Goal: Task Accomplishment & Management: Complete application form

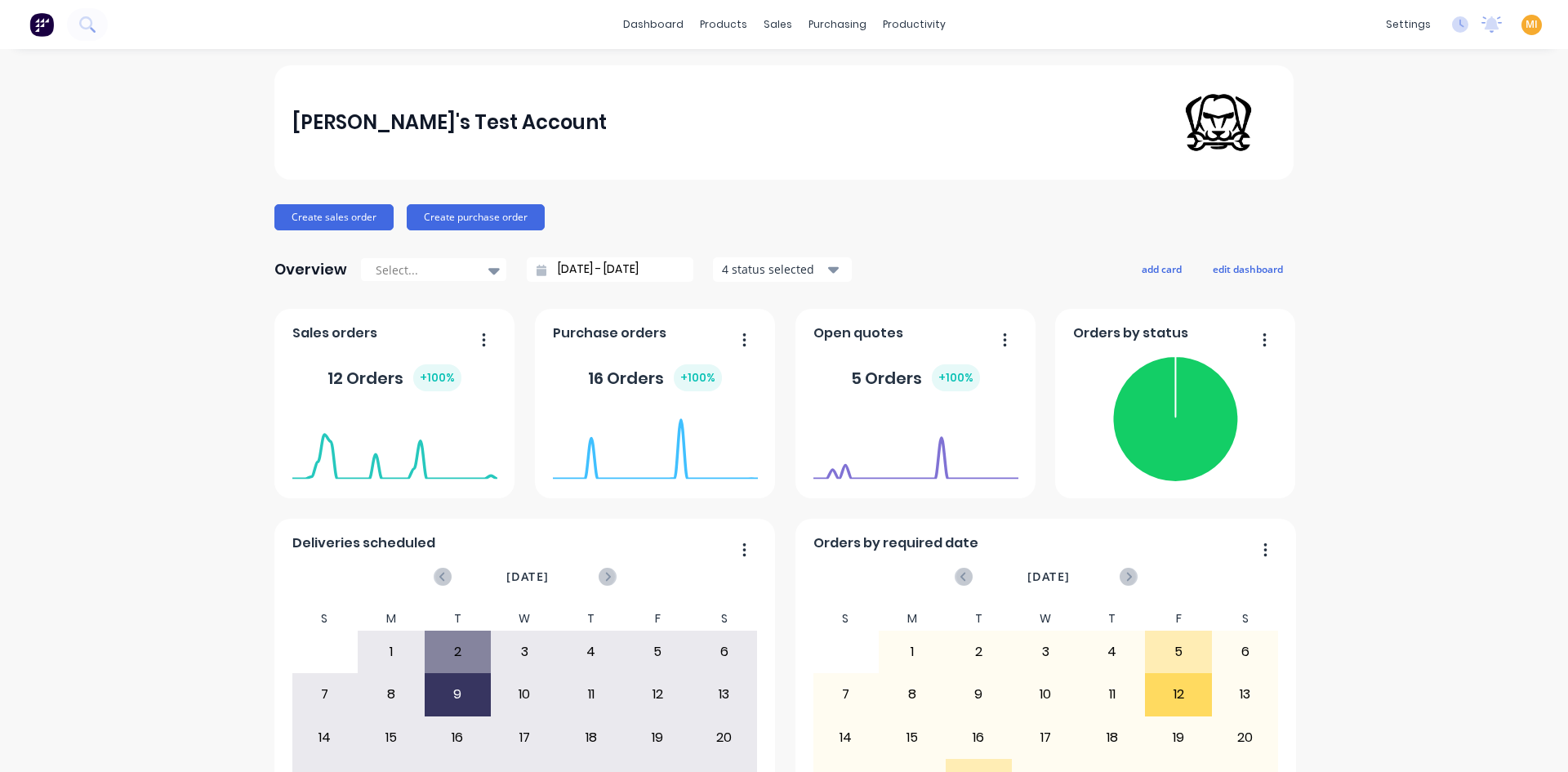
click at [1526, 21] on span "MI" at bounding box center [1531, 25] width 12 height 15
click at [1387, 196] on button "Sign out" at bounding box center [1429, 205] width 216 height 33
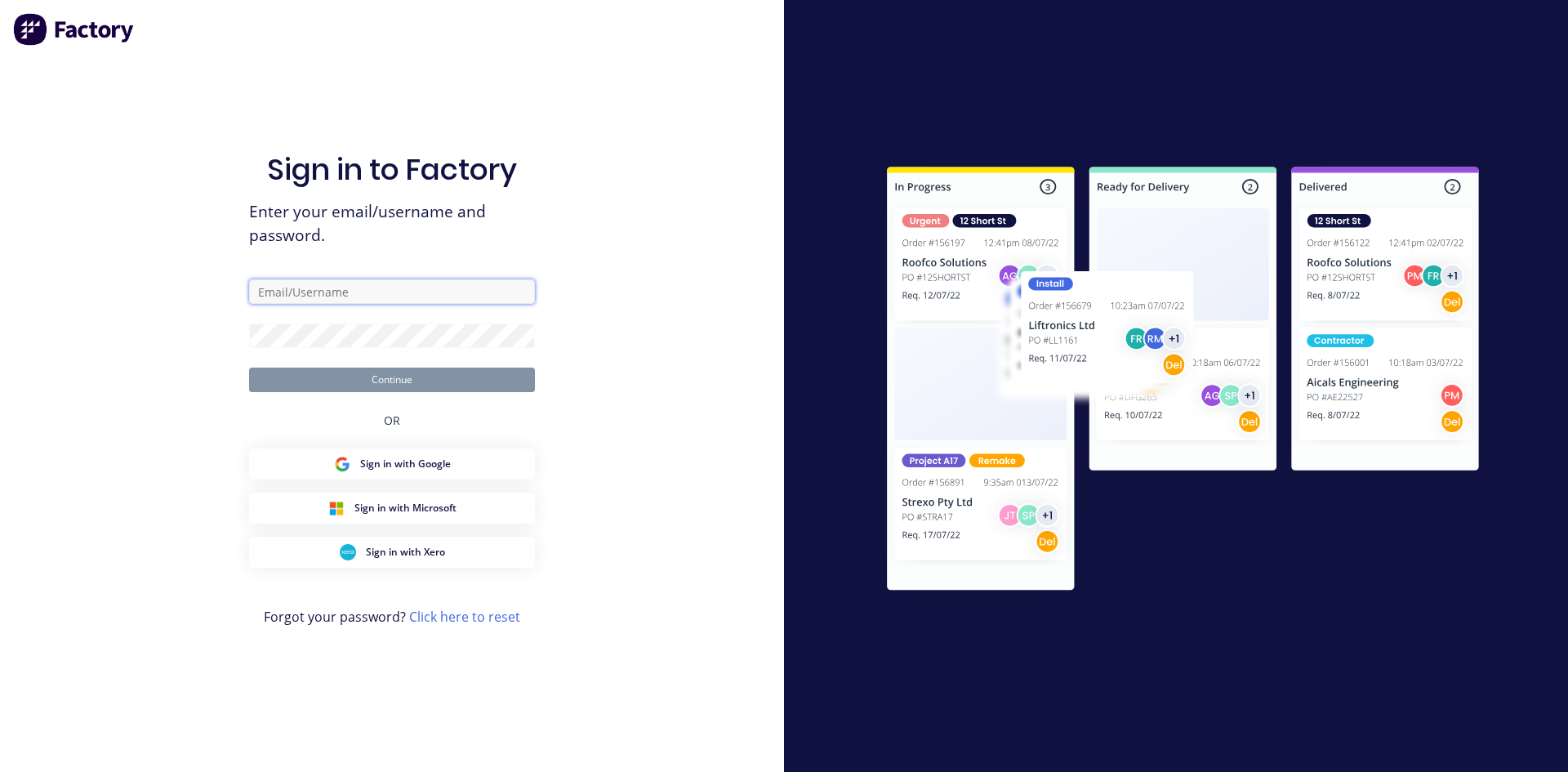
type input "[EMAIL_ADDRESS][DOMAIN_NAME]"
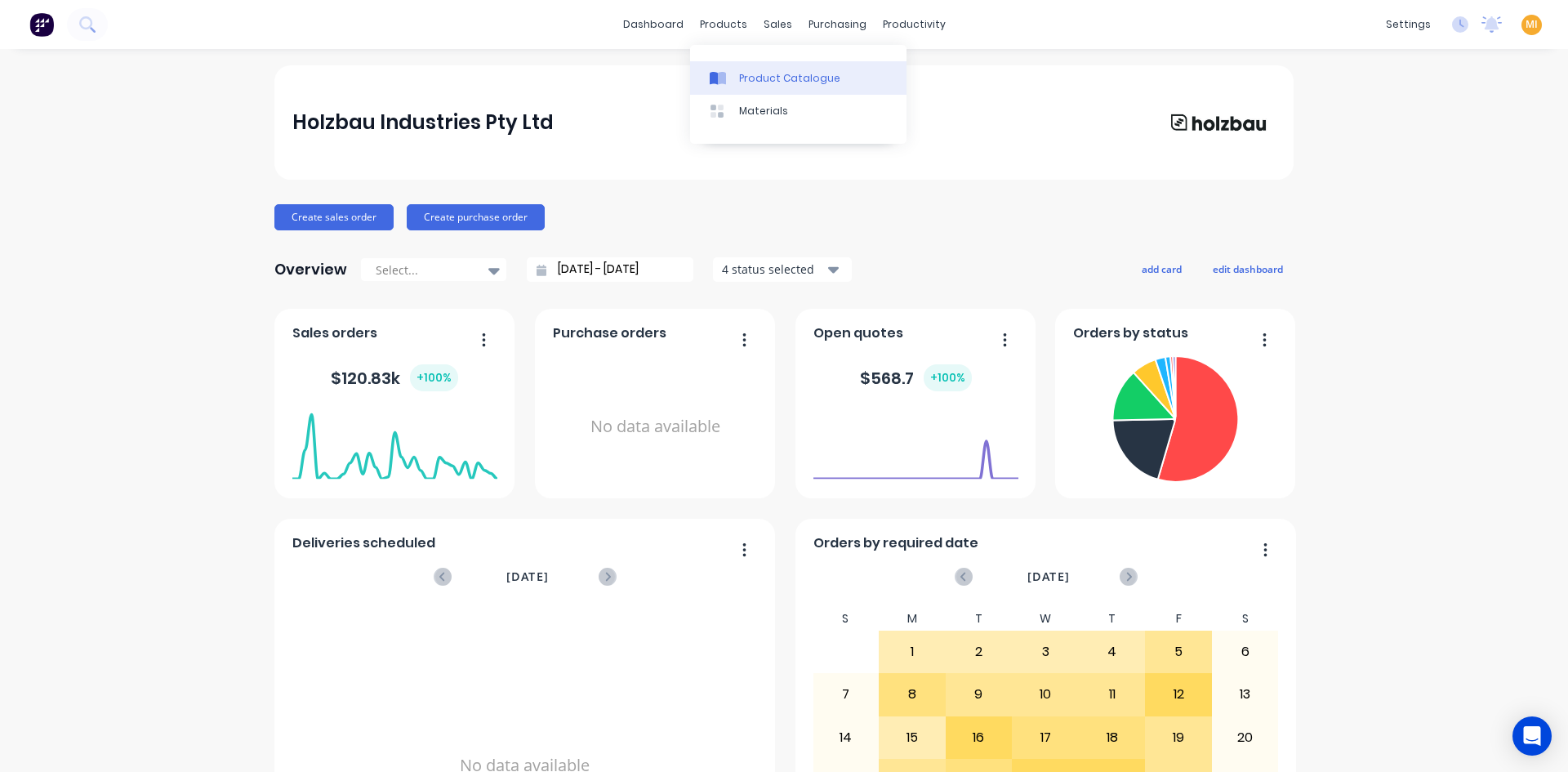
click at [750, 80] on div "Product Catalogue" at bounding box center [790, 78] width 101 height 15
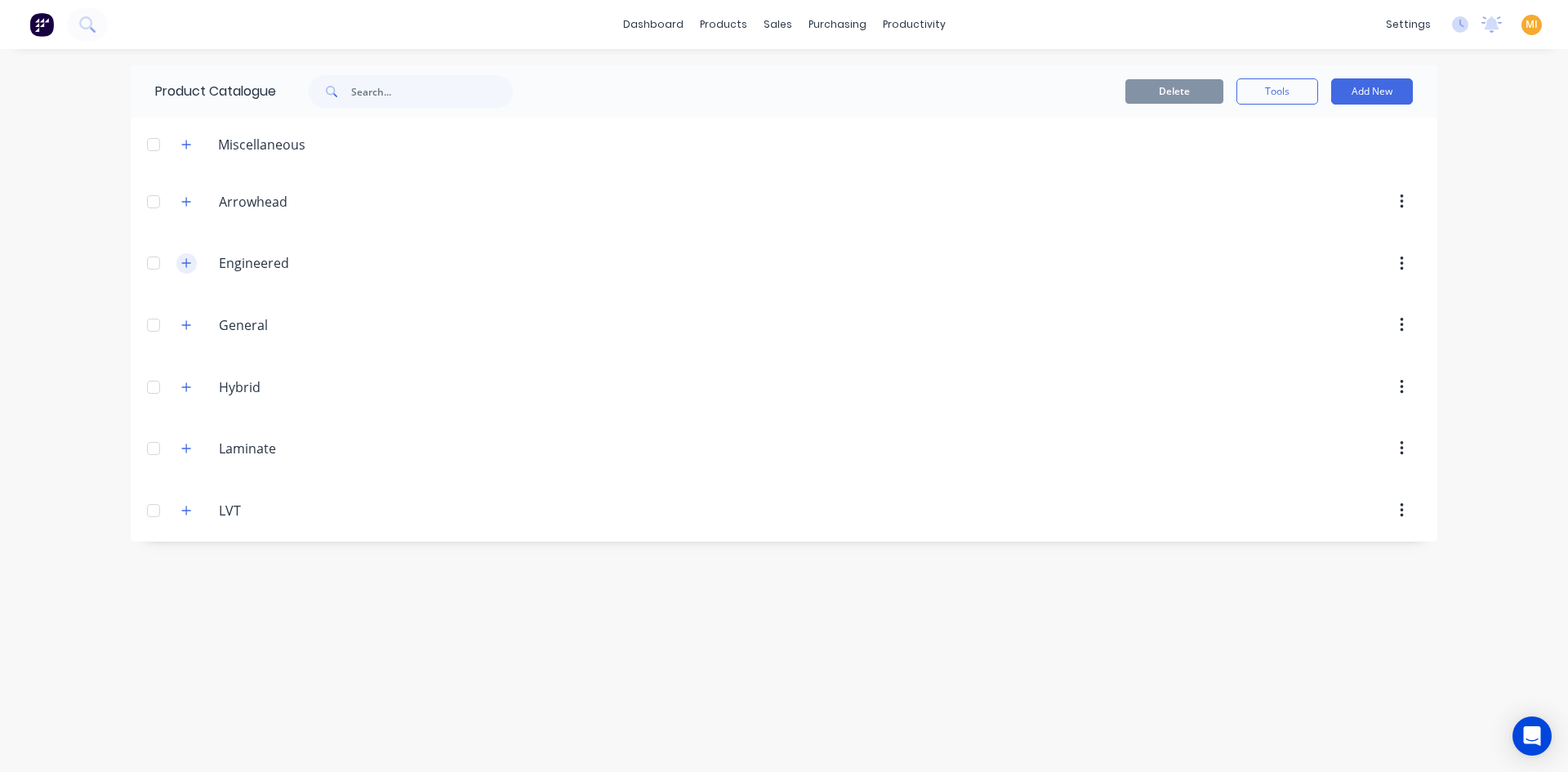
click at [180, 265] on button "button" at bounding box center [187, 263] width 20 height 20
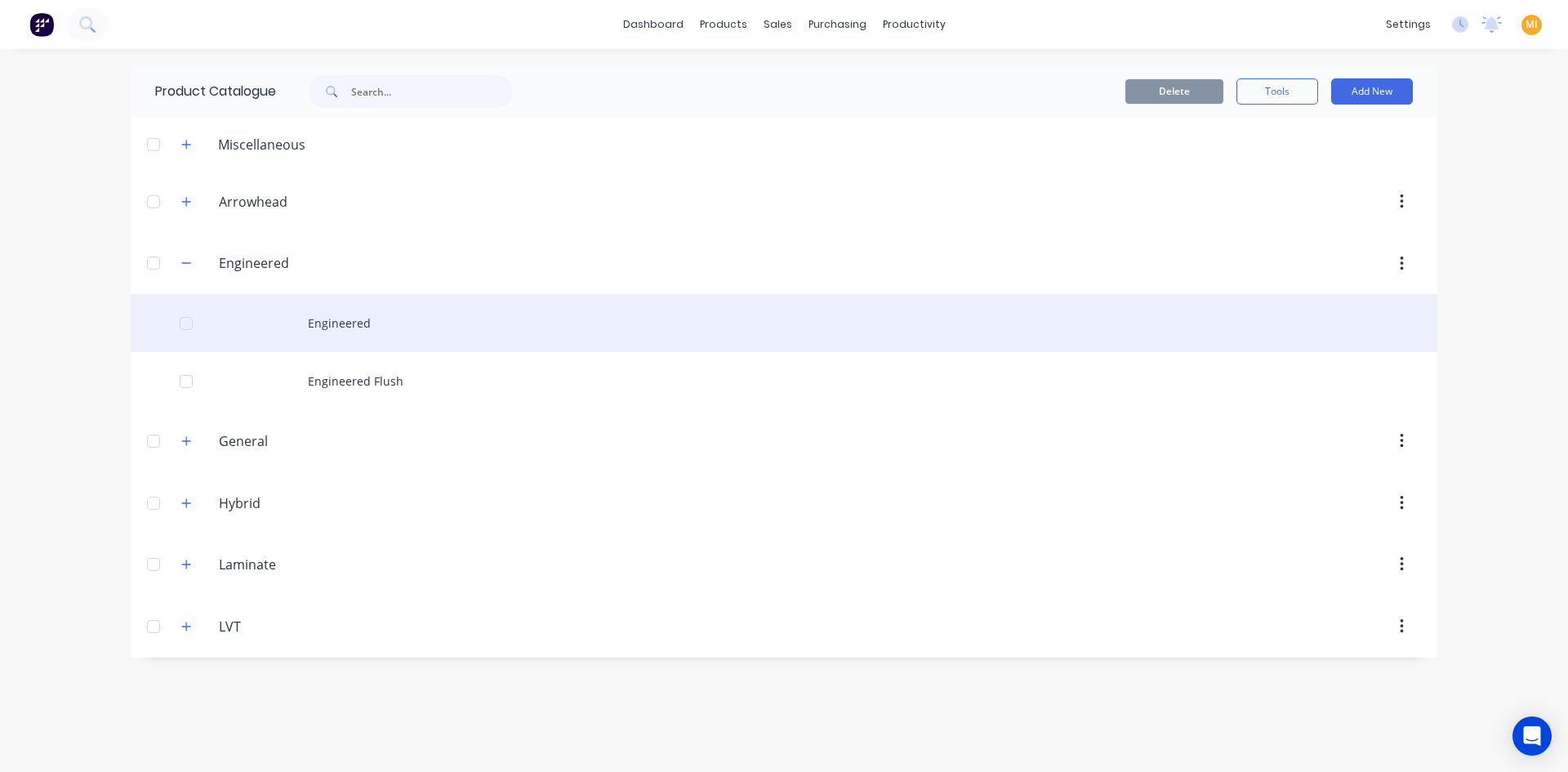
click at [283, 317] on div "Engineered" at bounding box center [784, 323] width 1307 height 58
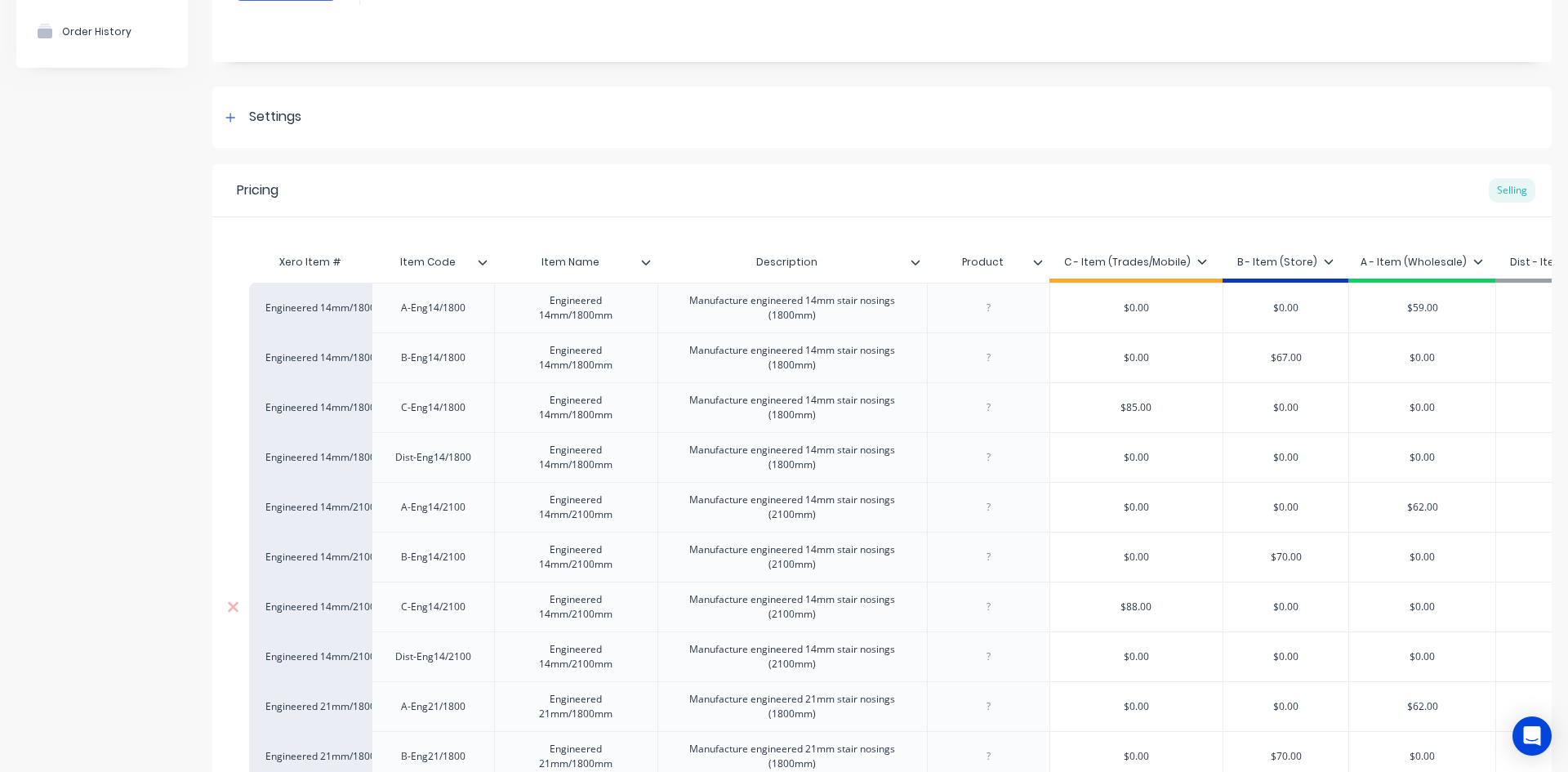
scroll to position [327, 0]
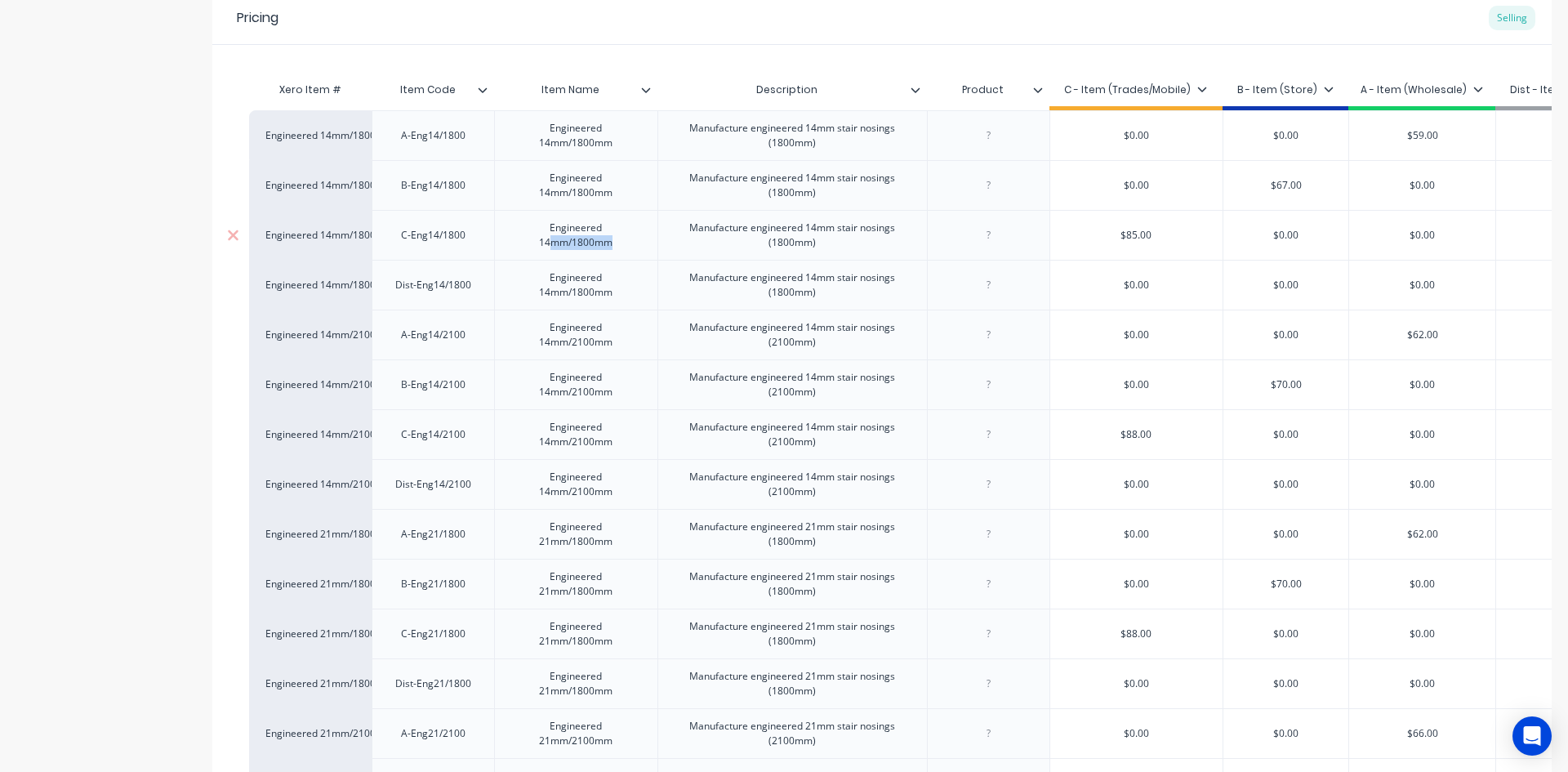
drag, startPoint x: 614, startPoint y: 239, endPoint x: 555, endPoint y: 244, distance: 59.2
click at [555, 244] on div "Engineered 14mm/1800mm" at bounding box center [576, 235] width 149 height 36
drag, startPoint x: 845, startPoint y: 245, endPoint x: 690, endPoint y: 220, distance: 157.0
click at [690, 220] on div "Manufacture engineered 14mm stair nosings (1800mm)" at bounding box center [793, 235] width 256 height 36
copy div "Manufacture engineered 14mm stair nosings (1800mm)"
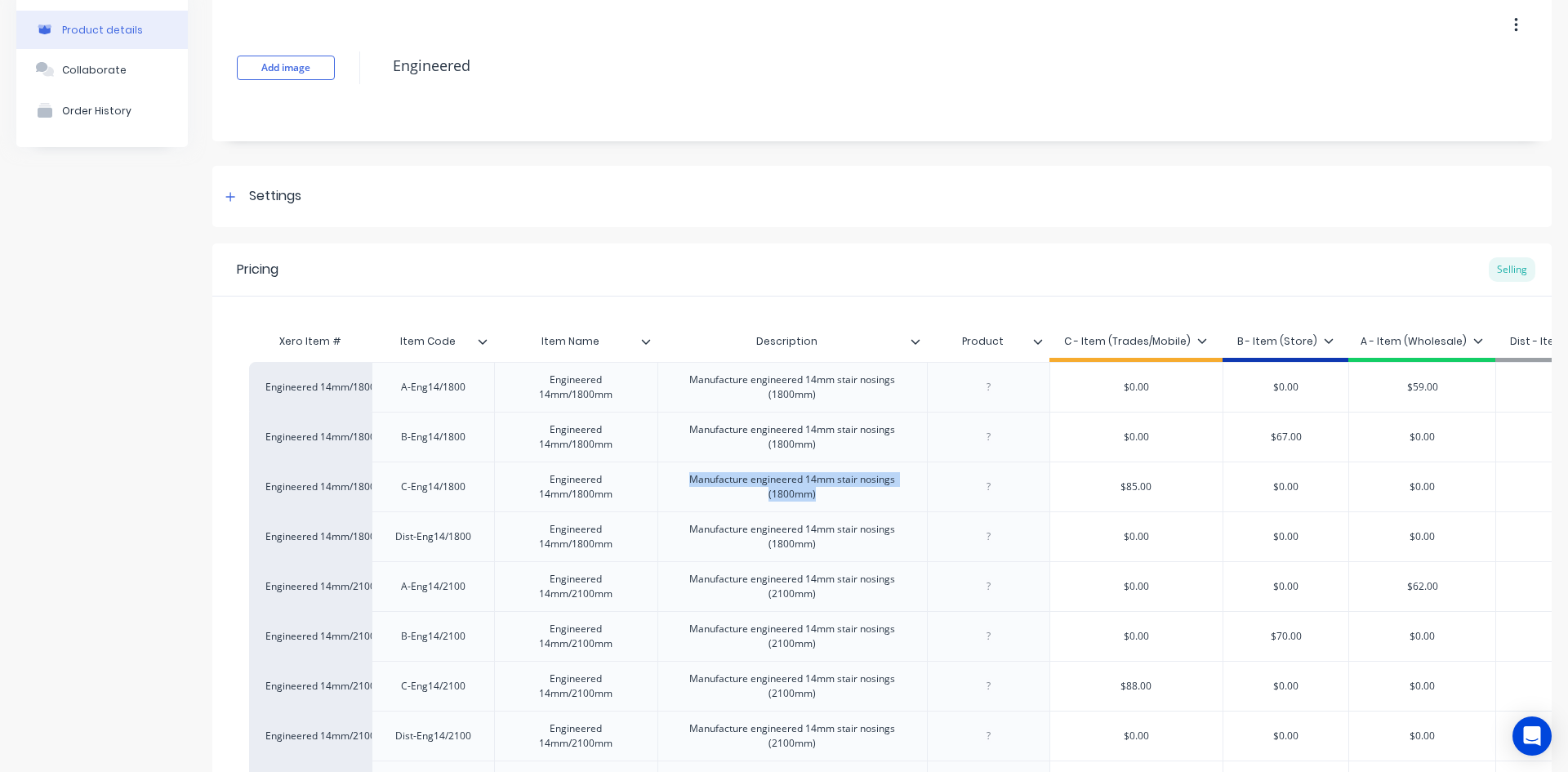
scroll to position [0, 0]
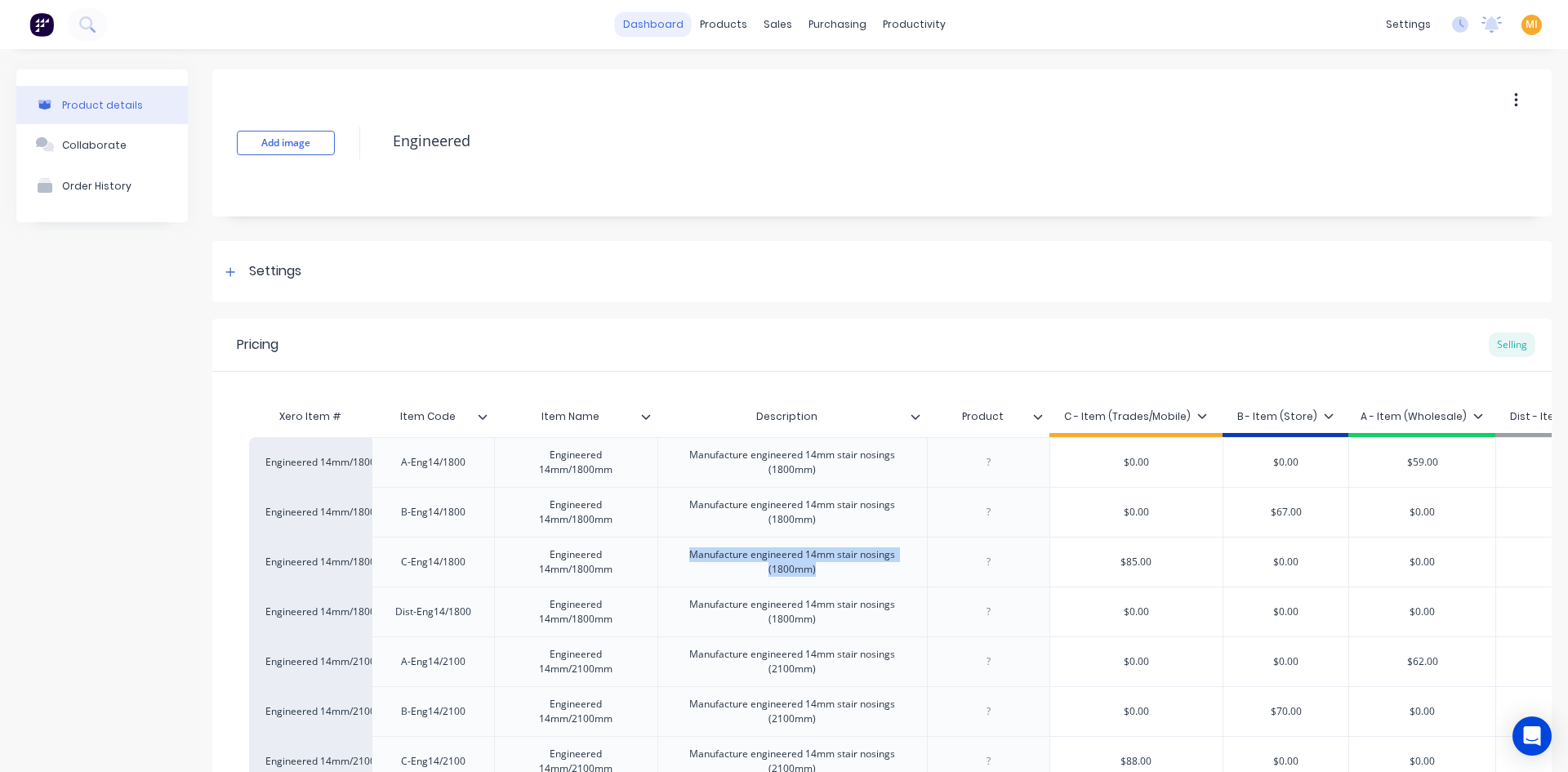
click at [682, 26] on link "dashboard" at bounding box center [653, 24] width 76 height 25
type textarea "x"
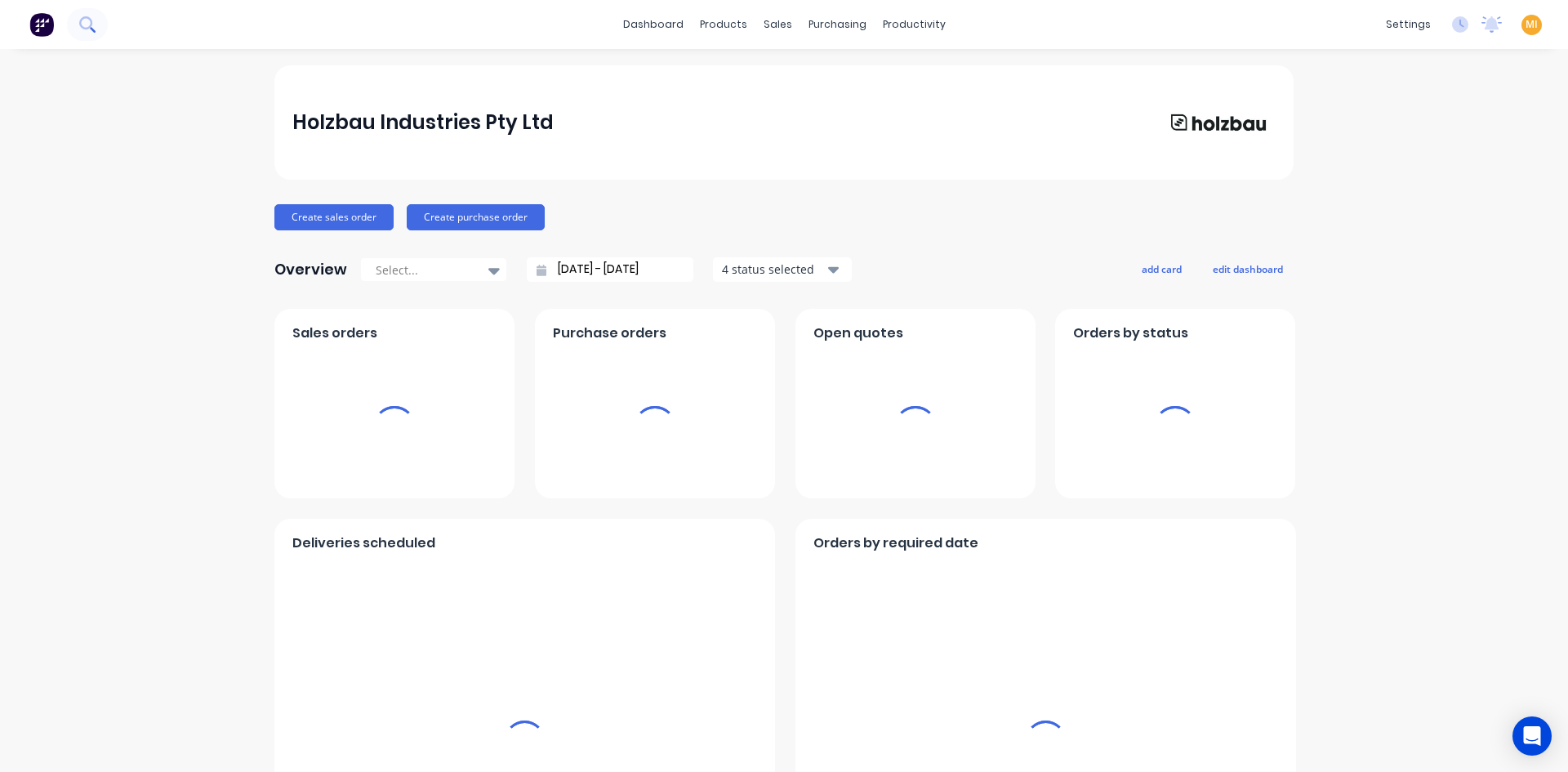
click at [91, 20] on icon at bounding box center [86, 23] width 13 height 13
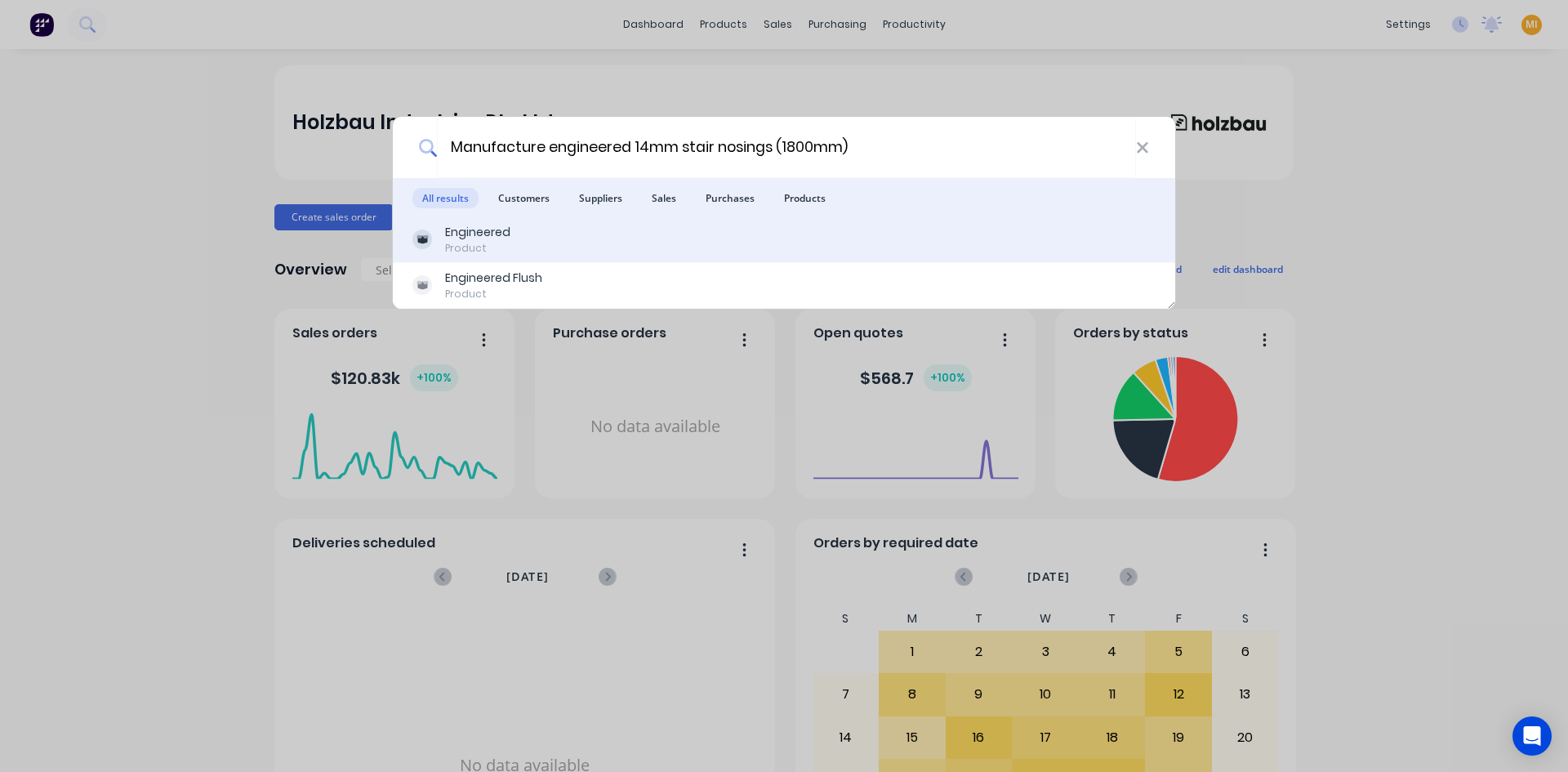
type input "Manufacture engineered 14mm stair nosings (1800mm)"
click at [528, 235] on div "Engineered Product" at bounding box center [784, 239] width 743 height 32
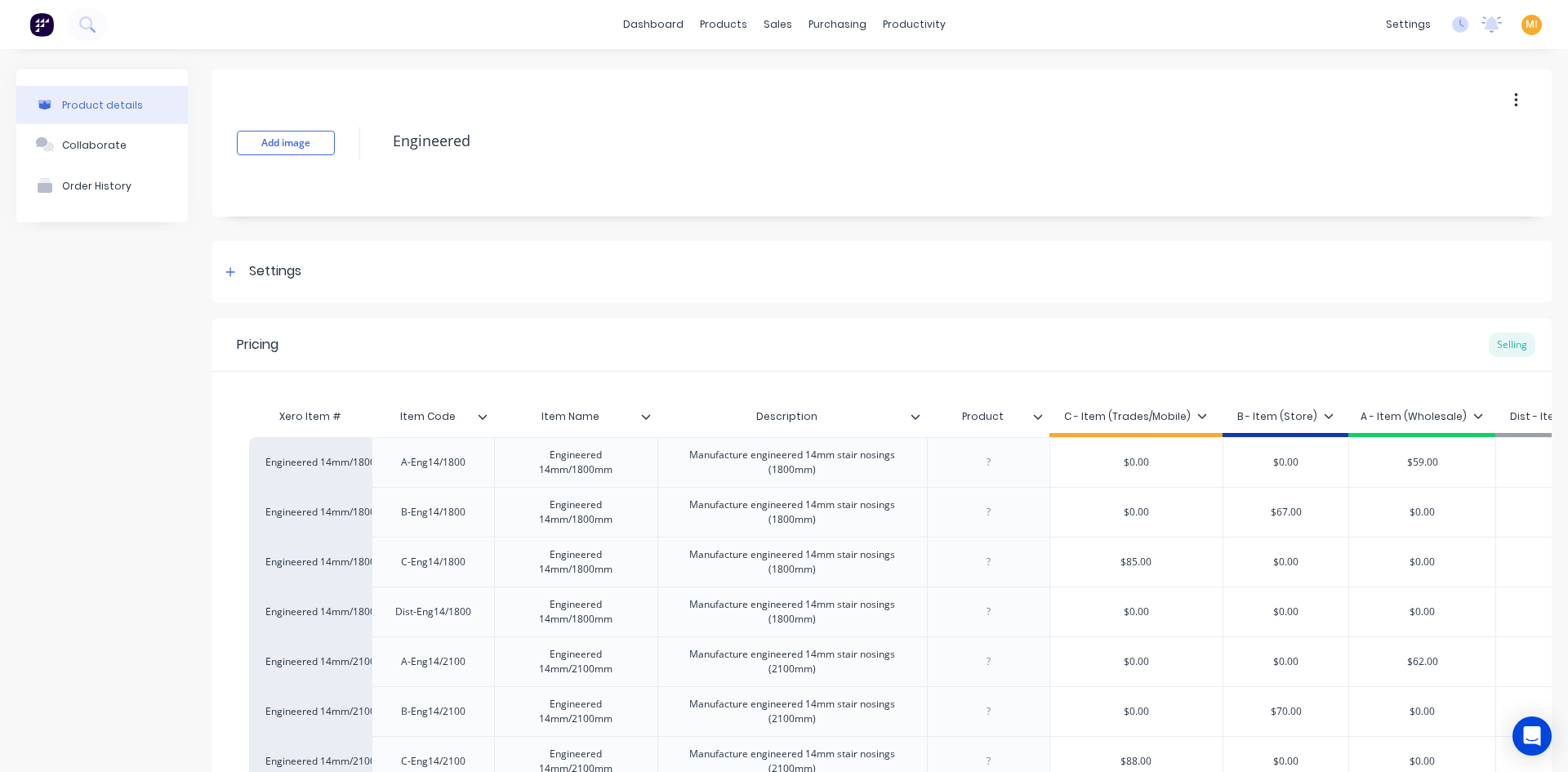
type textarea "x"
click at [27, 29] on button at bounding box center [41, 25] width 34 height 33
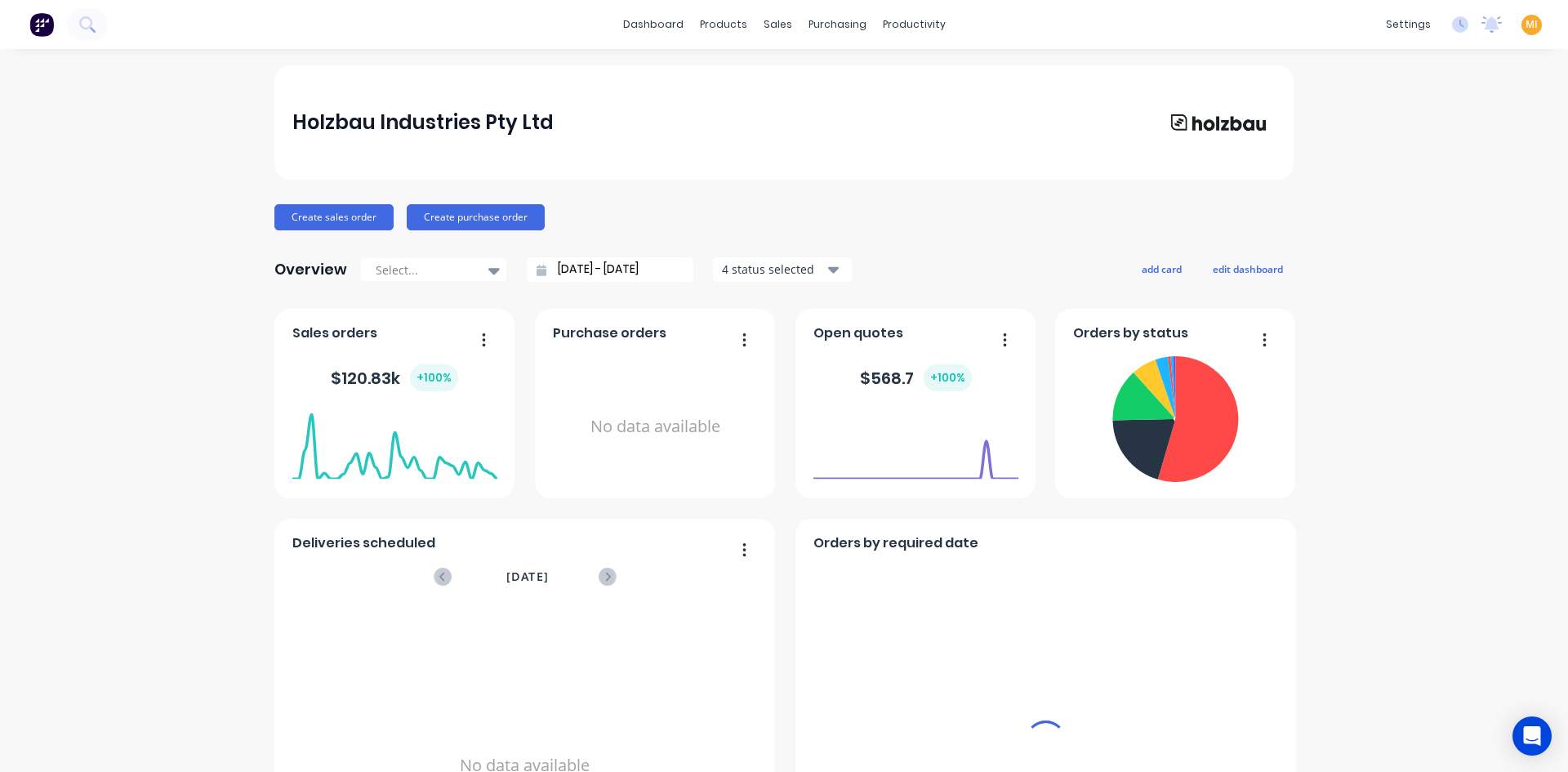
click at [1526, 21] on span "MI" at bounding box center [1531, 25] width 12 height 15
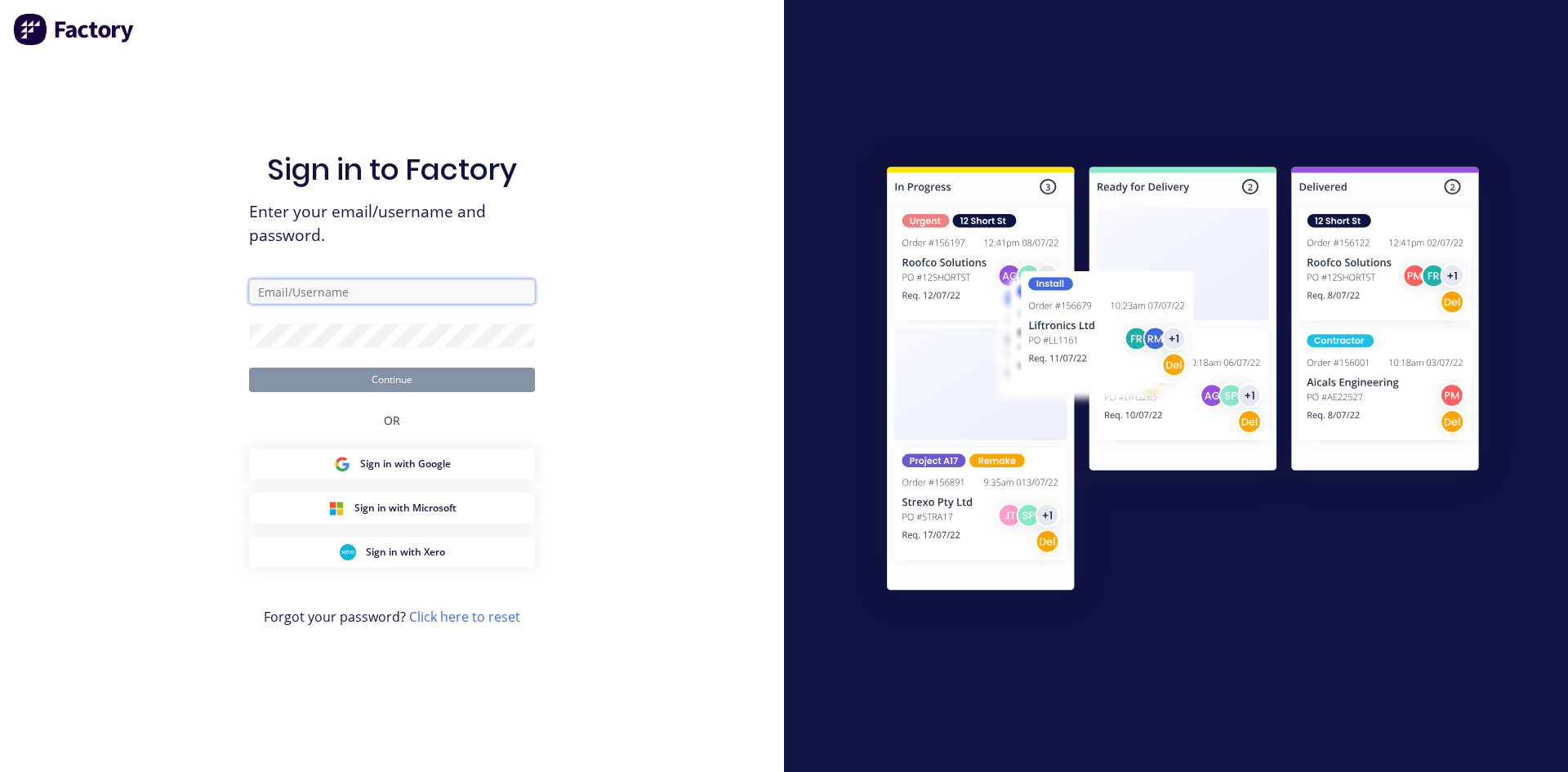
click at [324, 295] on input "text" at bounding box center [392, 292] width 286 height 25
type input "[EMAIL_ADDRESS][DOMAIN_NAME]"
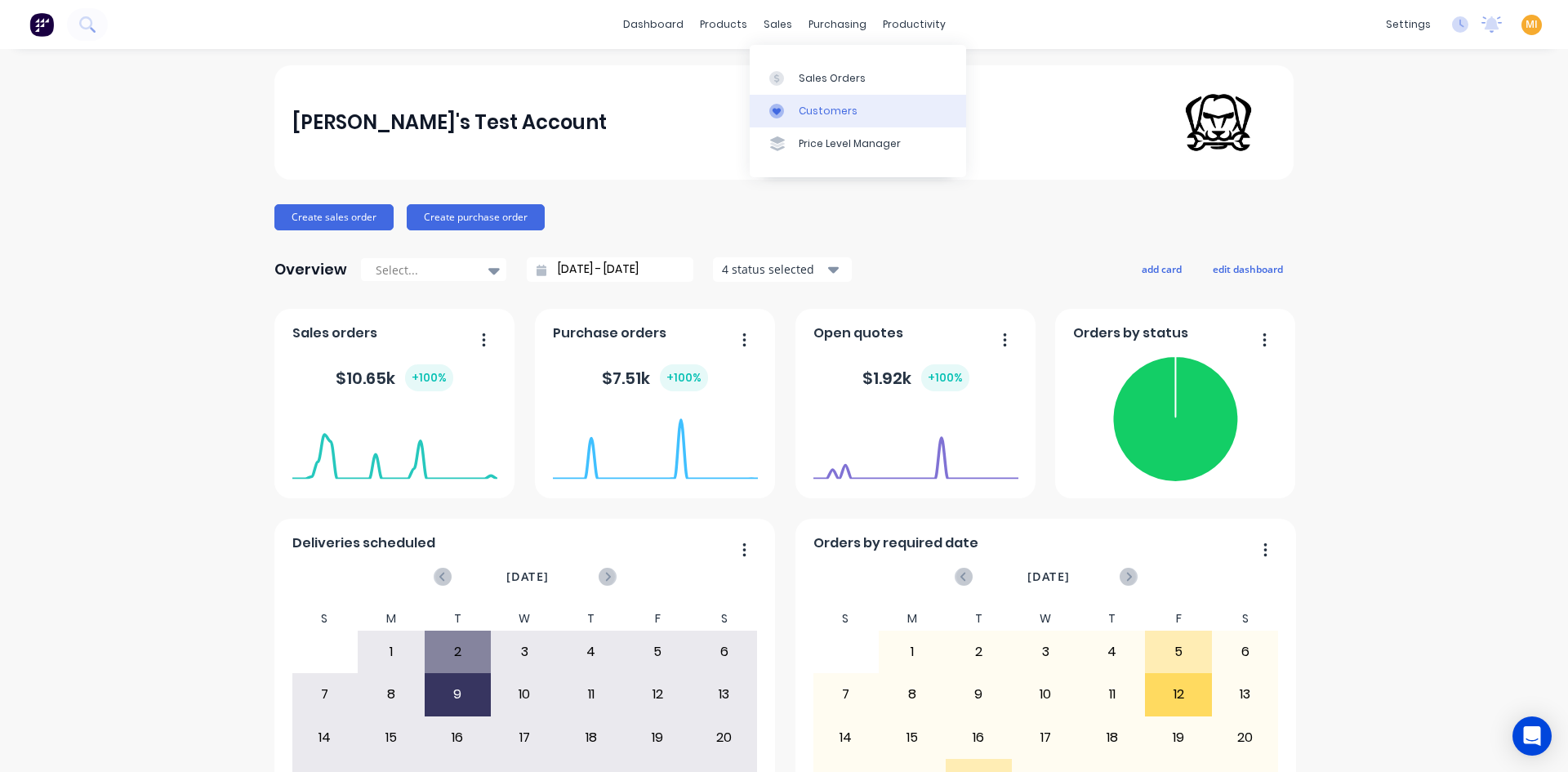
click at [799, 120] on link "Customers" at bounding box center [857, 111] width 216 height 33
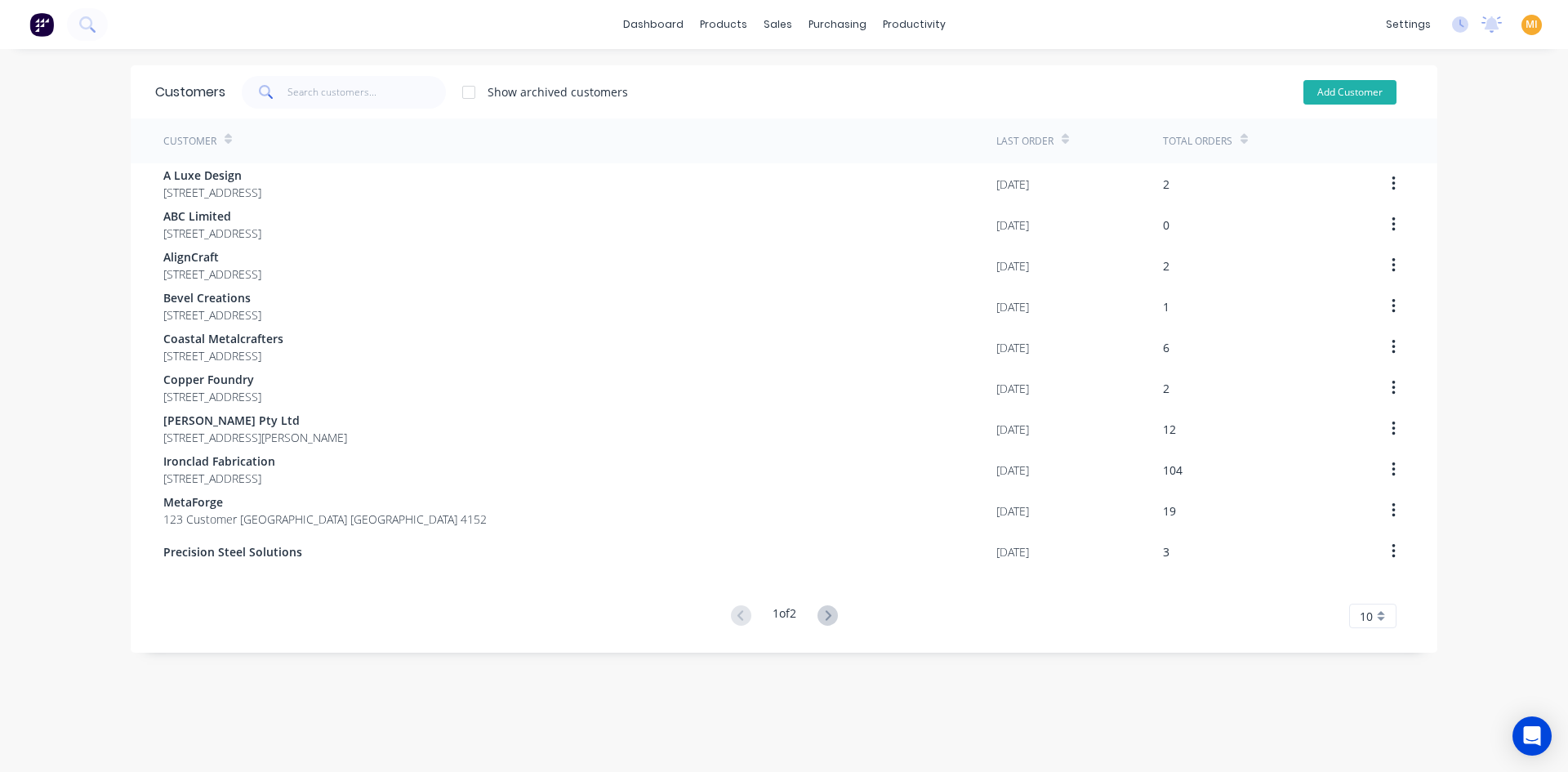
click at [1330, 86] on button "Add Customer" at bounding box center [1349, 92] width 93 height 25
select select "AU"
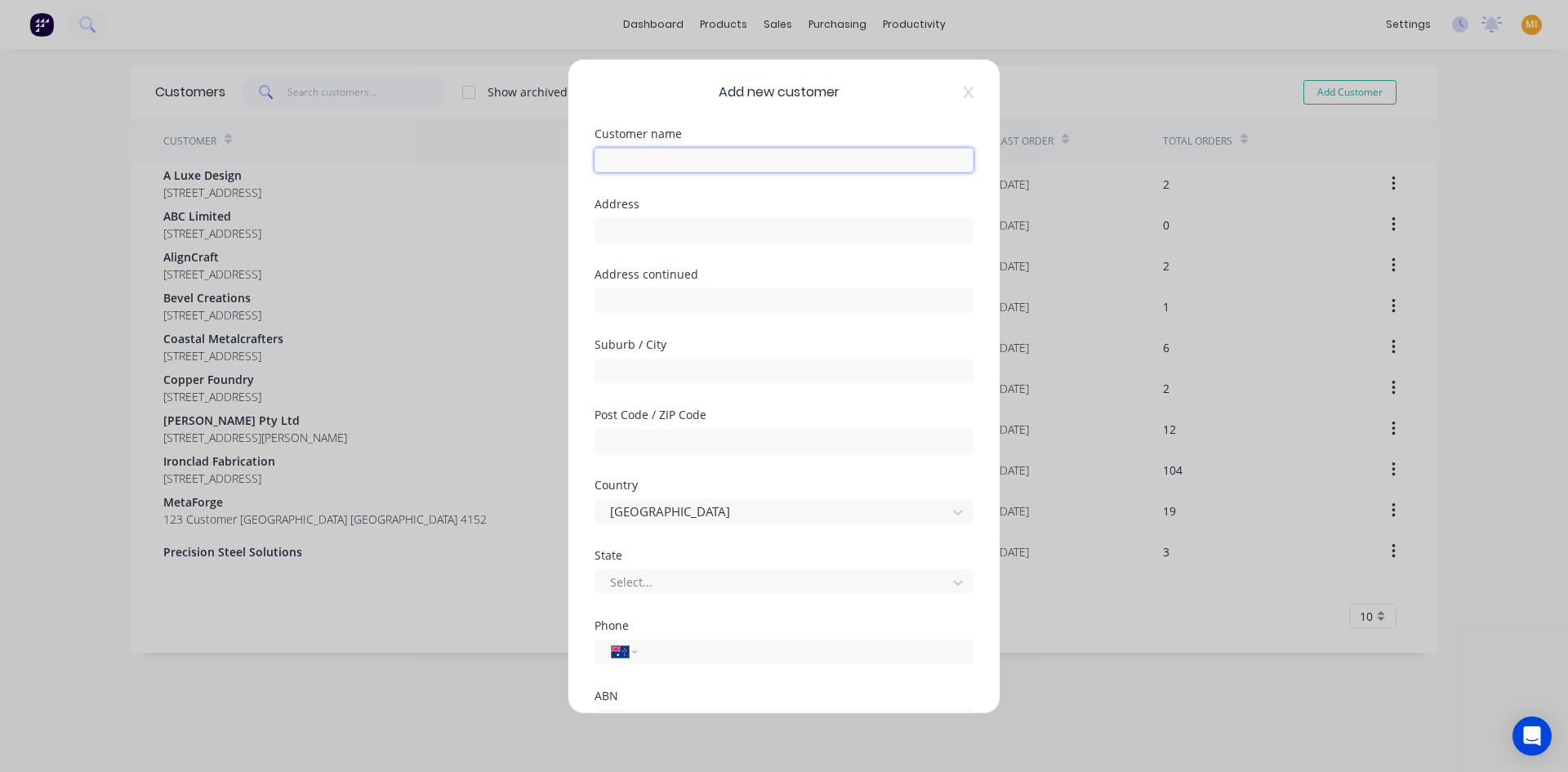
click at [651, 156] on input "text" at bounding box center [784, 160] width 379 height 25
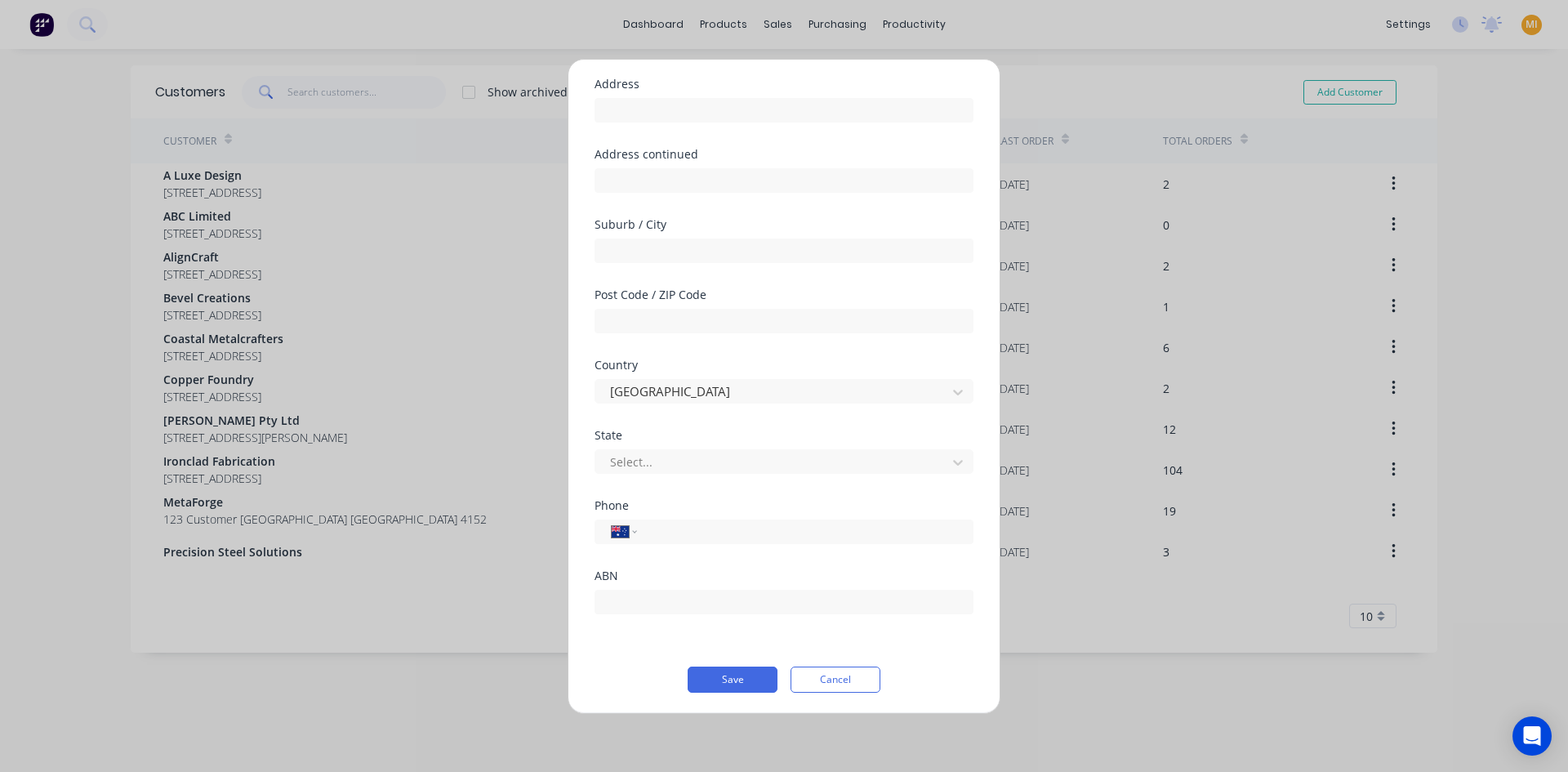
scroll to position [122, 0]
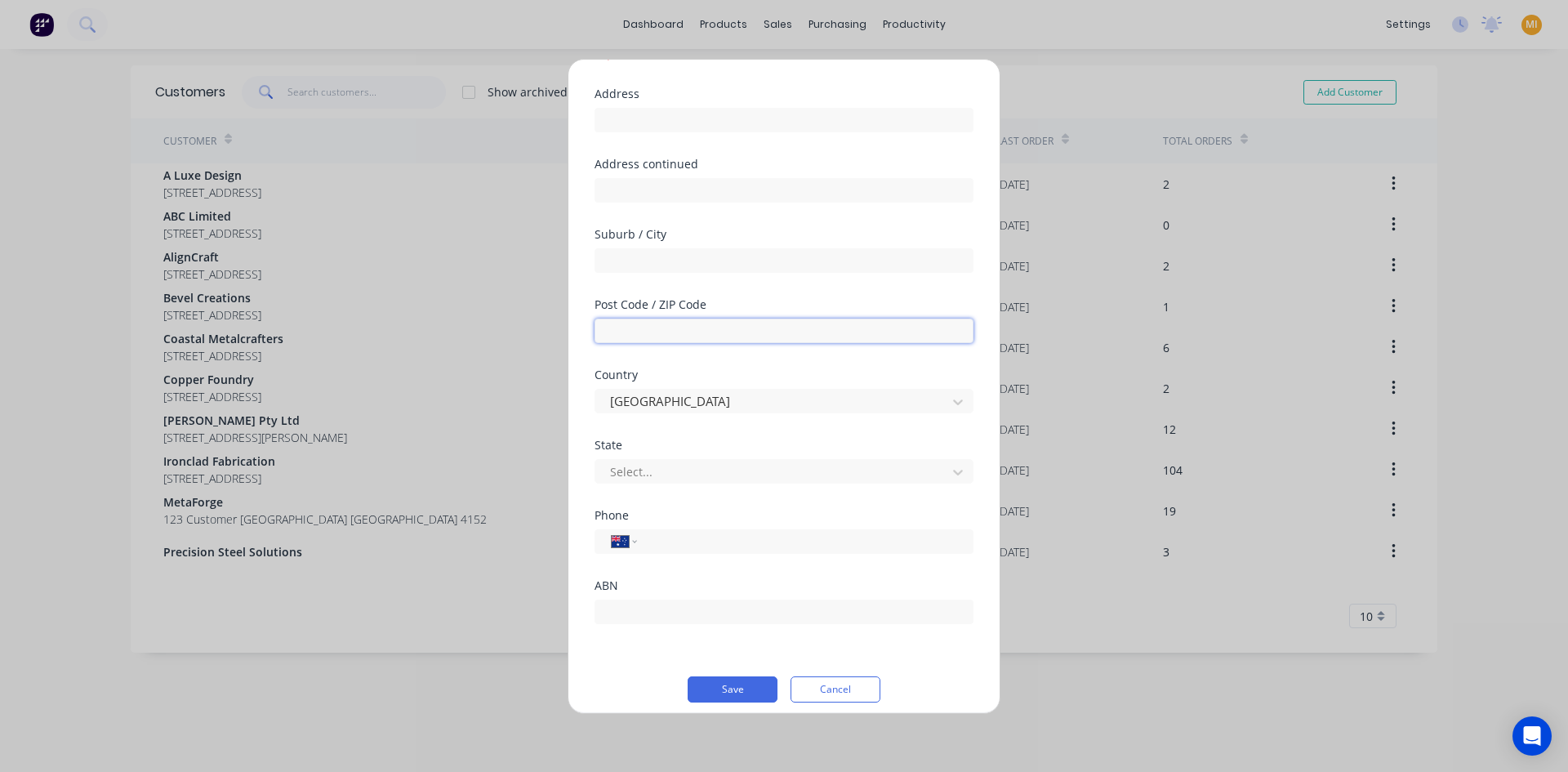
click at [658, 318] on input "text" at bounding box center [784, 330] width 379 height 25
type input "1234554333"
click at [708, 427] on div "Country Australia" at bounding box center [784, 404] width 379 height 70
click at [662, 452] on div "State Select..." at bounding box center [784, 462] width 379 height 44
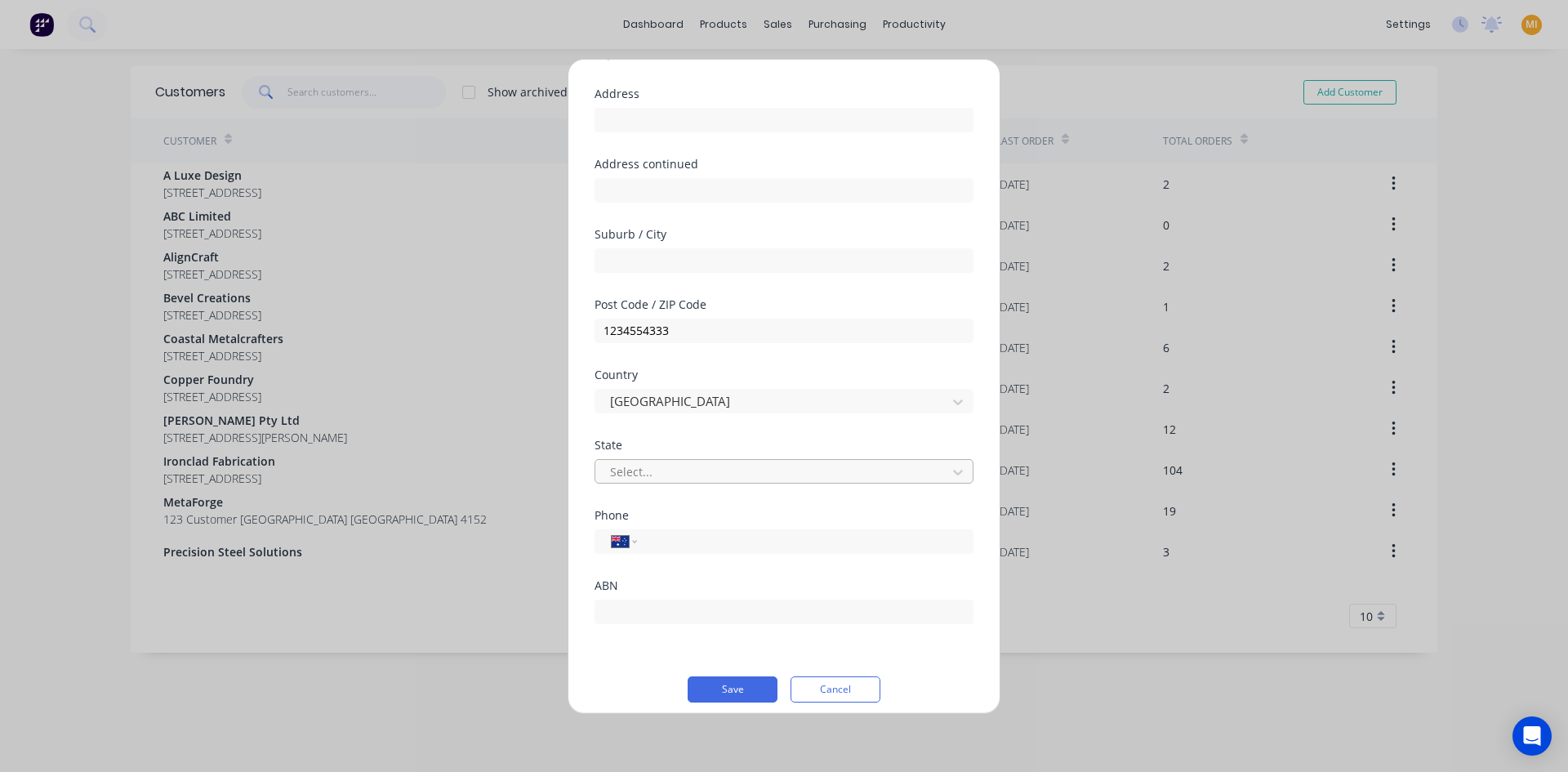
click at [658, 479] on div at bounding box center [773, 472] width 330 height 20
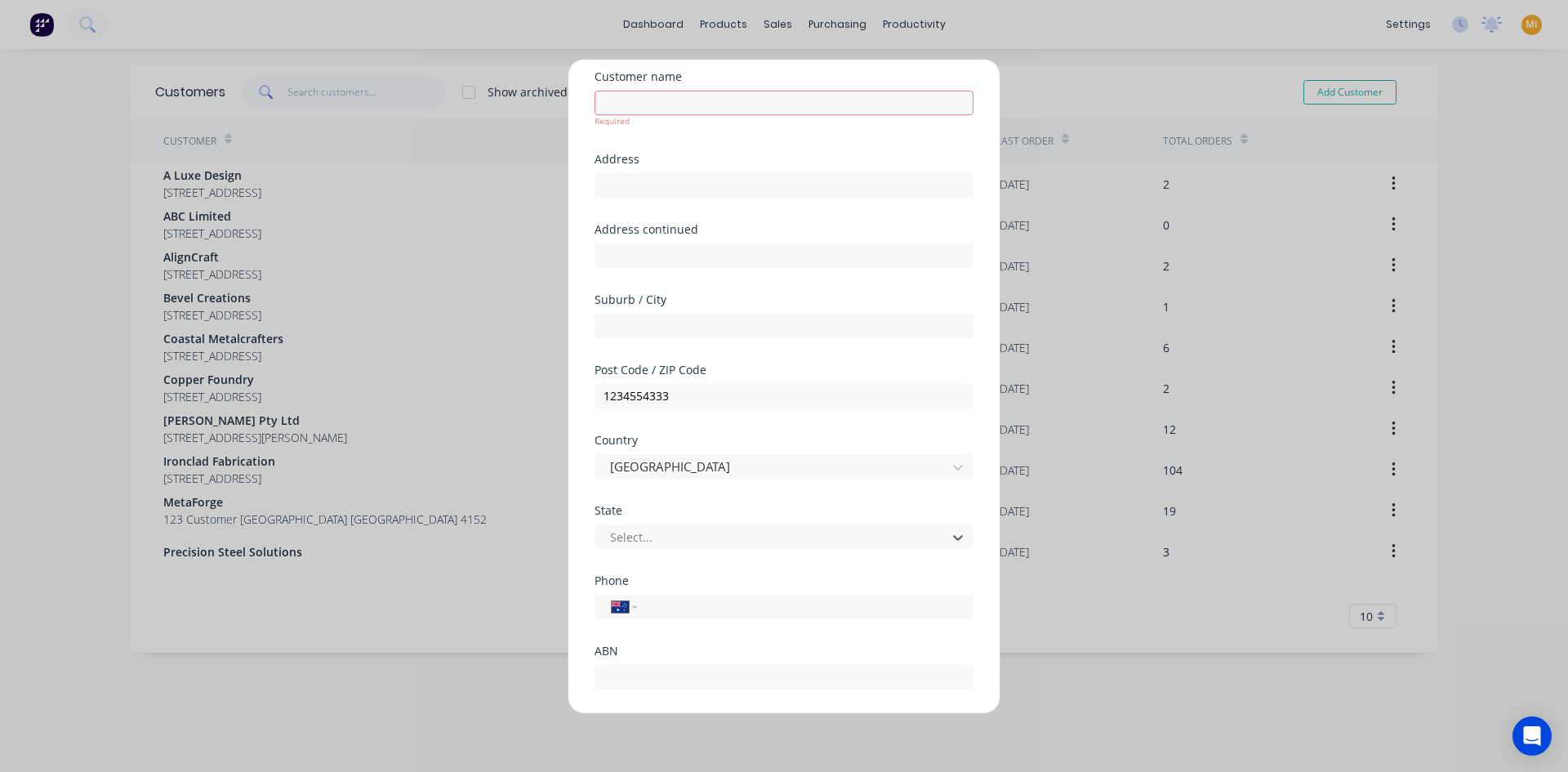
scroll to position [0, 0]
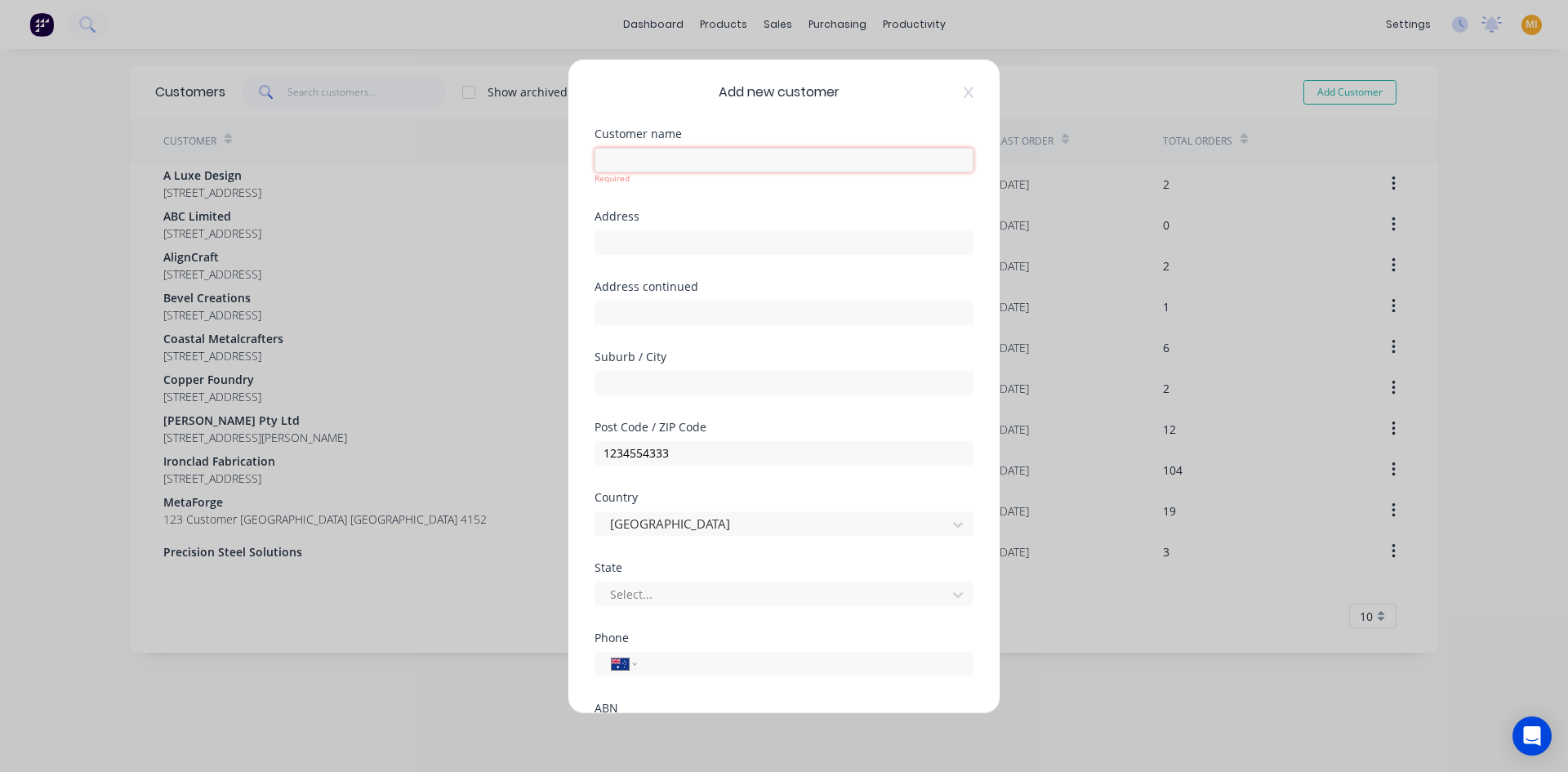
click at [659, 151] on input "text" at bounding box center [784, 160] width 379 height 25
type input "Test Customer for post code"
click at [635, 238] on input "text" at bounding box center [784, 242] width 379 height 25
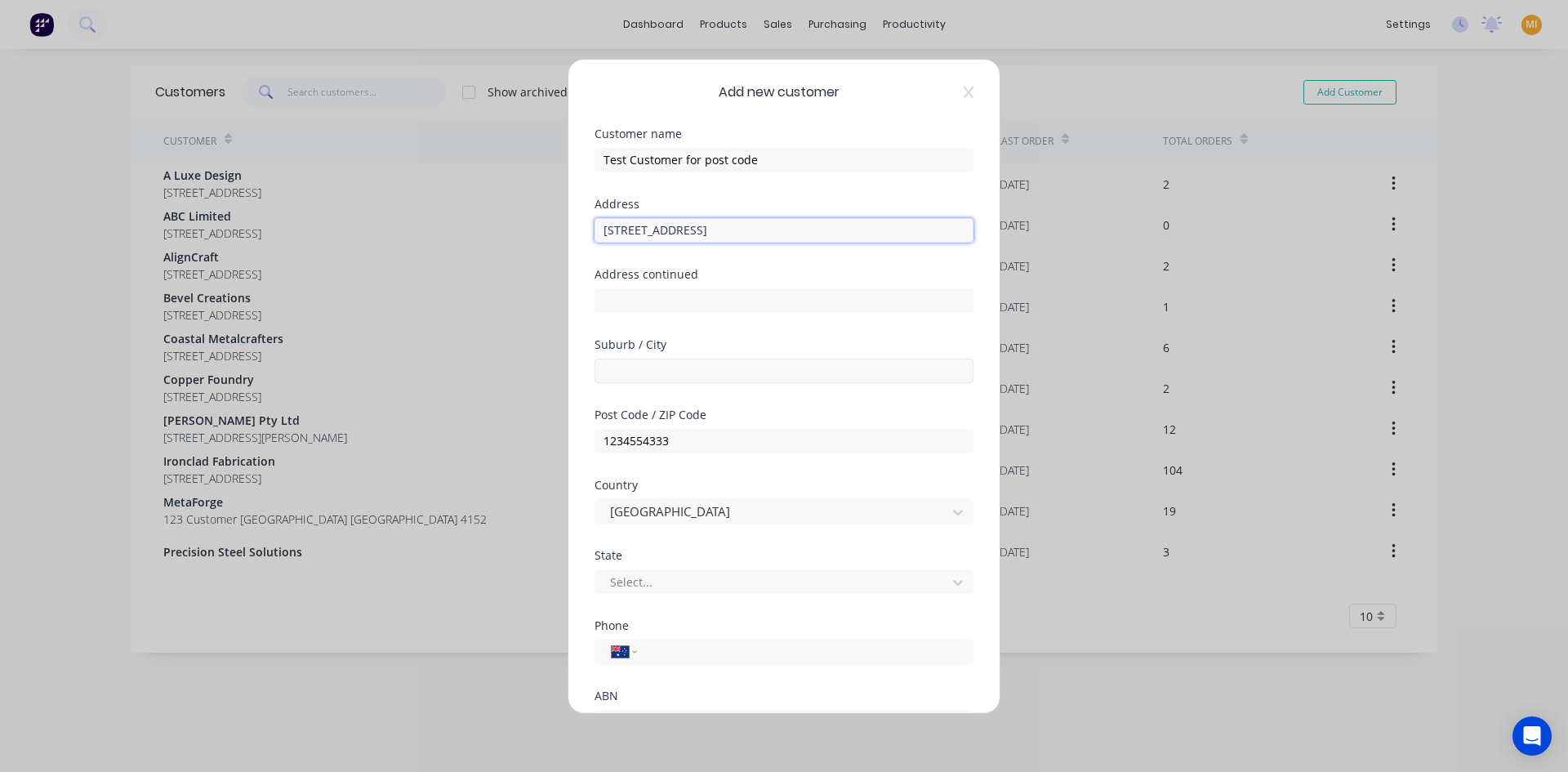
type input "123 Street"
click at [661, 376] on input "text" at bounding box center [784, 371] width 379 height 25
type input "Manila"
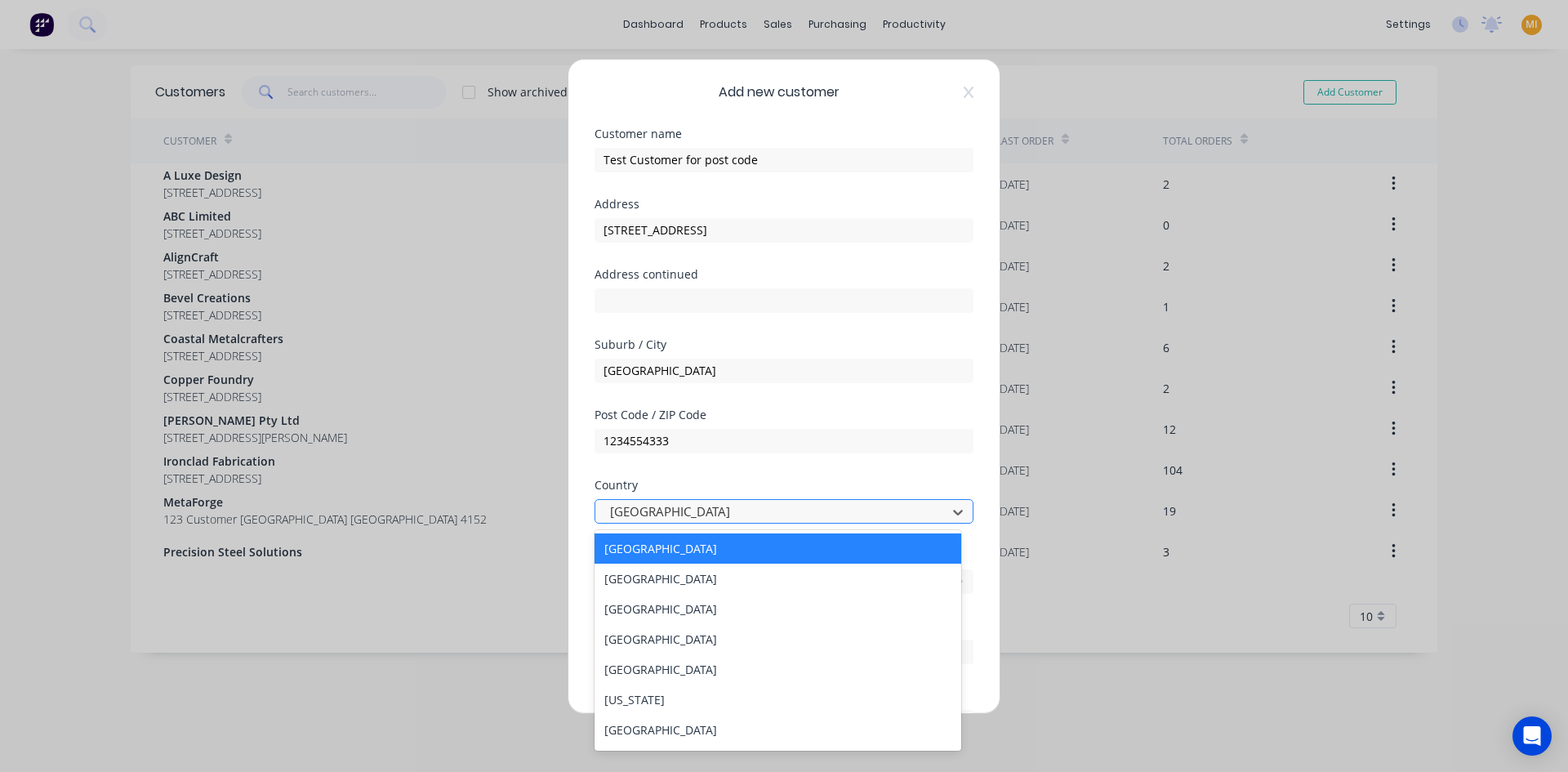
click at [660, 506] on div at bounding box center [773, 512] width 330 height 20
type input "p"
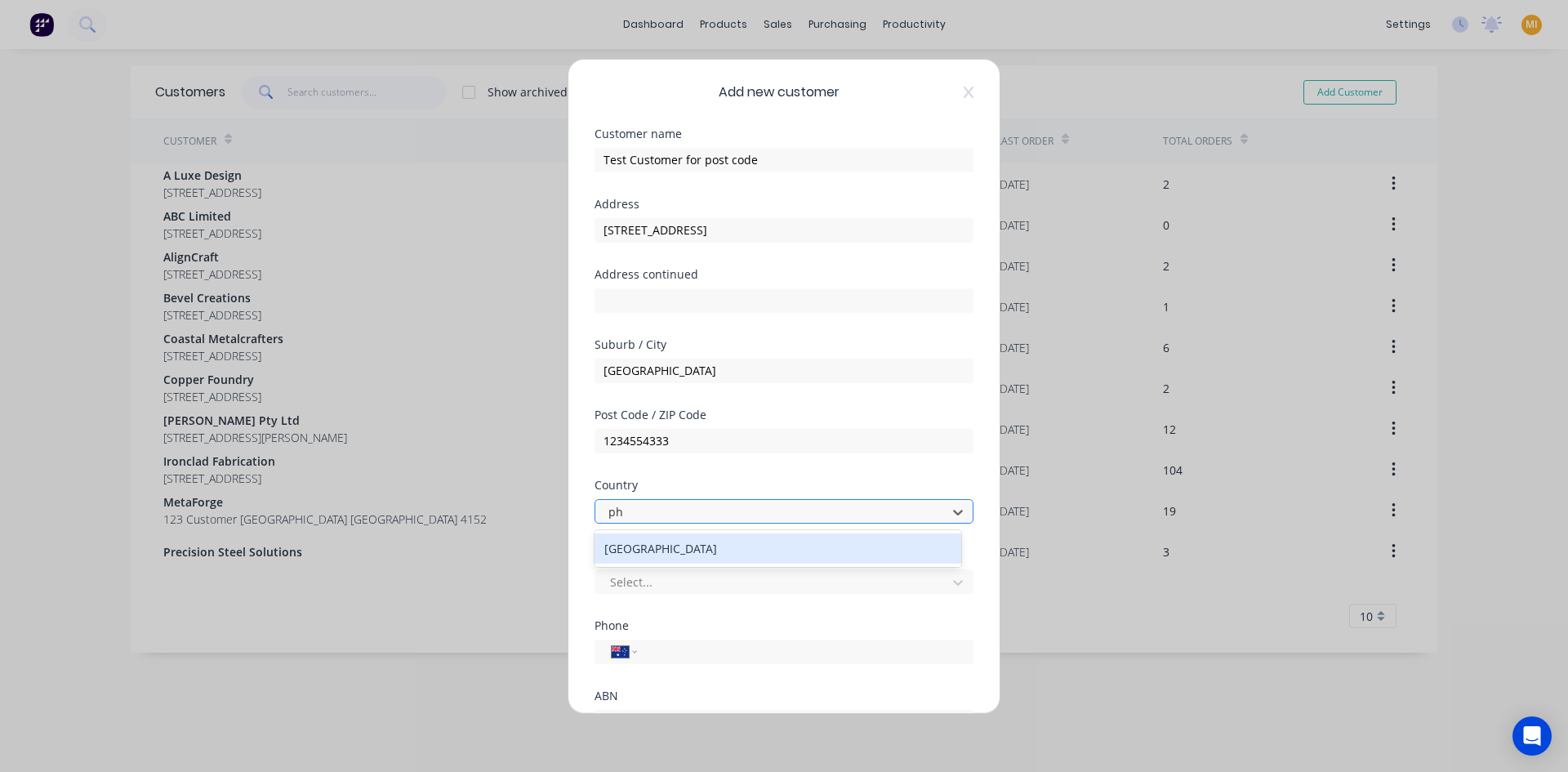
type input "phi"
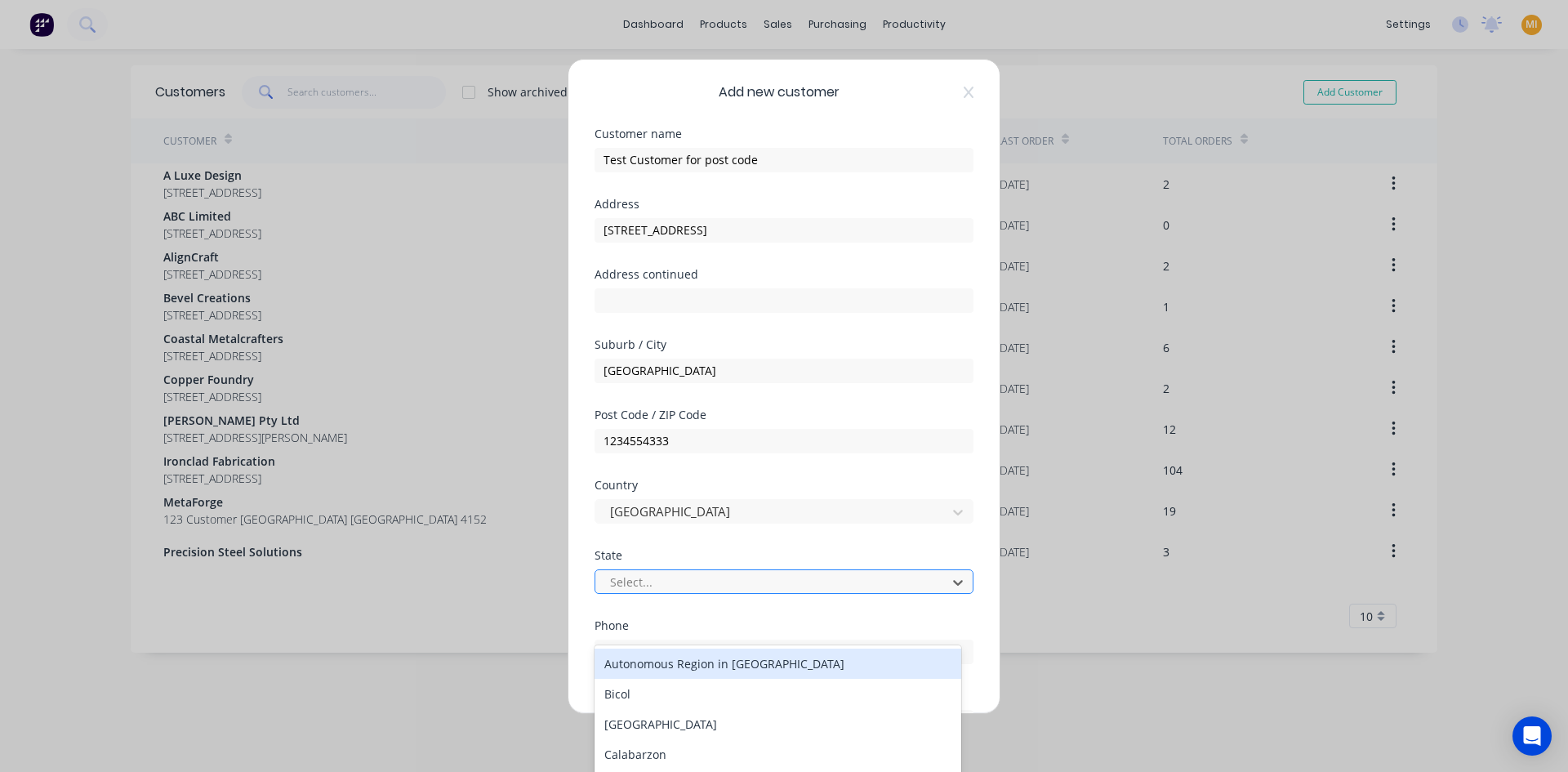
scroll to position [55, 0]
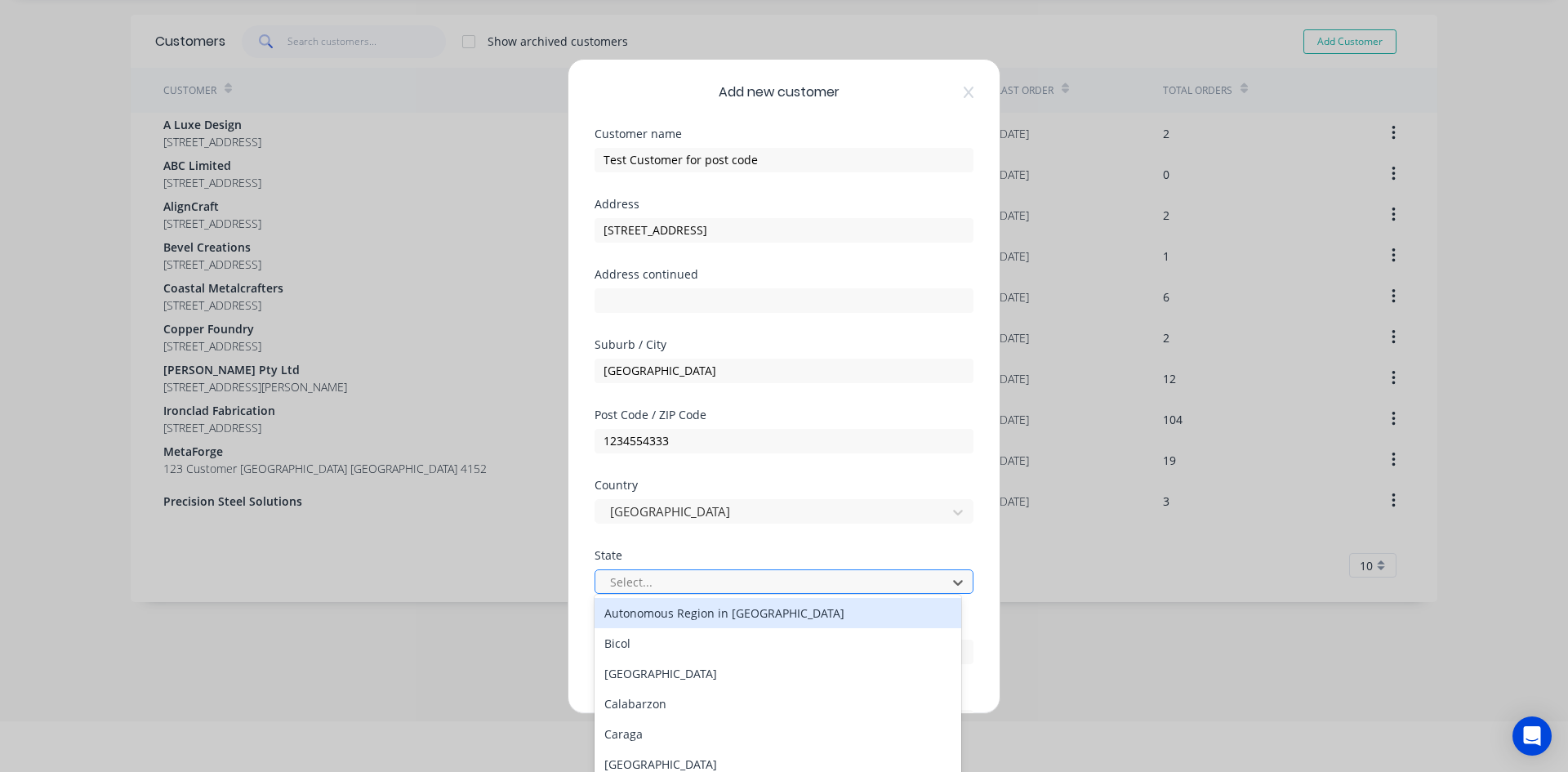
click at [668, 578] on div at bounding box center [773, 582] width 330 height 20
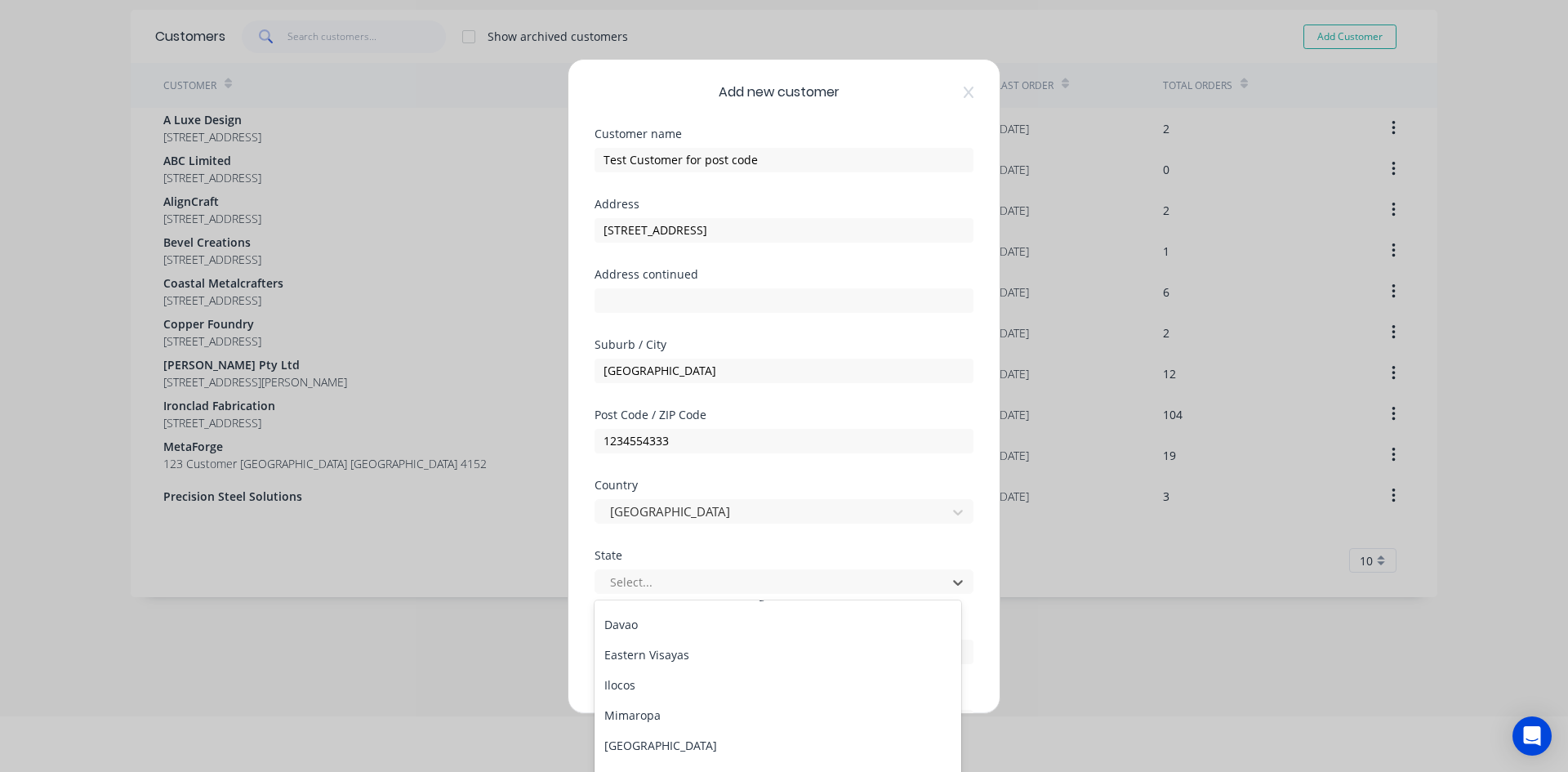
scroll to position [245, 0]
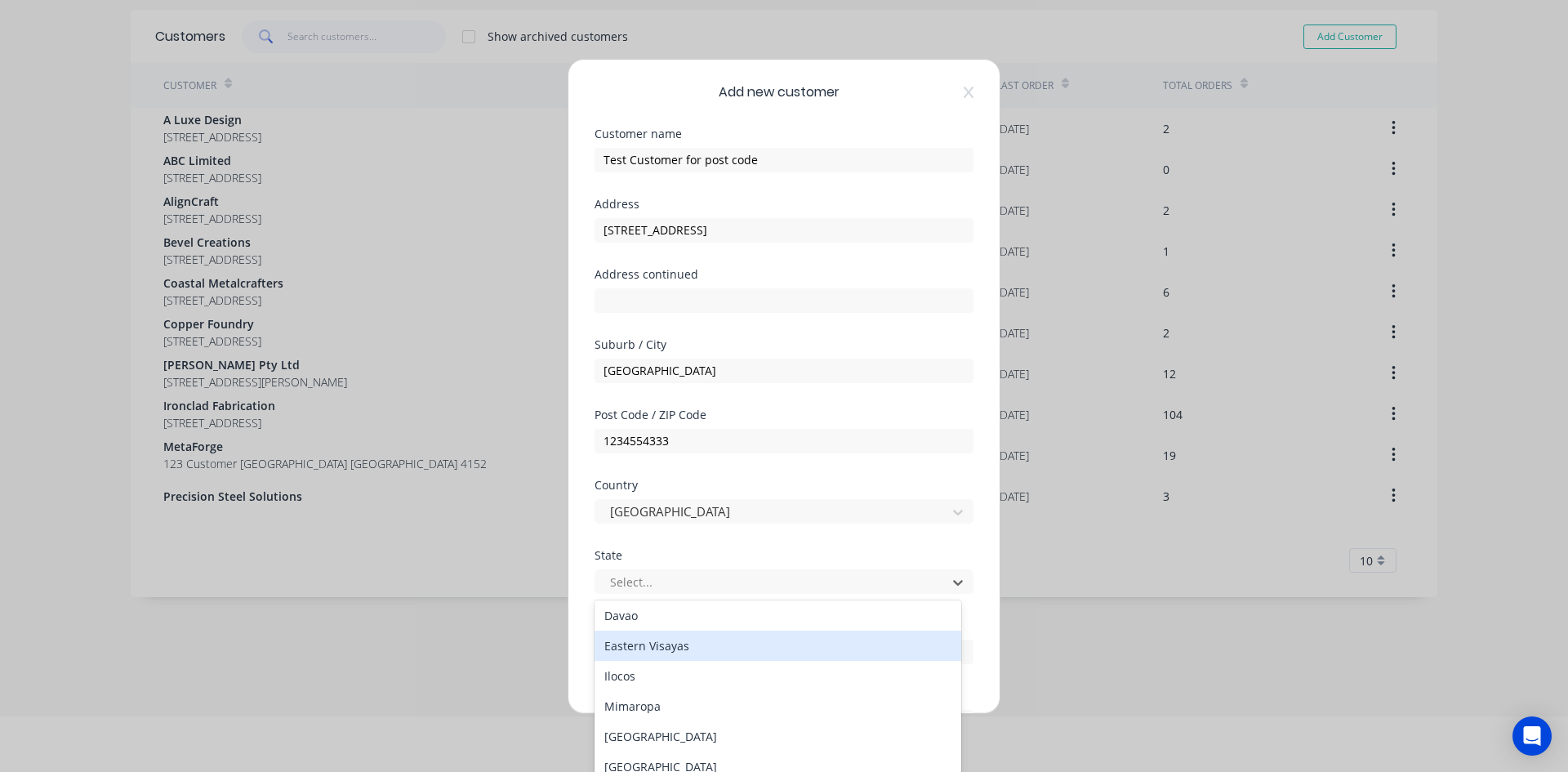
click at [656, 649] on div "Eastern Visayas" at bounding box center [777, 645] width 367 height 30
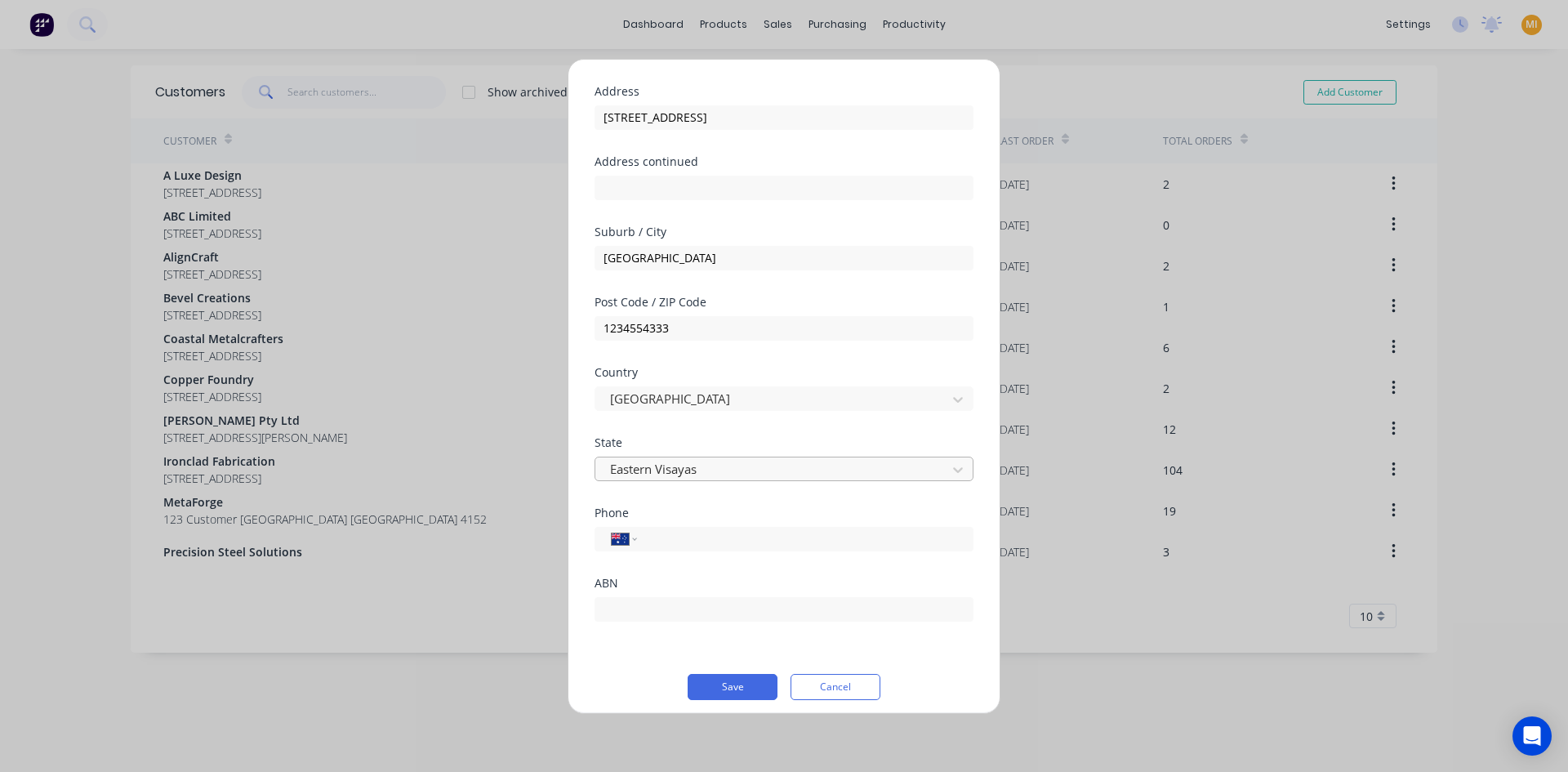
scroll to position [122, 0]
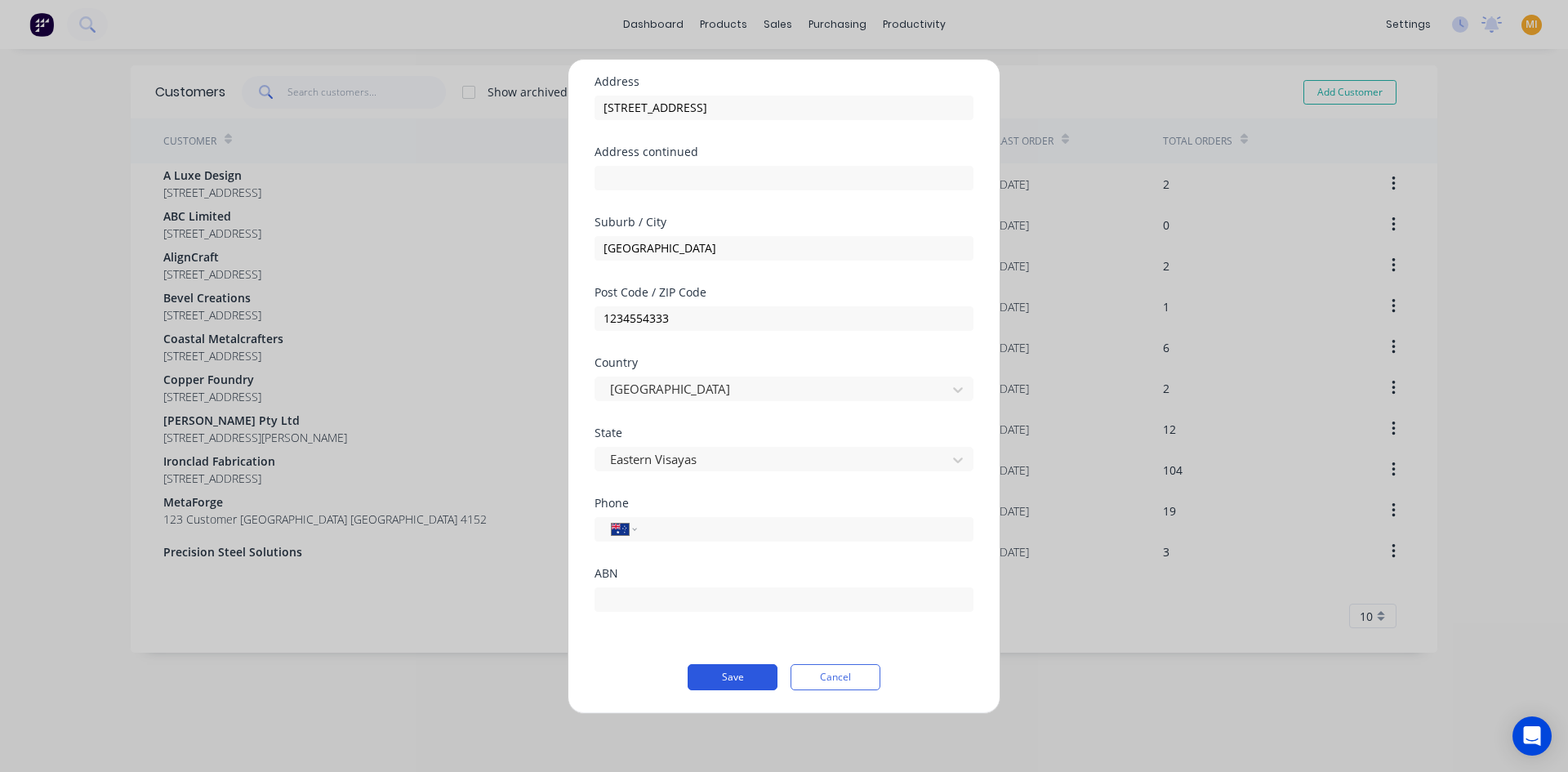
click at [730, 669] on button "Save" at bounding box center [733, 677] width 90 height 26
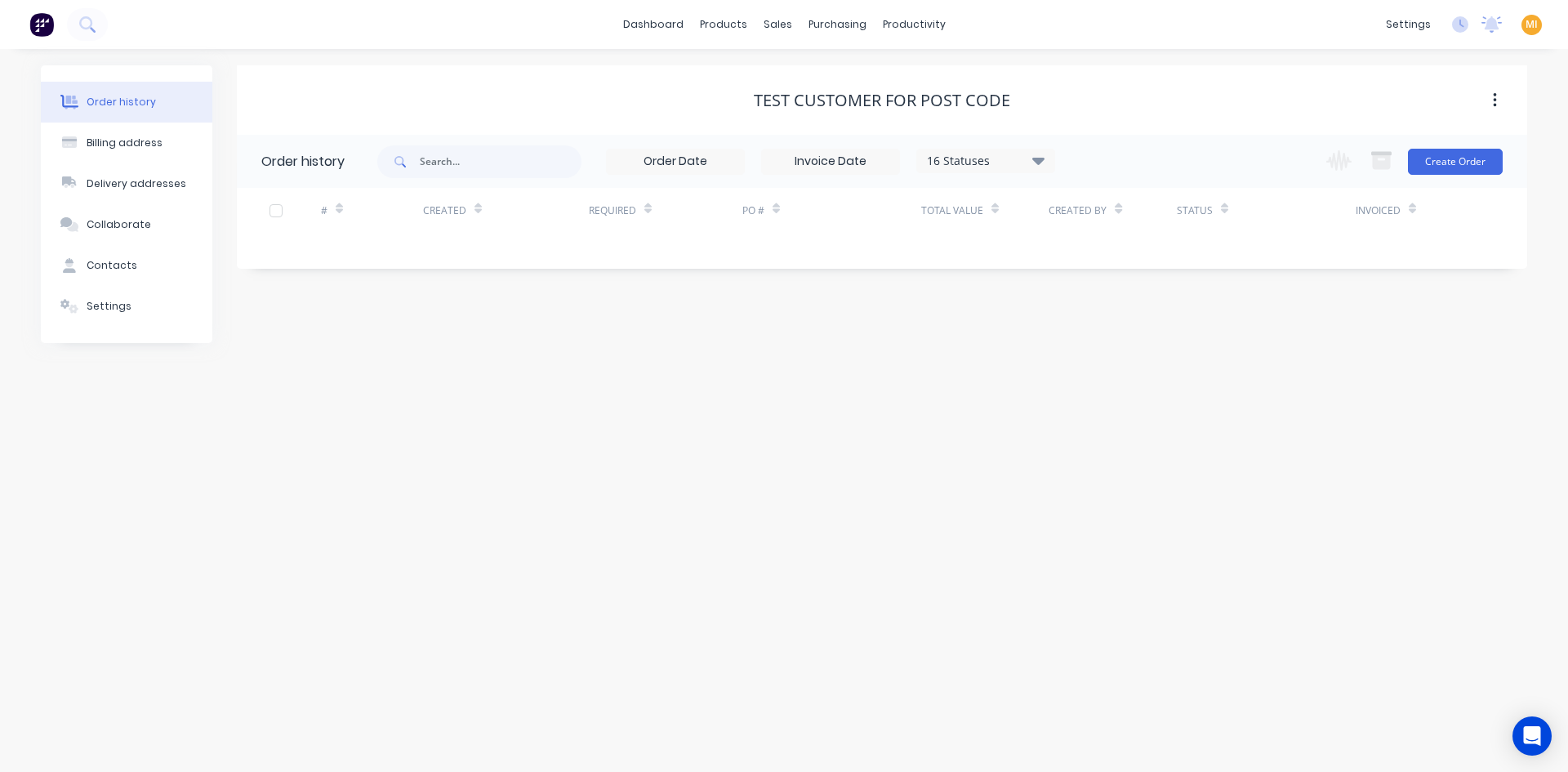
click at [46, 33] on img at bounding box center [41, 24] width 25 height 25
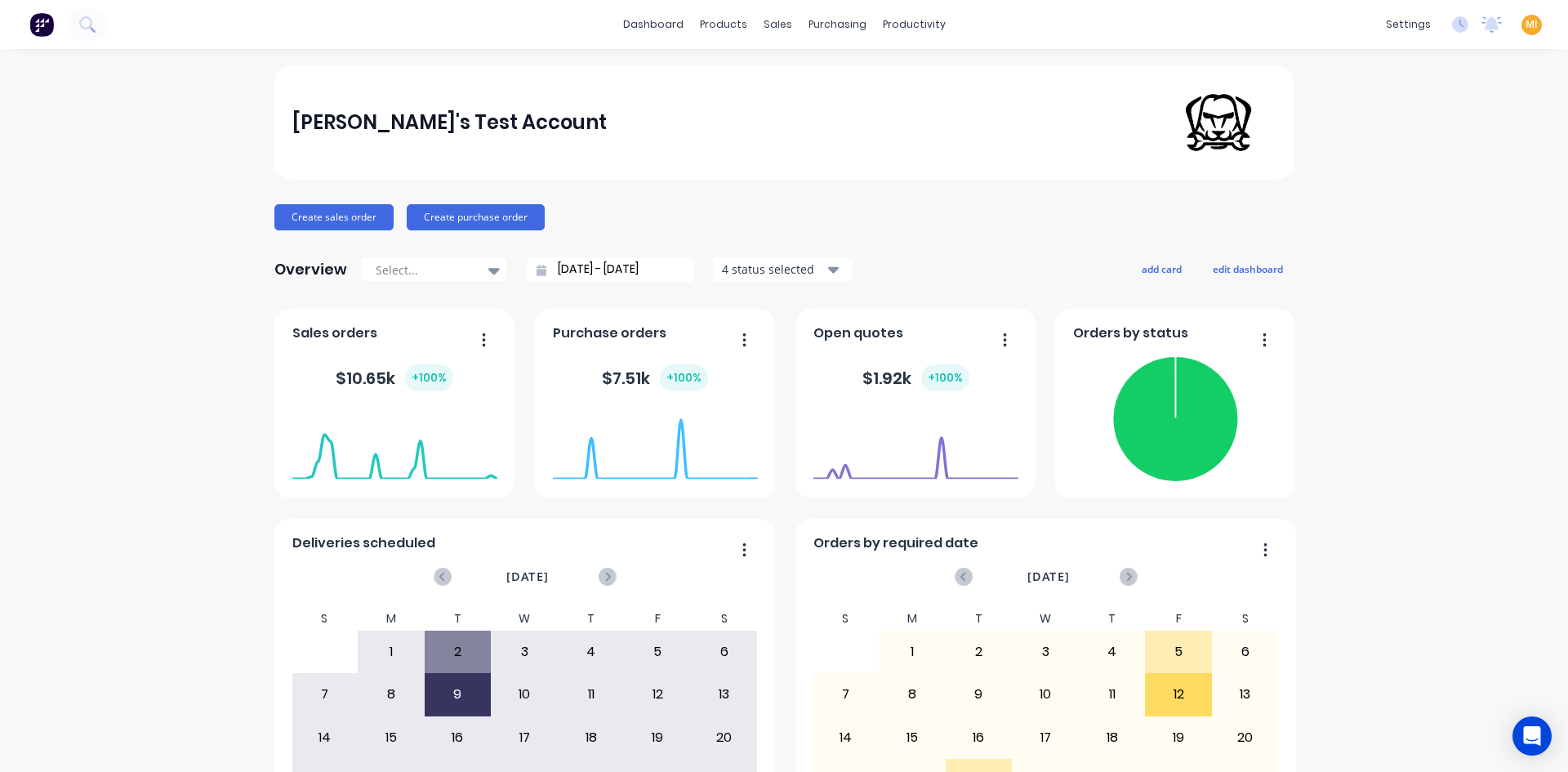
click at [1526, 25] on span "MI" at bounding box center [1531, 25] width 12 height 15
click at [1440, 218] on button "Sign out" at bounding box center [1429, 205] width 216 height 33
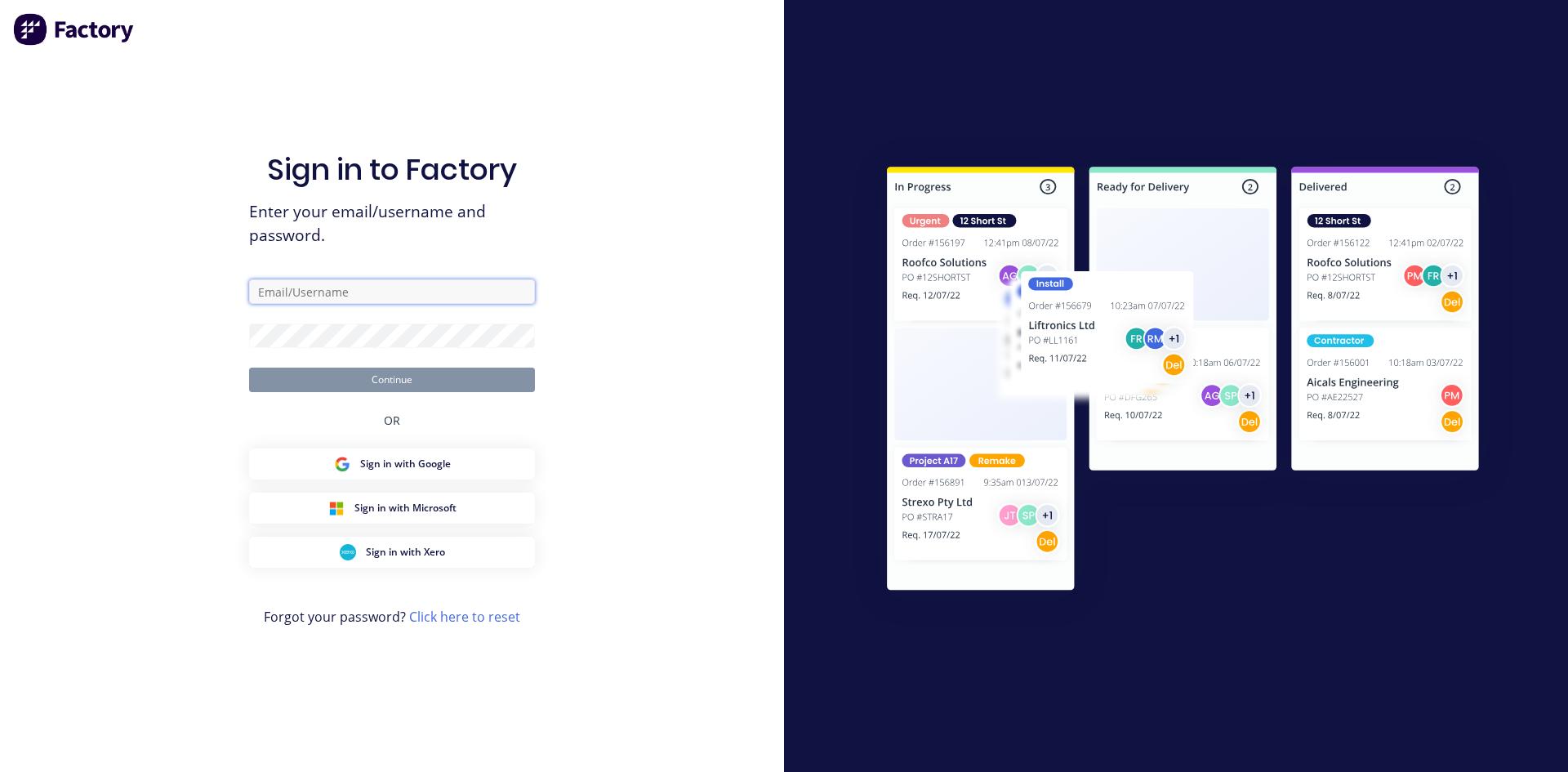
click at [328, 294] on input "text" at bounding box center [392, 292] width 286 height 25
type input "[EMAIL_ADDRESS][DOMAIN_NAME]"
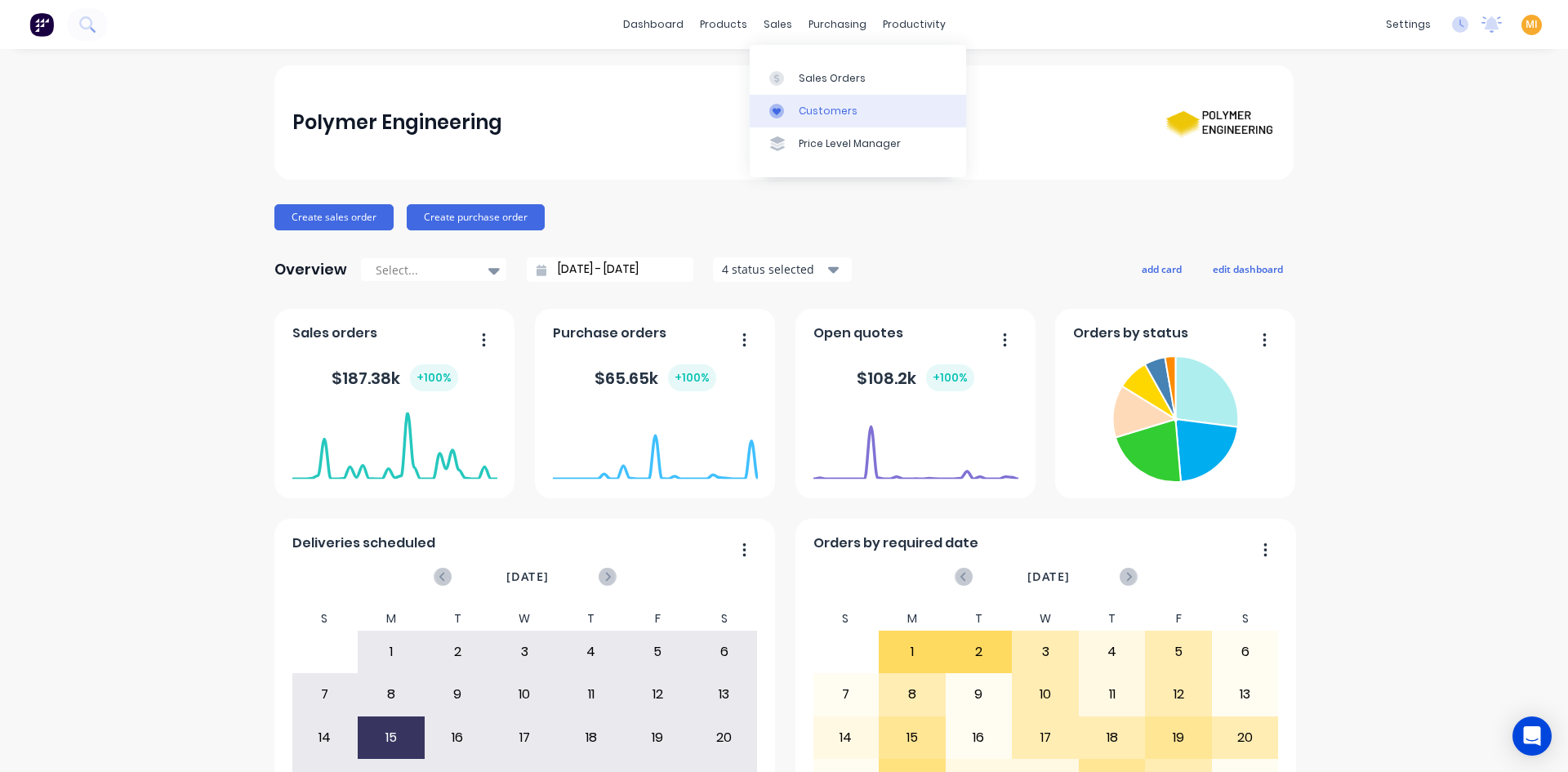
click at [796, 109] on link "Customers" at bounding box center [857, 111] width 216 height 33
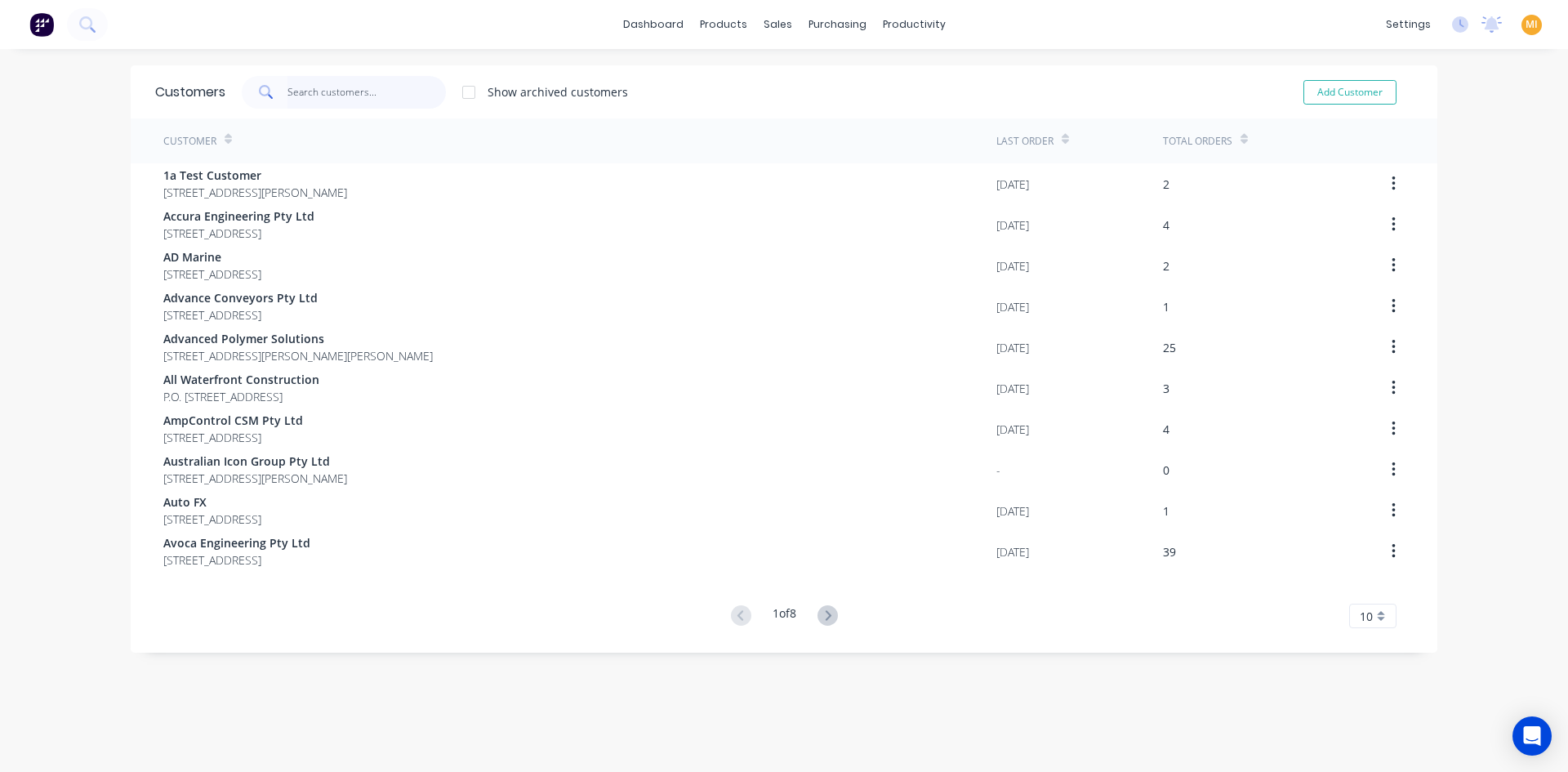
click at [332, 85] on input "text" at bounding box center [367, 93] width 159 height 33
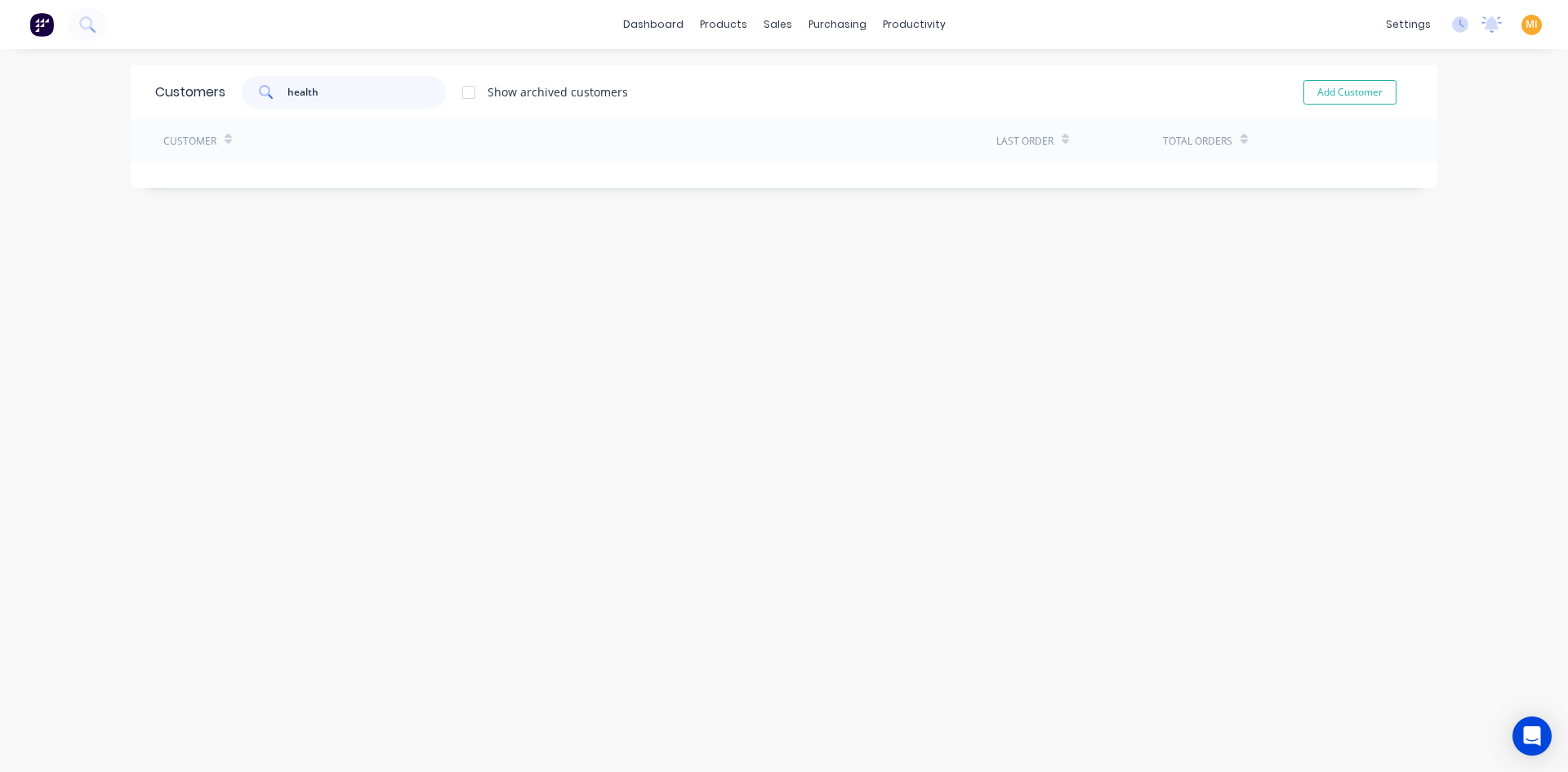
click at [288, 91] on input "health" at bounding box center [367, 93] width 159 height 33
click at [1526, 27] on span "MI" at bounding box center [1531, 25] width 12 height 15
drag, startPoint x: 383, startPoint y: 94, endPoint x: 217, endPoint y: 94, distance: 166.0
click at [217, 94] on div "Customers health Show archived customers Add Customer" at bounding box center [784, 92] width 1307 height 53
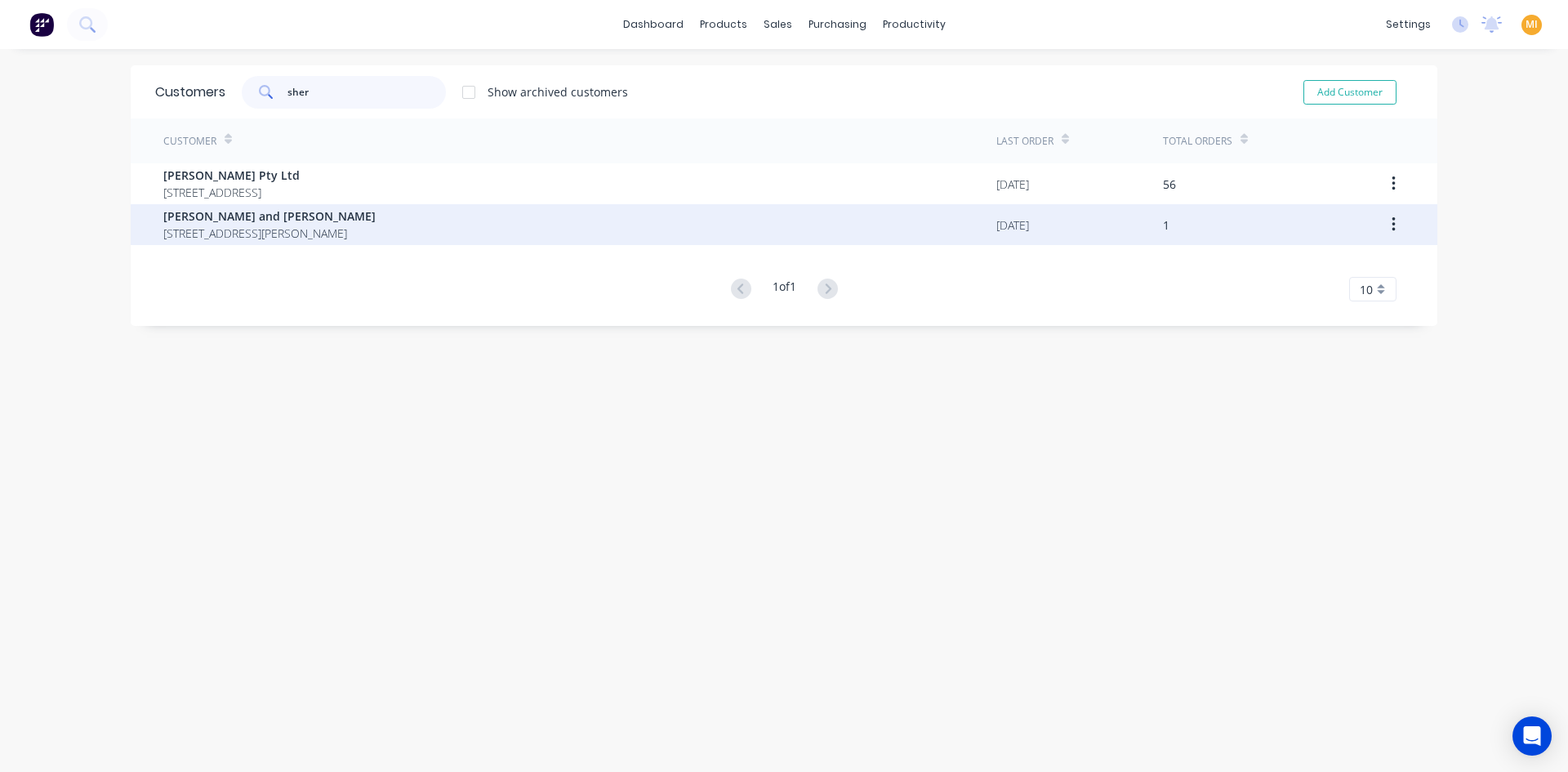
type input "sher"
click at [230, 215] on span "Heath and Sherwood" at bounding box center [269, 216] width 212 height 17
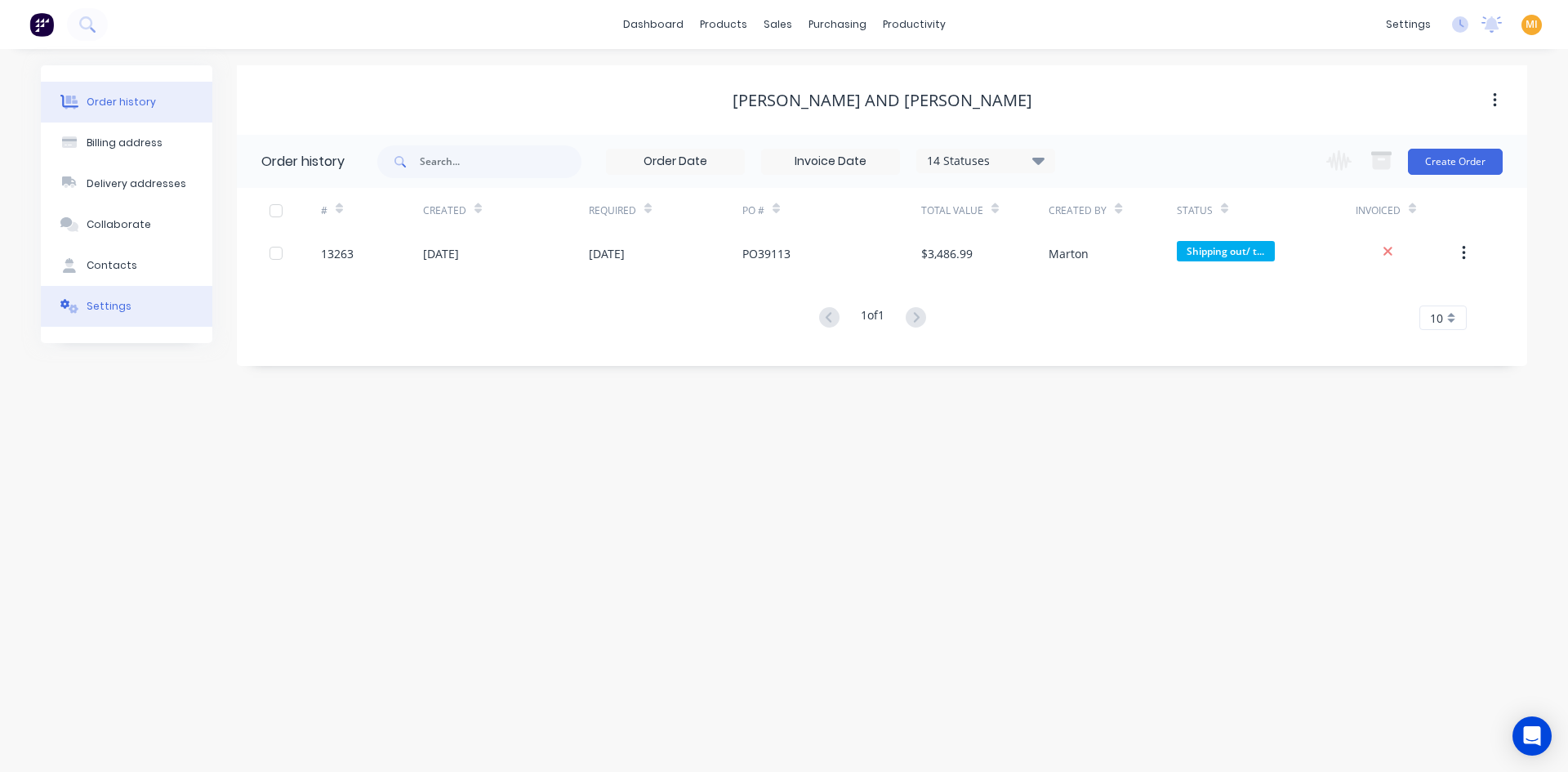
click at [128, 316] on button "Settings" at bounding box center [126, 306] width 171 height 40
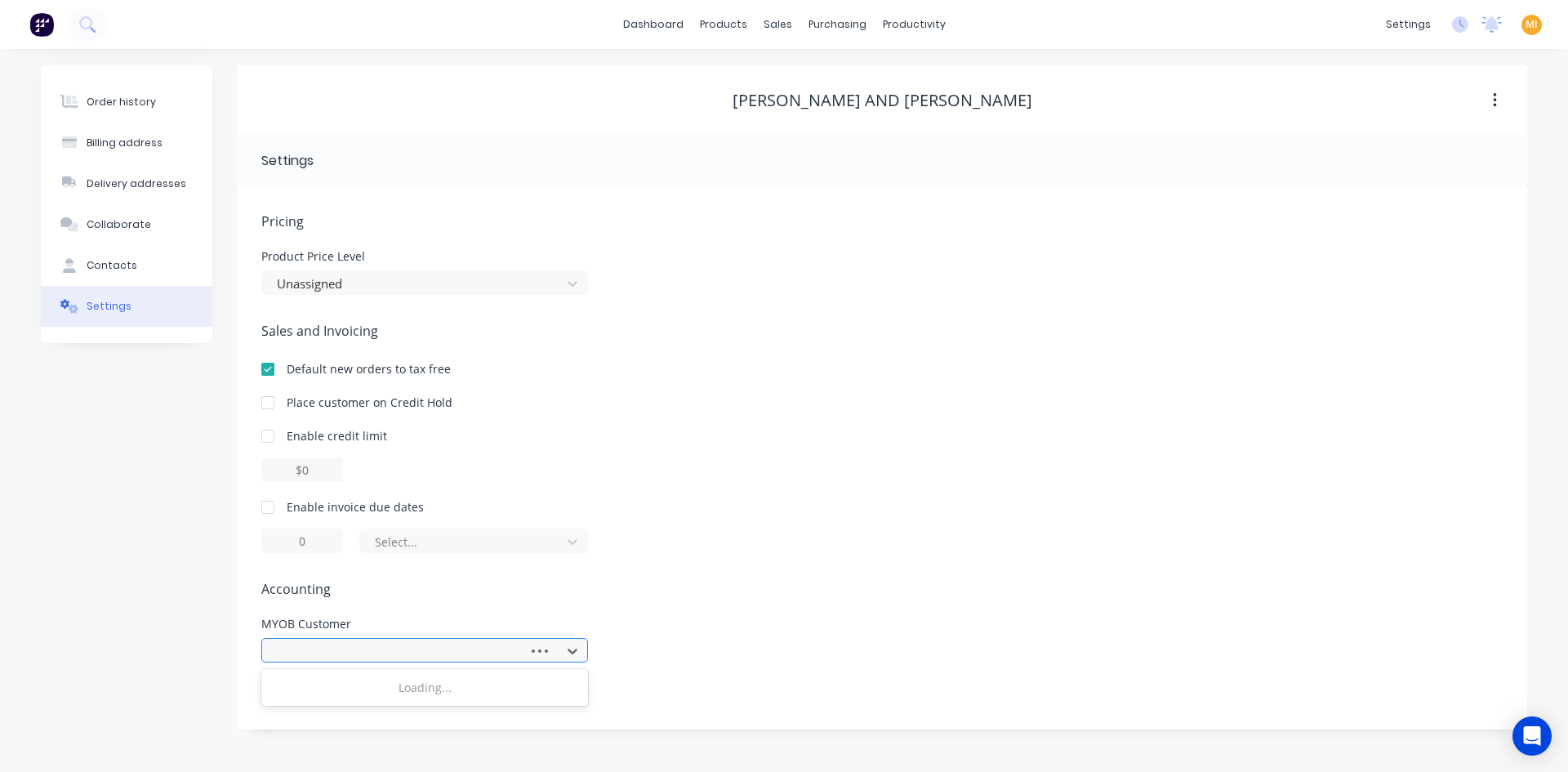
click at [442, 642] on div at bounding box center [397, 651] width 245 height 20
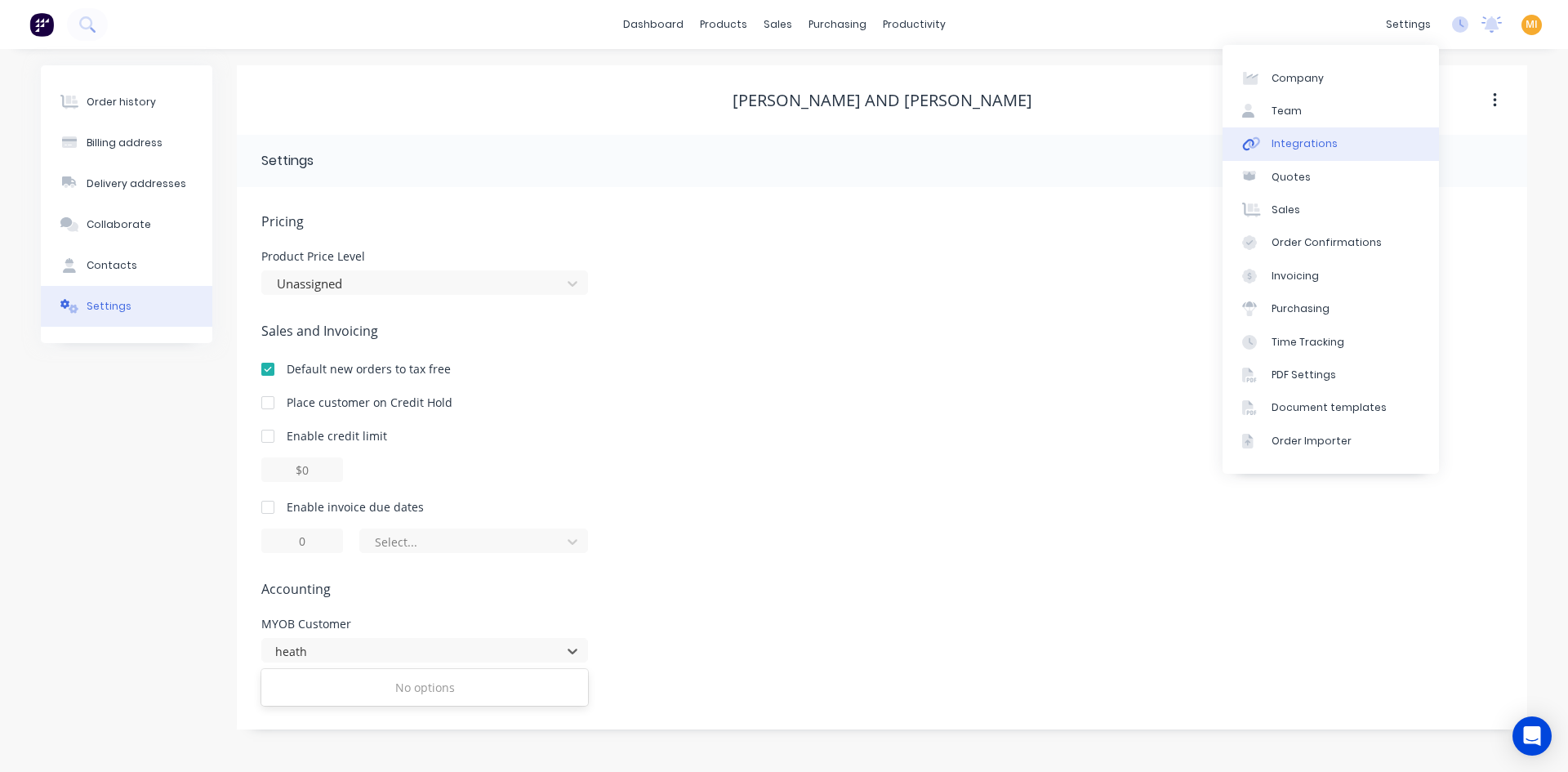
type input "heath"
click at [1310, 133] on link "Integrations" at bounding box center [1330, 144] width 216 height 33
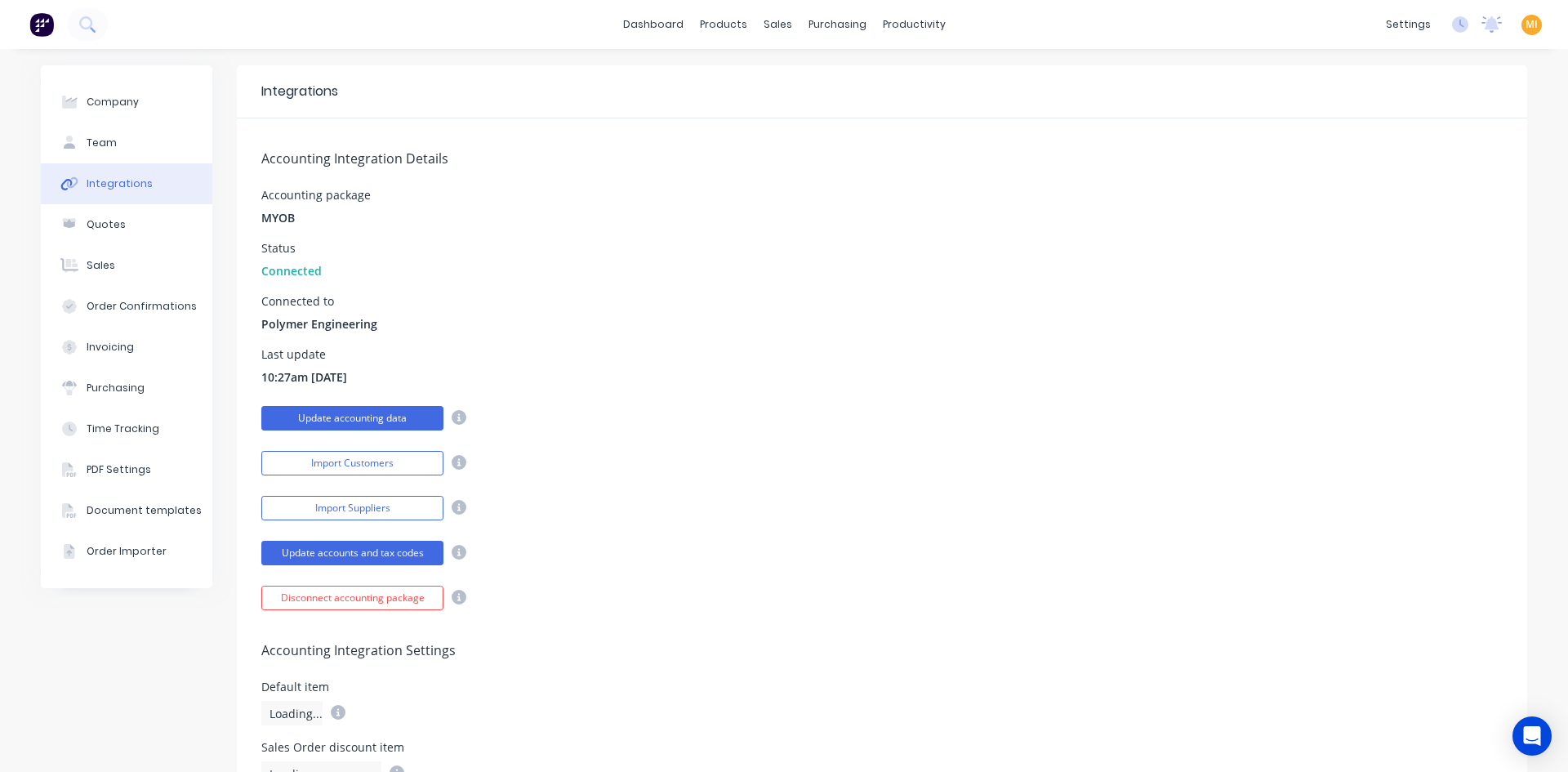
click at [405, 409] on button "Update accounting data" at bounding box center [352, 418] width 182 height 25
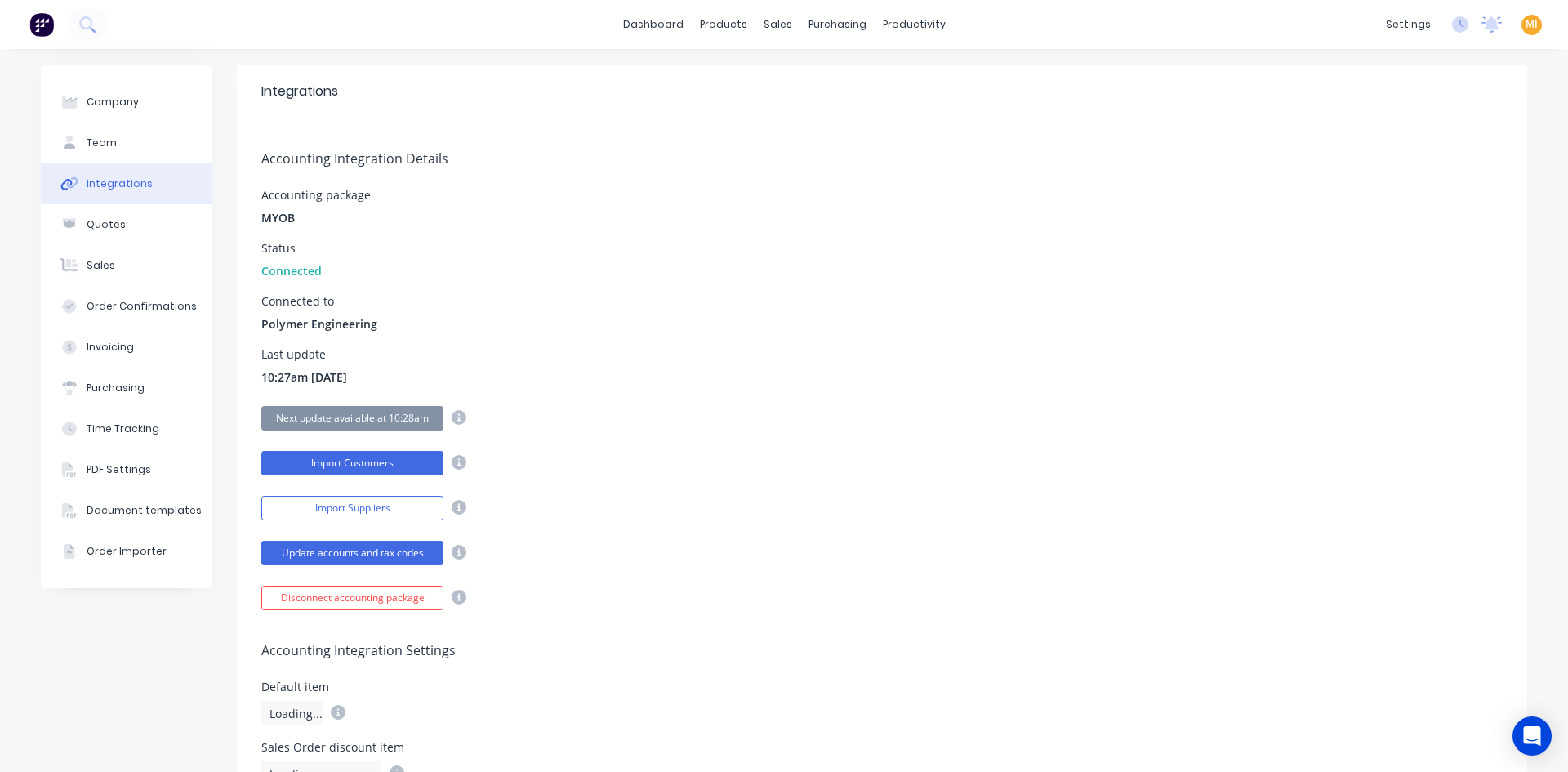
click at [368, 466] on button "Import Customers" at bounding box center [352, 463] width 182 height 25
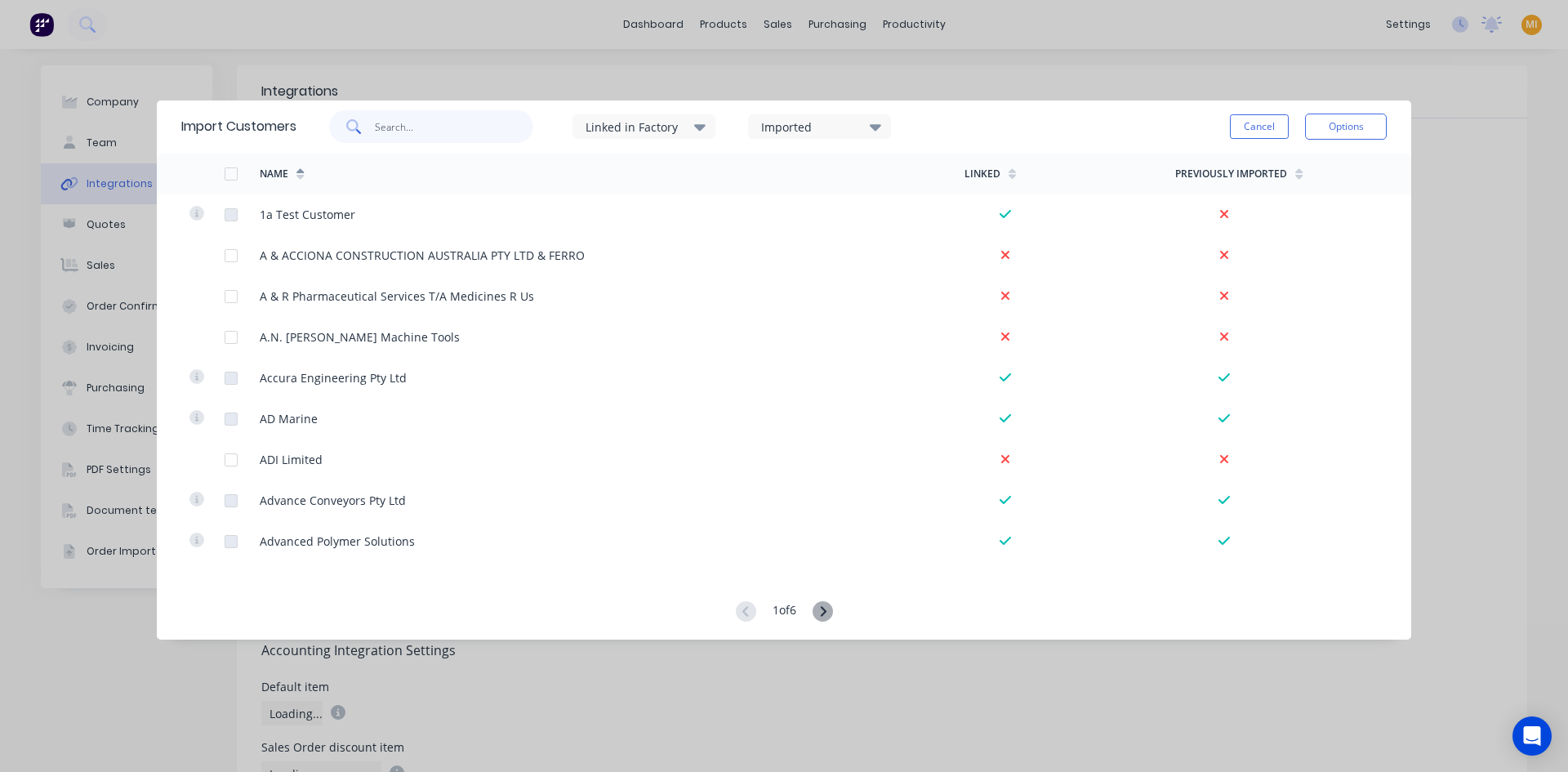
click at [413, 127] on input "text" at bounding box center [454, 127] width 159 height 33
type input "heath"
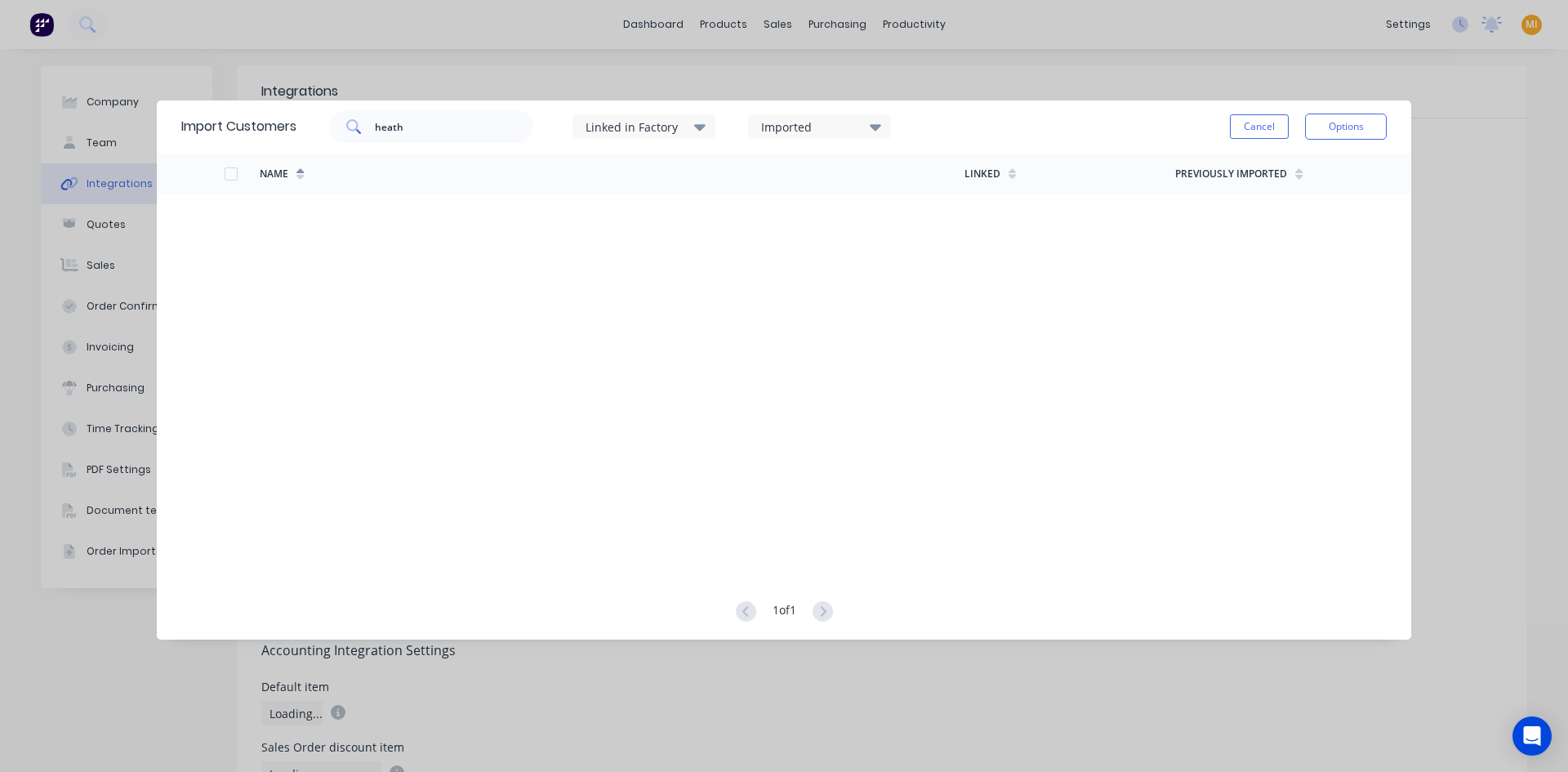
click at [768, 124] on div "Imported" at bounding box center [812, 127] width 103 height 17
click at [784, 244] on div at bounding box center [778, 246] width 33 height 33
click at [807, 133] on div "Imported" at bounding box center [812, 127] width 103 height 17
click at [784, 242] on div at bounding box center [778, 246] width 33 height 33
click at [654, 132] on div "Linked in Factory" at bounding box center [637, 127] width 103 height 17
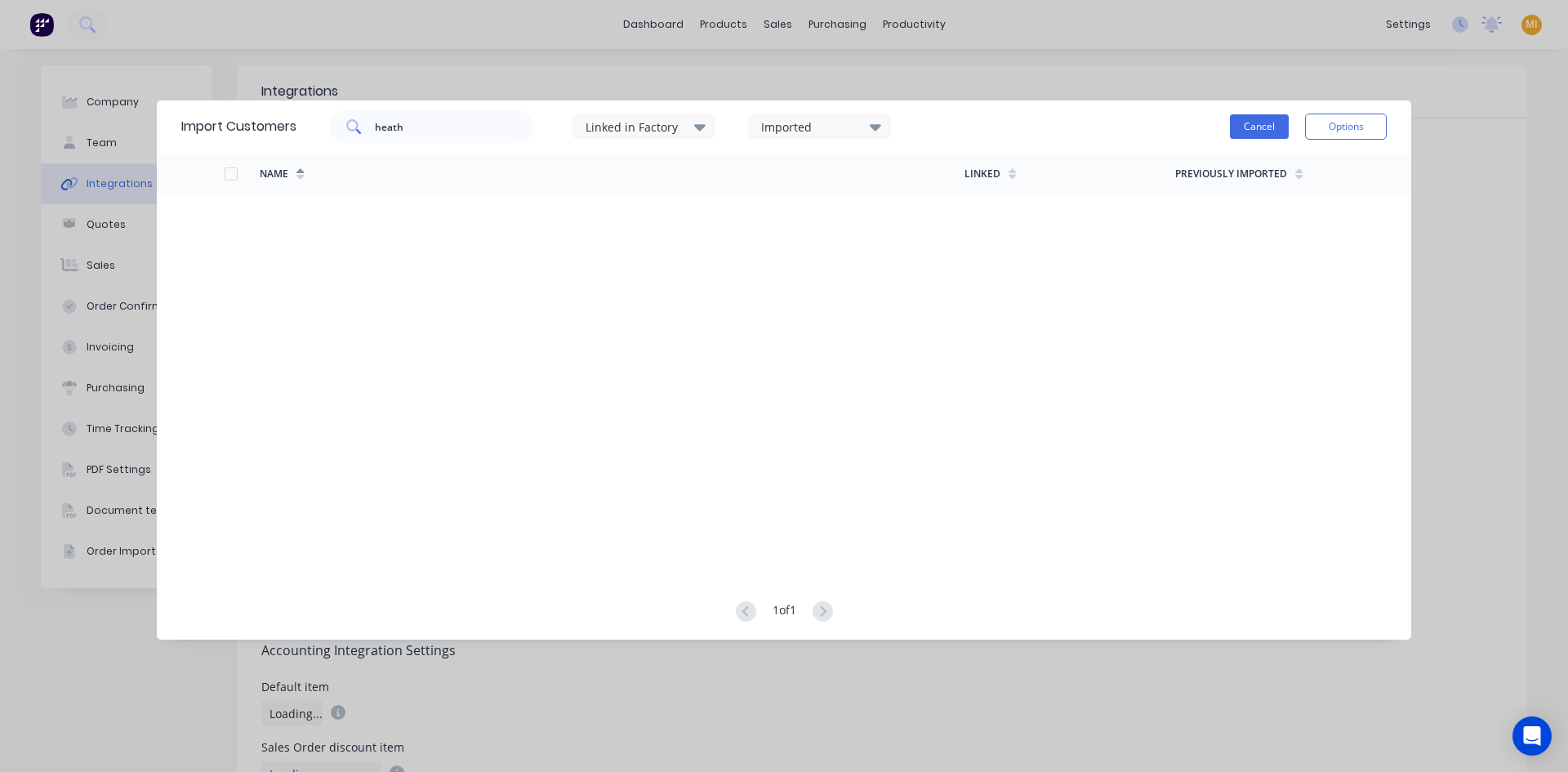
click at [1264, 120] on button "Cancel" at bounding box center [1259, 126] width 59 height 25
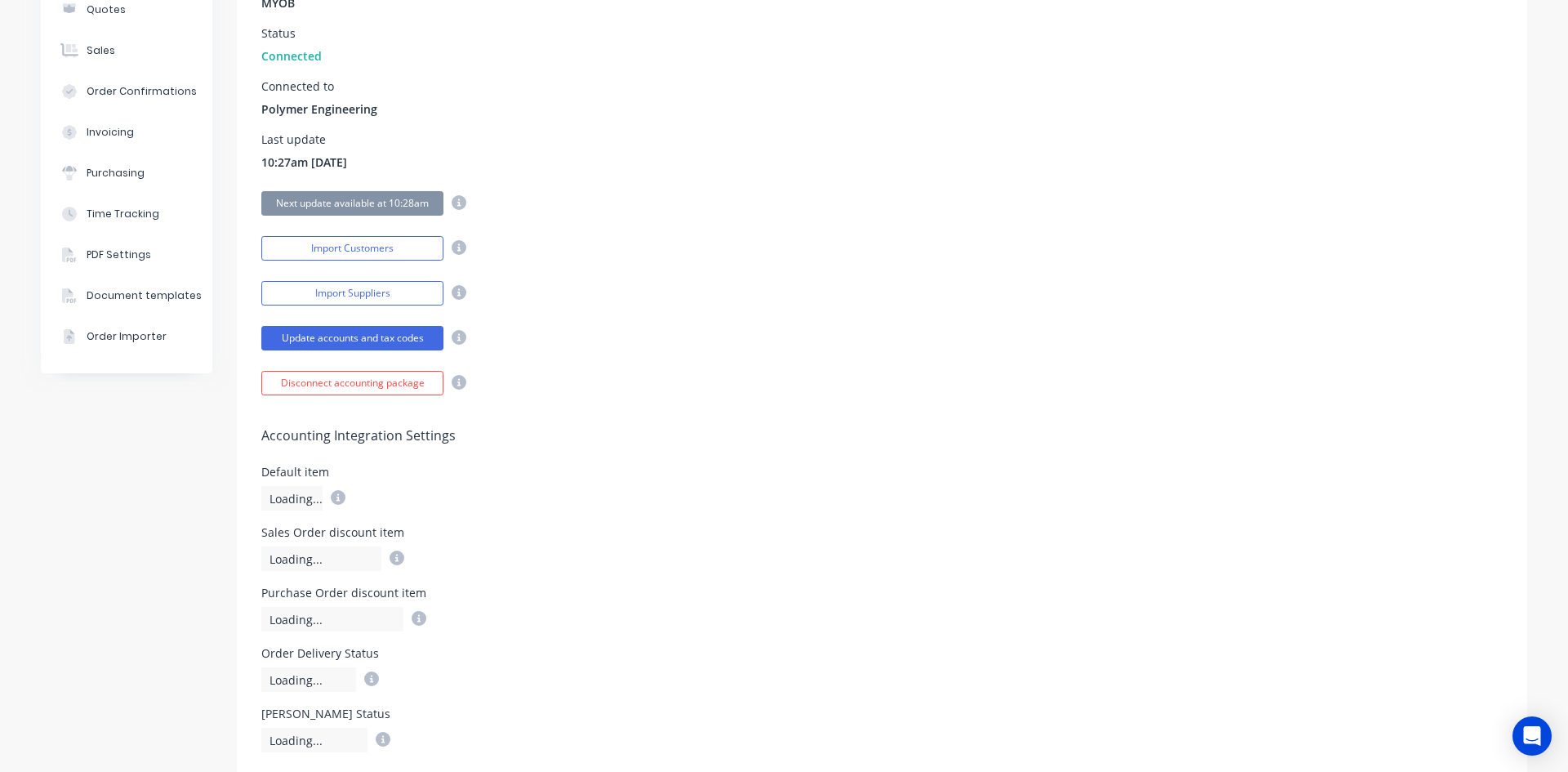
scroll to position [245, 0]
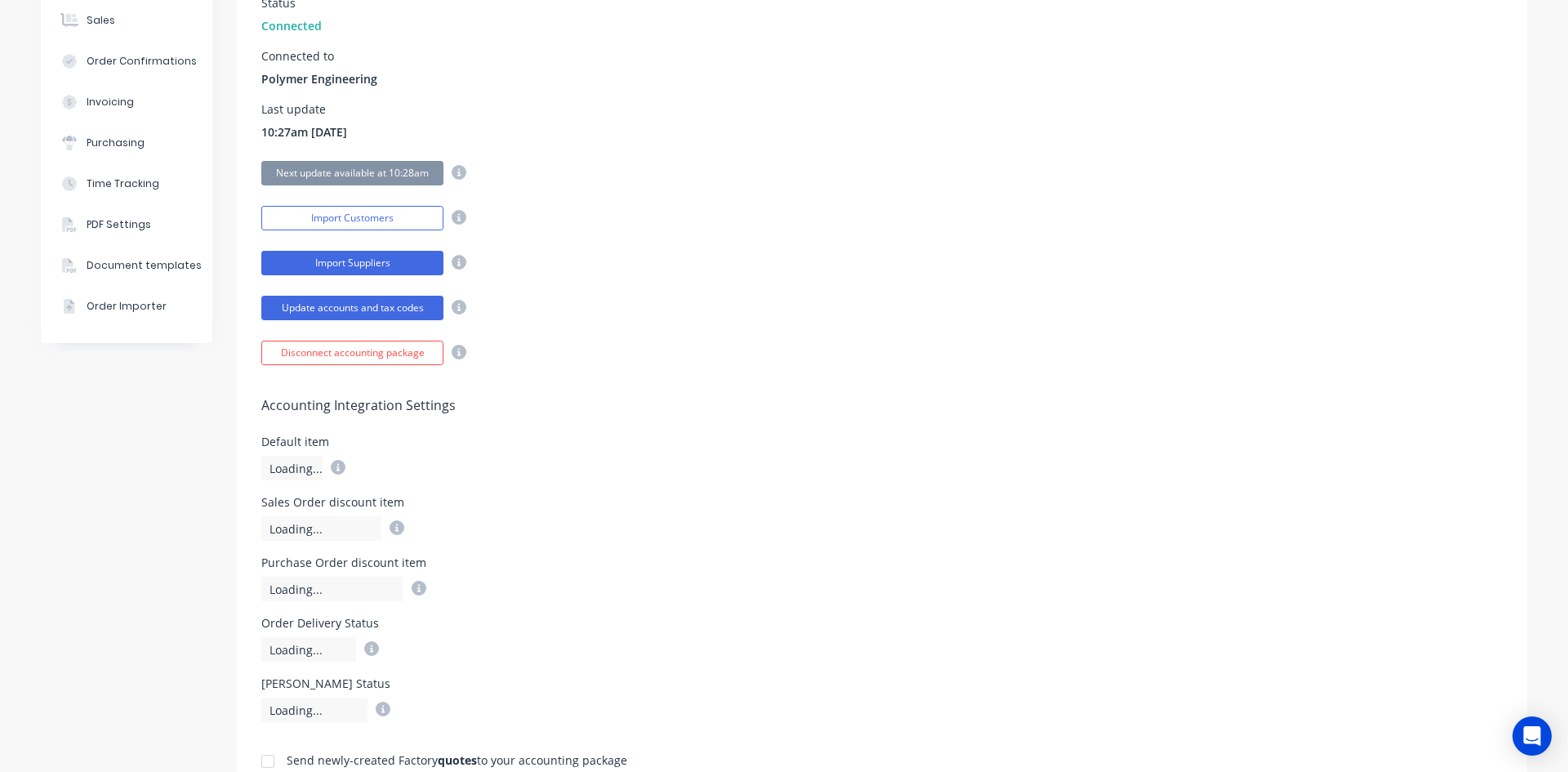
click at [333, 256] on button "Import Suppliers" at bounding box center [352, 263] width 182 height 25
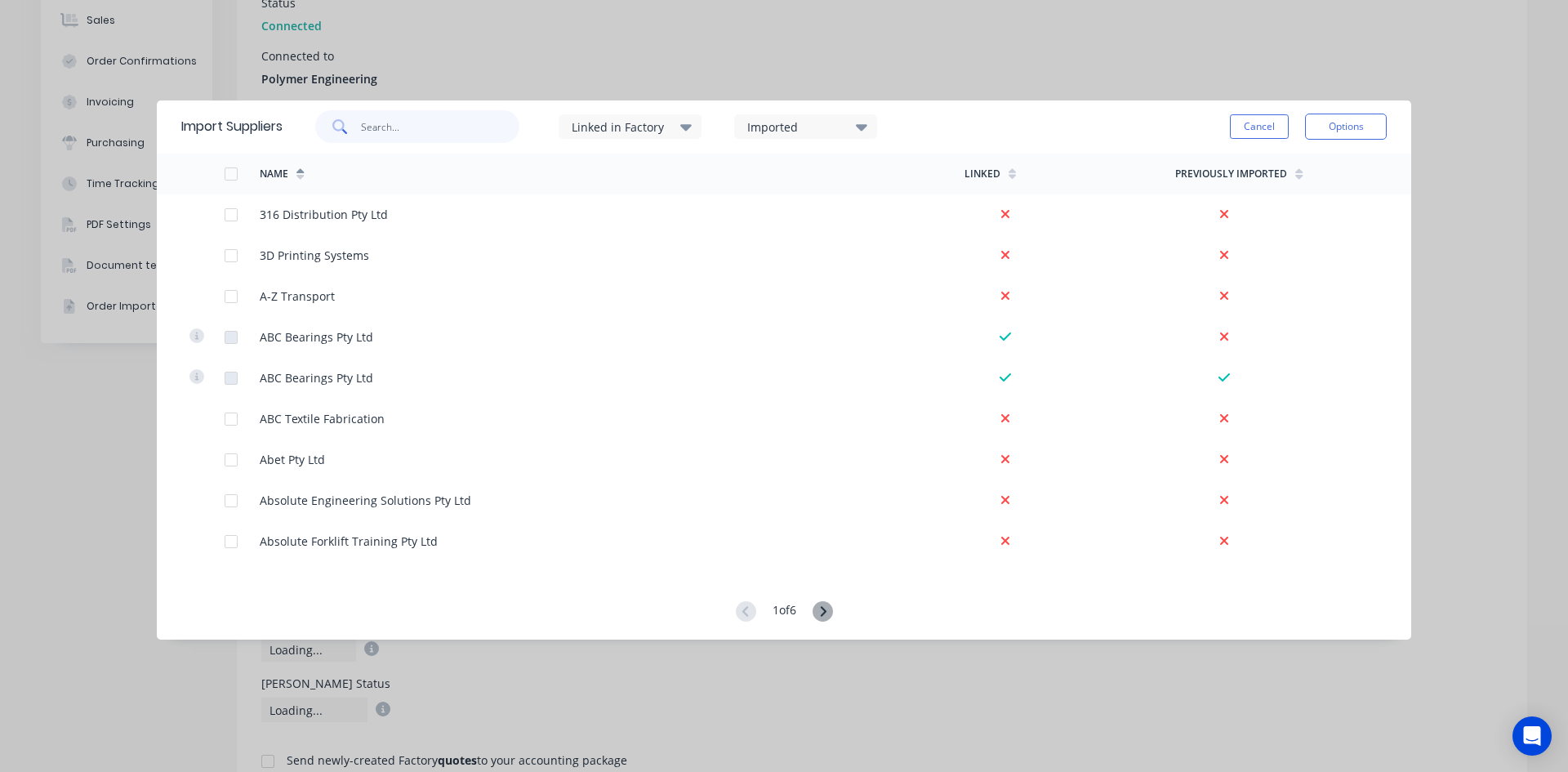
click at [441, 126] on input "text" at bounding box center [440, 127] width 159 height 33
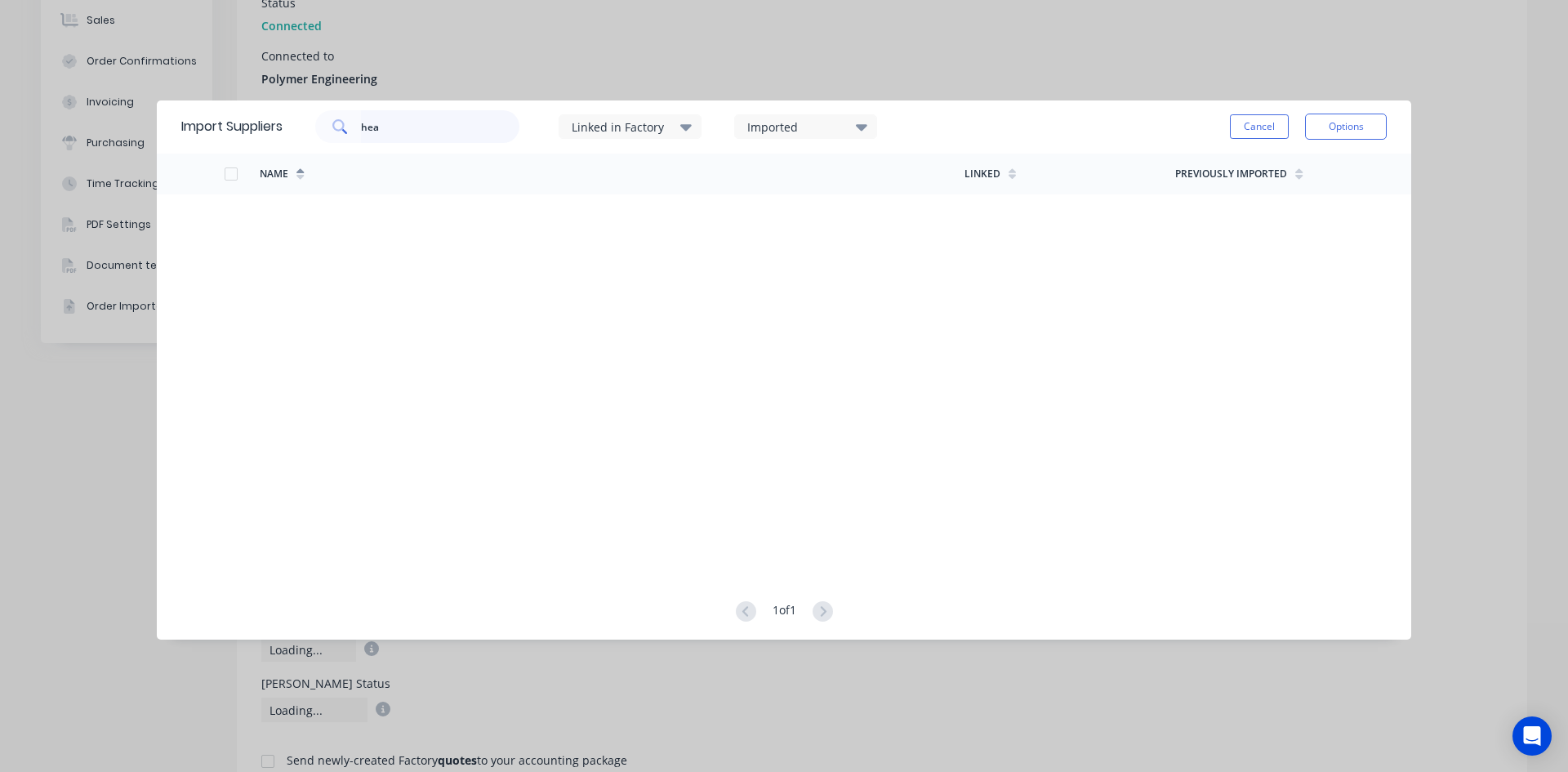
drag, startPoint x: 441, startPoint y: 126, endPoint x: 235, endPoint y: 121, distance: 206.1
click at [235, 121] on div "Import Suppliers hea Linked in Factory Imported Cancel Options" at bounding box center [784, 127] width 1254 height 53
type input "sher"
click at [1265, 131] on button "Cancel" at bounding box center [1259, 126] width 59 height 25
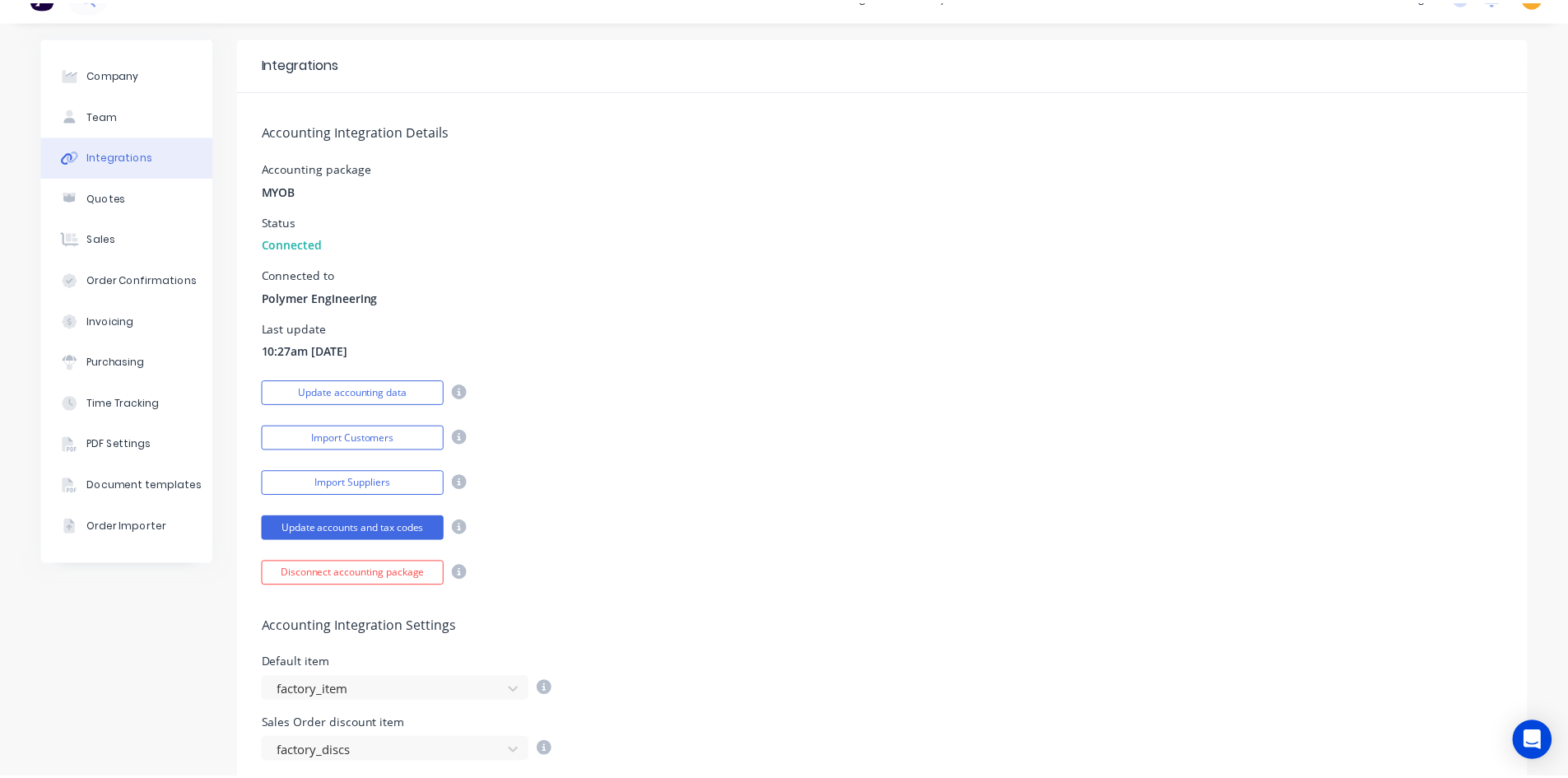
scroll to position [0, 0]
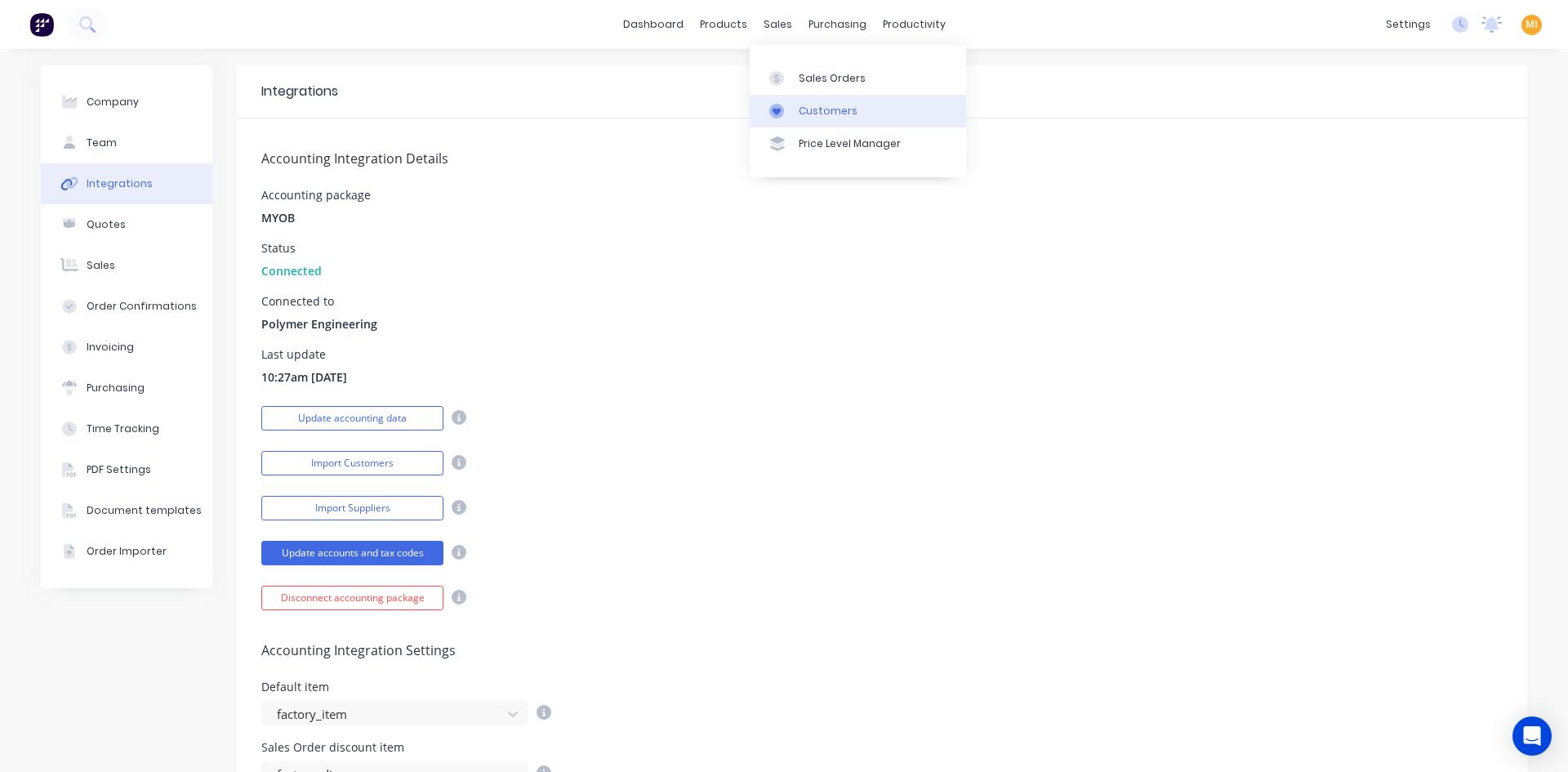
click at [816, 104] on div "Customers" at bounding box center [828, 111] width 59 height 15
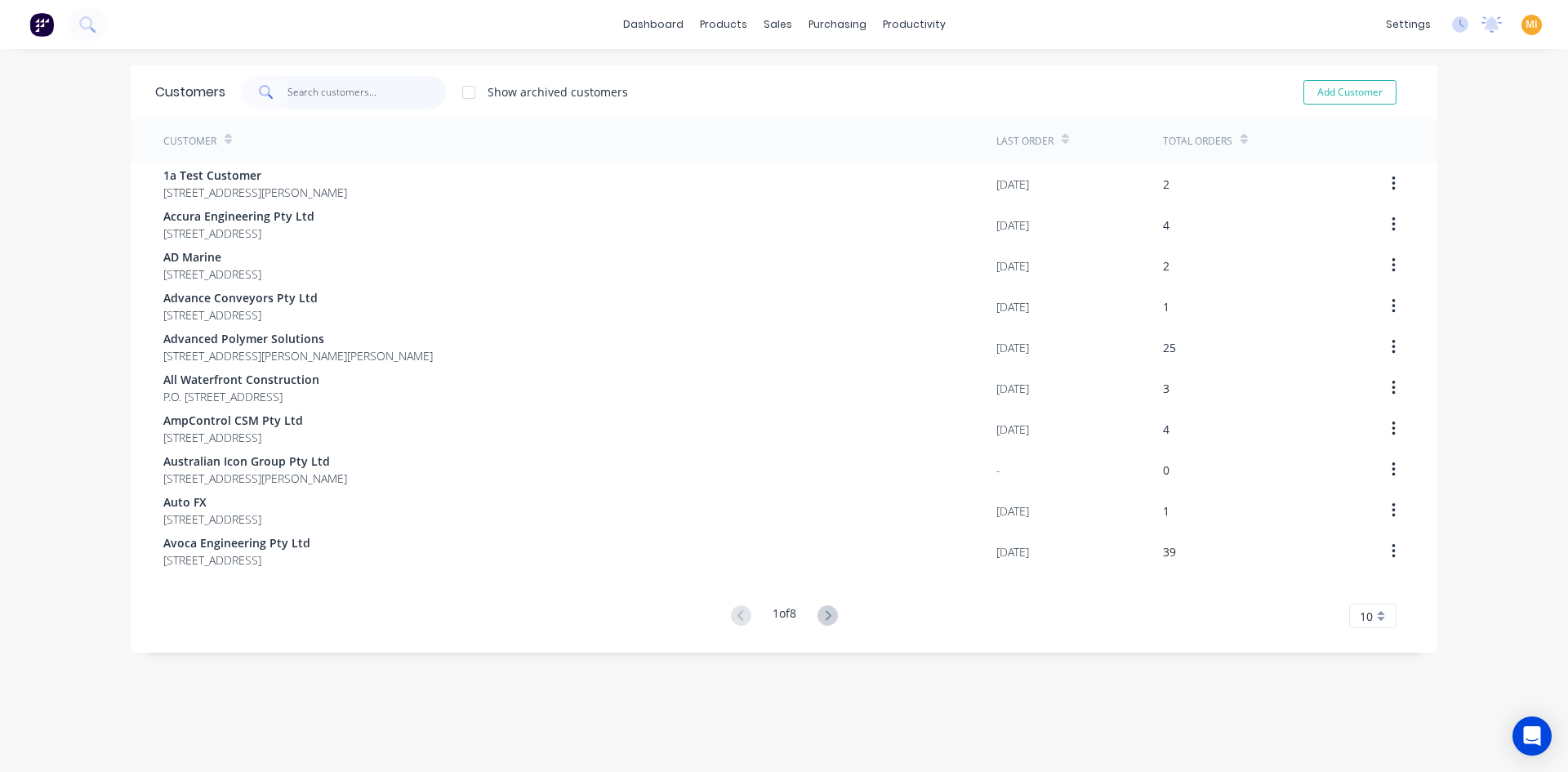
click at [338, 89] on input "text" at bounding box center [367, 93] width 159 height 33
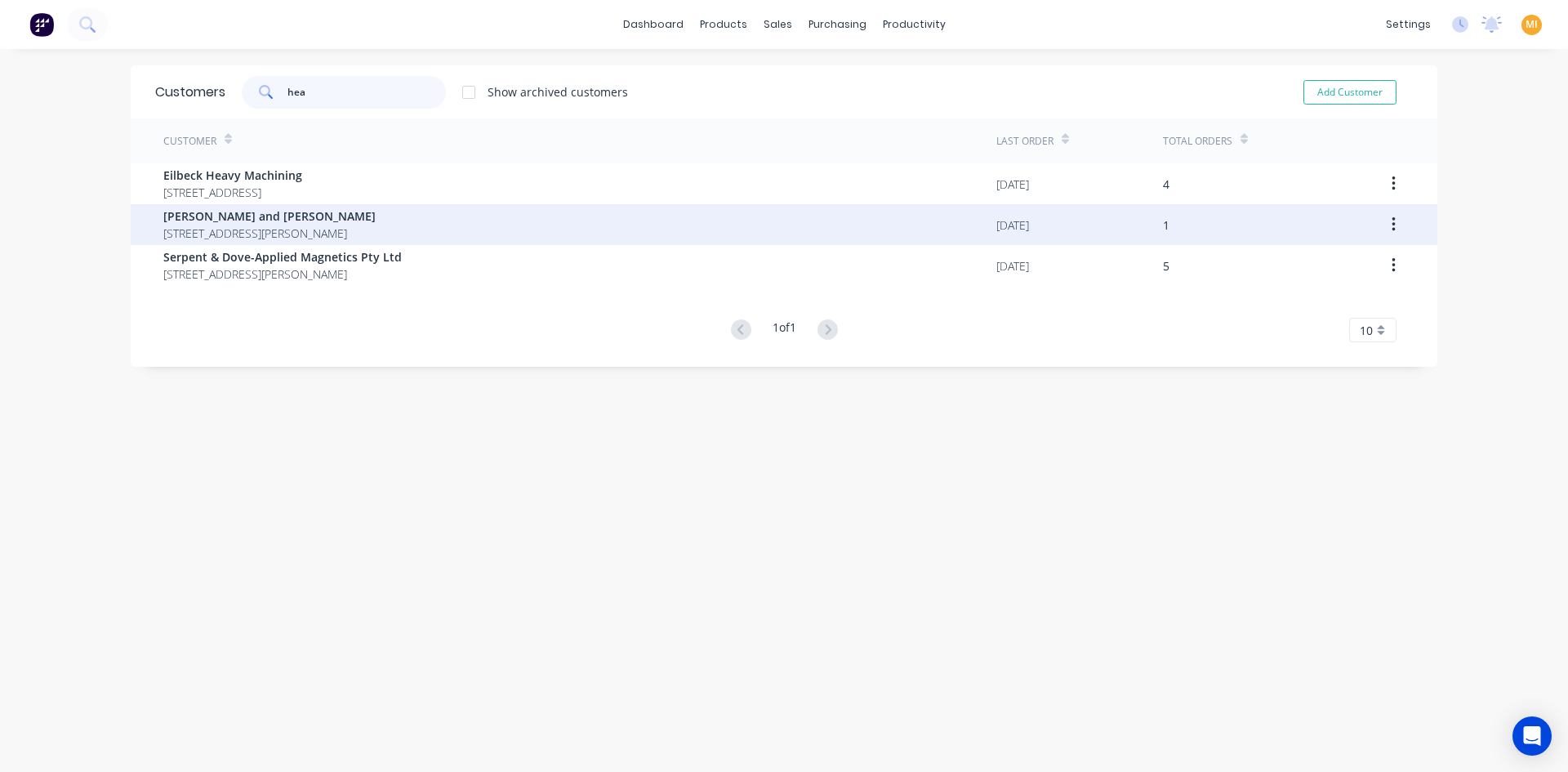
type input "hea"
click at [293, 212] on span "Heath and Sherwood" at bounding box center [269, 216] width 212 height 17
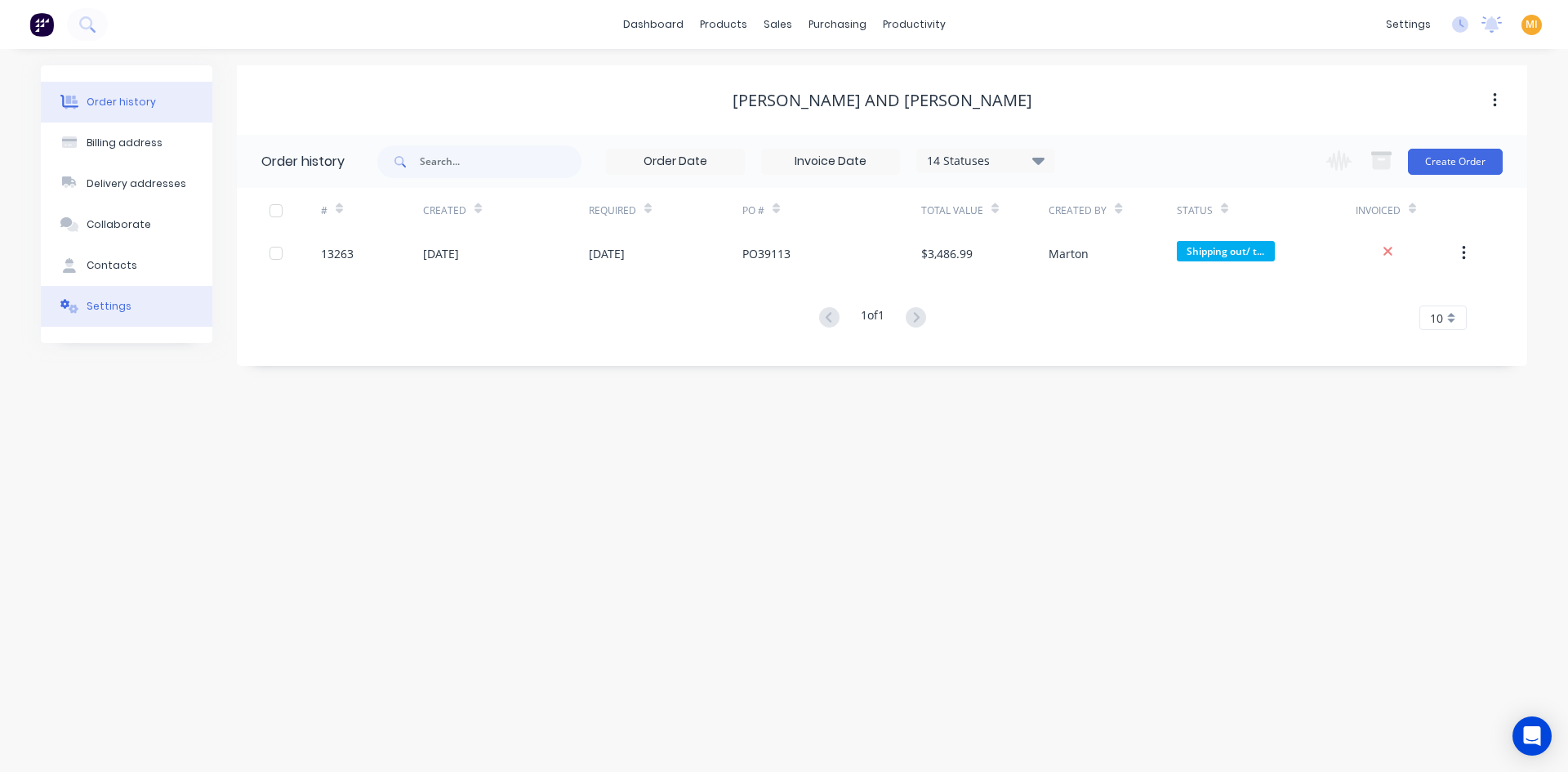
click at [145, 308] on button "Settings" at bounding box center [126, 306] width 171 height 40
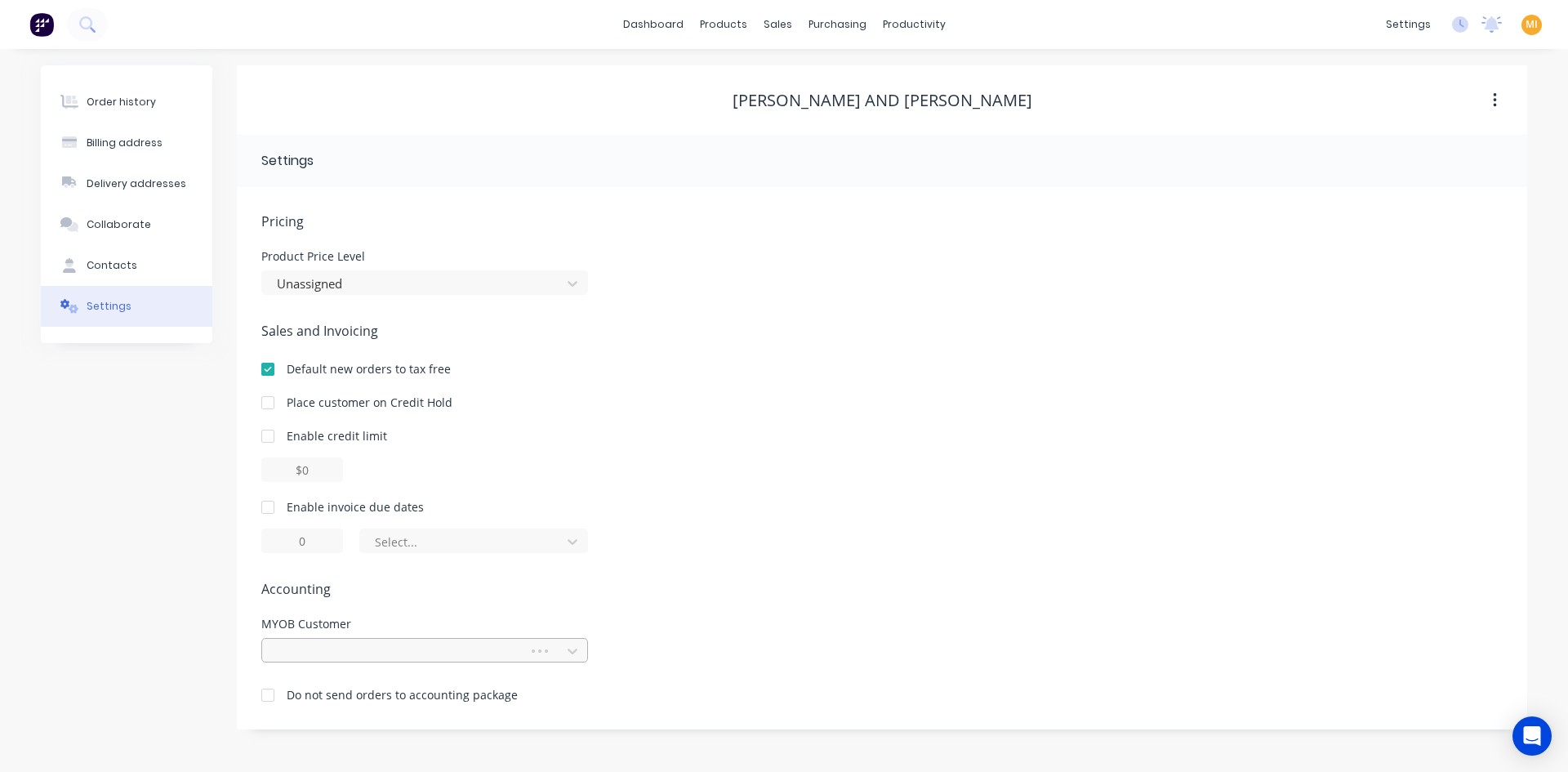
click at [372, 649] on div at bounding box center [397, 651] width 245 height 20
type input "h"
click at [734, 652] on html "dashboard products sales purchasing productivity dashboard products Product Cat…" at bounding box center [784, 386] width 1568 height 772
click at [127, 106] on div "Order history" at bounding box center [120, 102] width 69 height 15
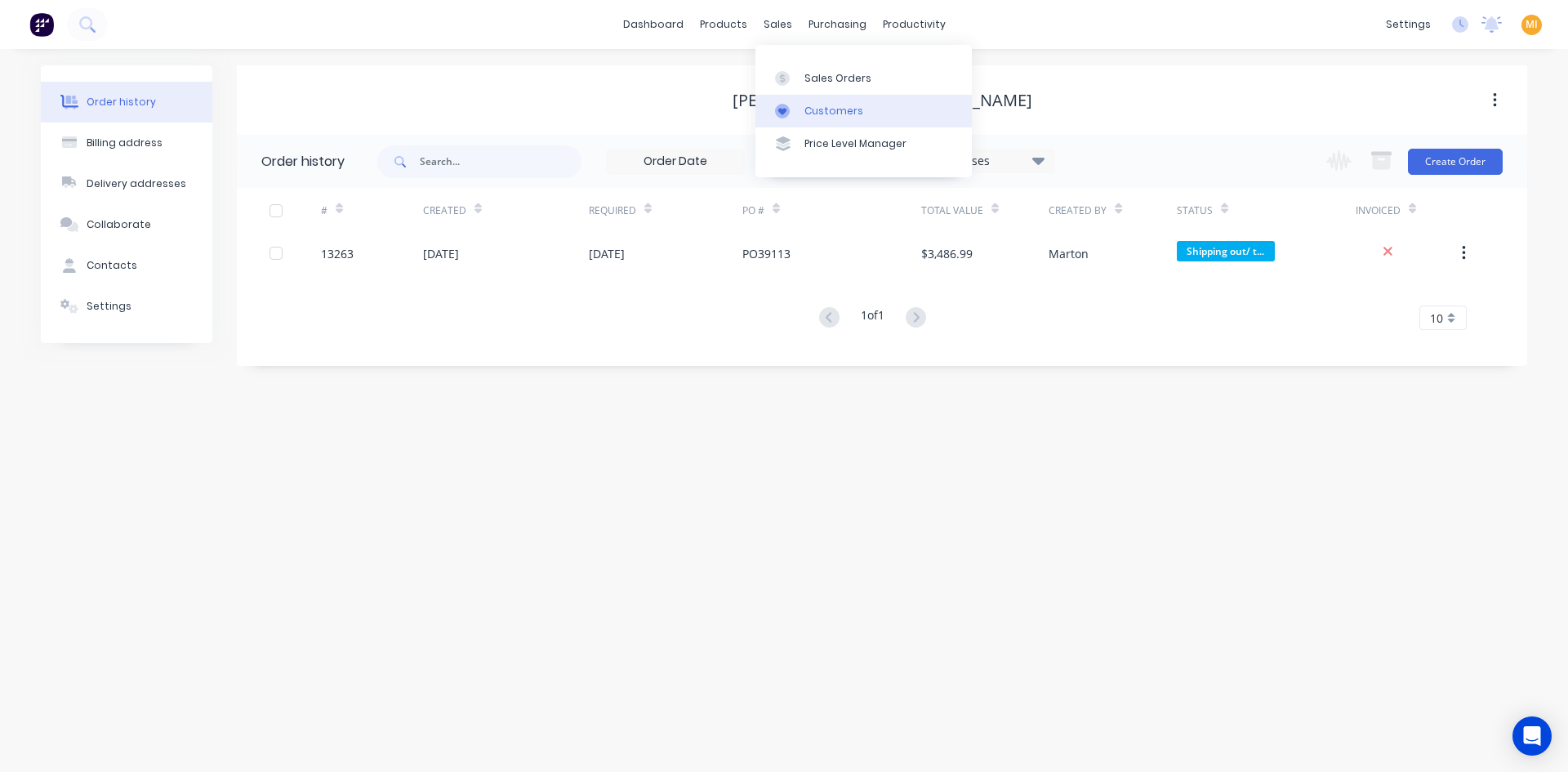
click at [799, 121] on link "Customers" at bounding box center [863, 111] width 216 height 33
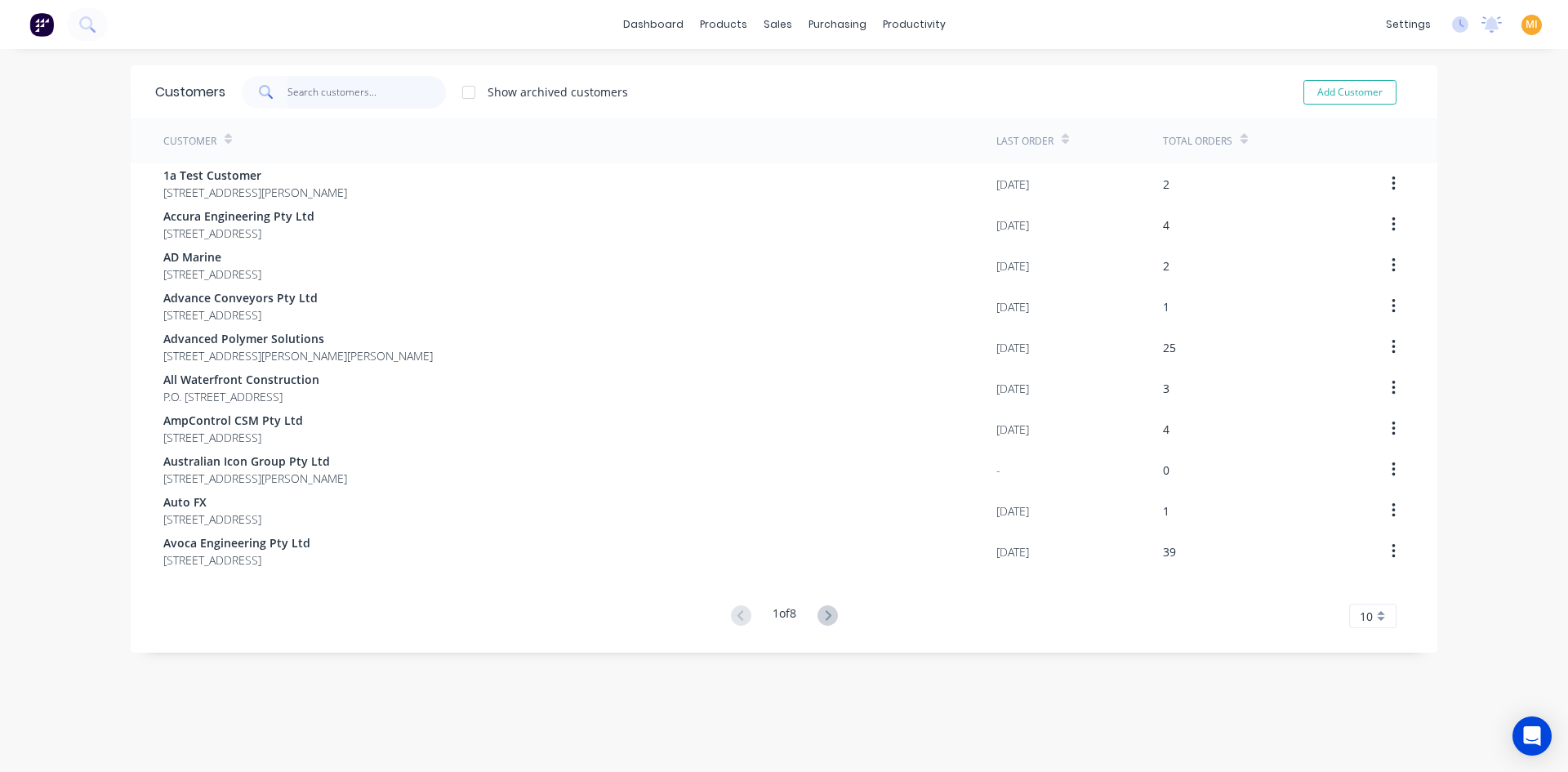
click at [366, 87] on input "text" at bounding box center [367, 93] width 159 height 33
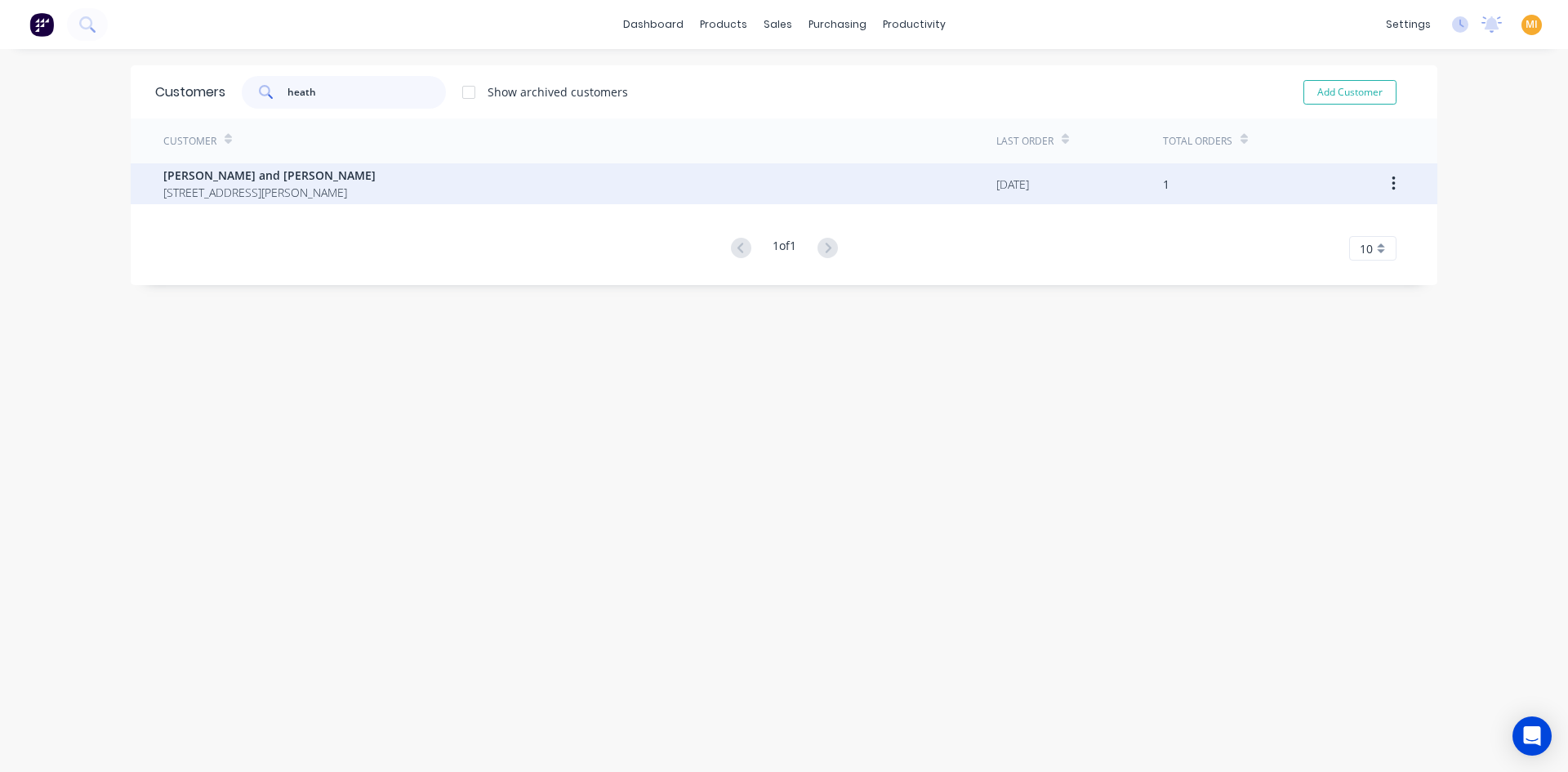
type input "heath"
click at [326, 184] on span "[STREET_ADDRESS][PERSON_NAME]" at bounding box center [269, 192] width 212 height 17
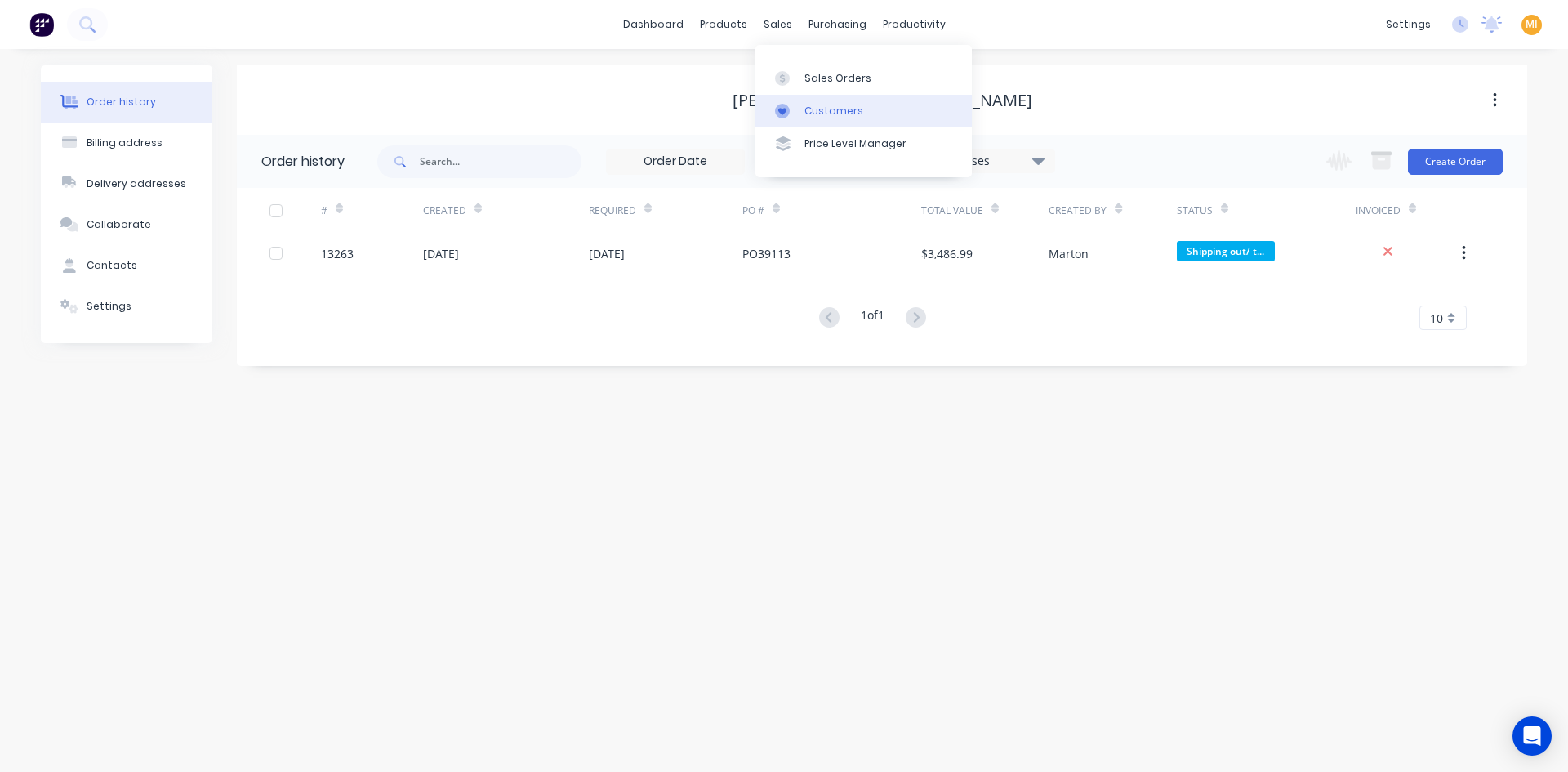
click at [805, 105] on div "Customers" at bounding box center [834, 111] width 59 height 15
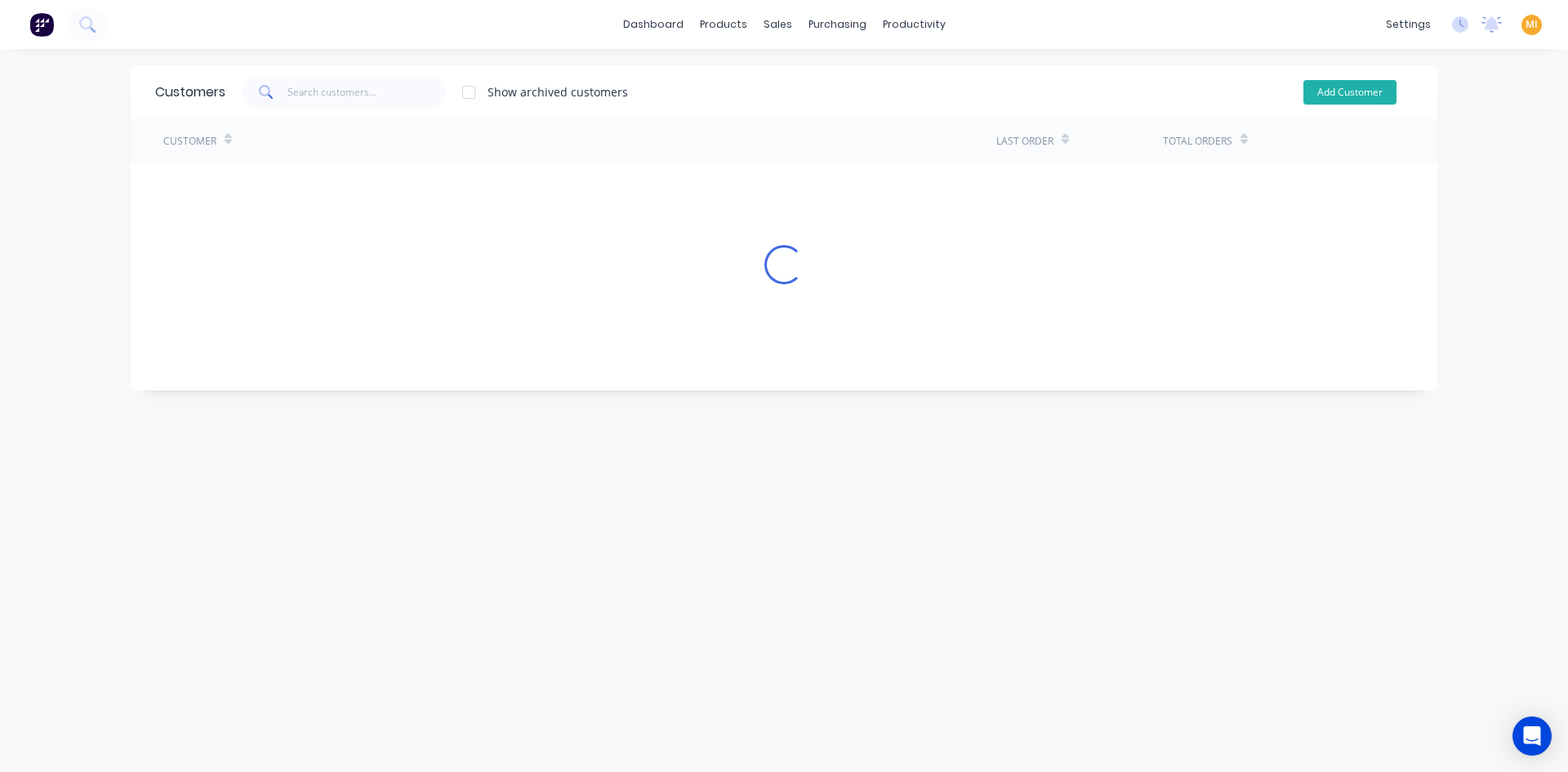
click at [1354, 90] on button "Add Customer" at bounding box center [1349, 92] width 93 height 25
select select "AU"
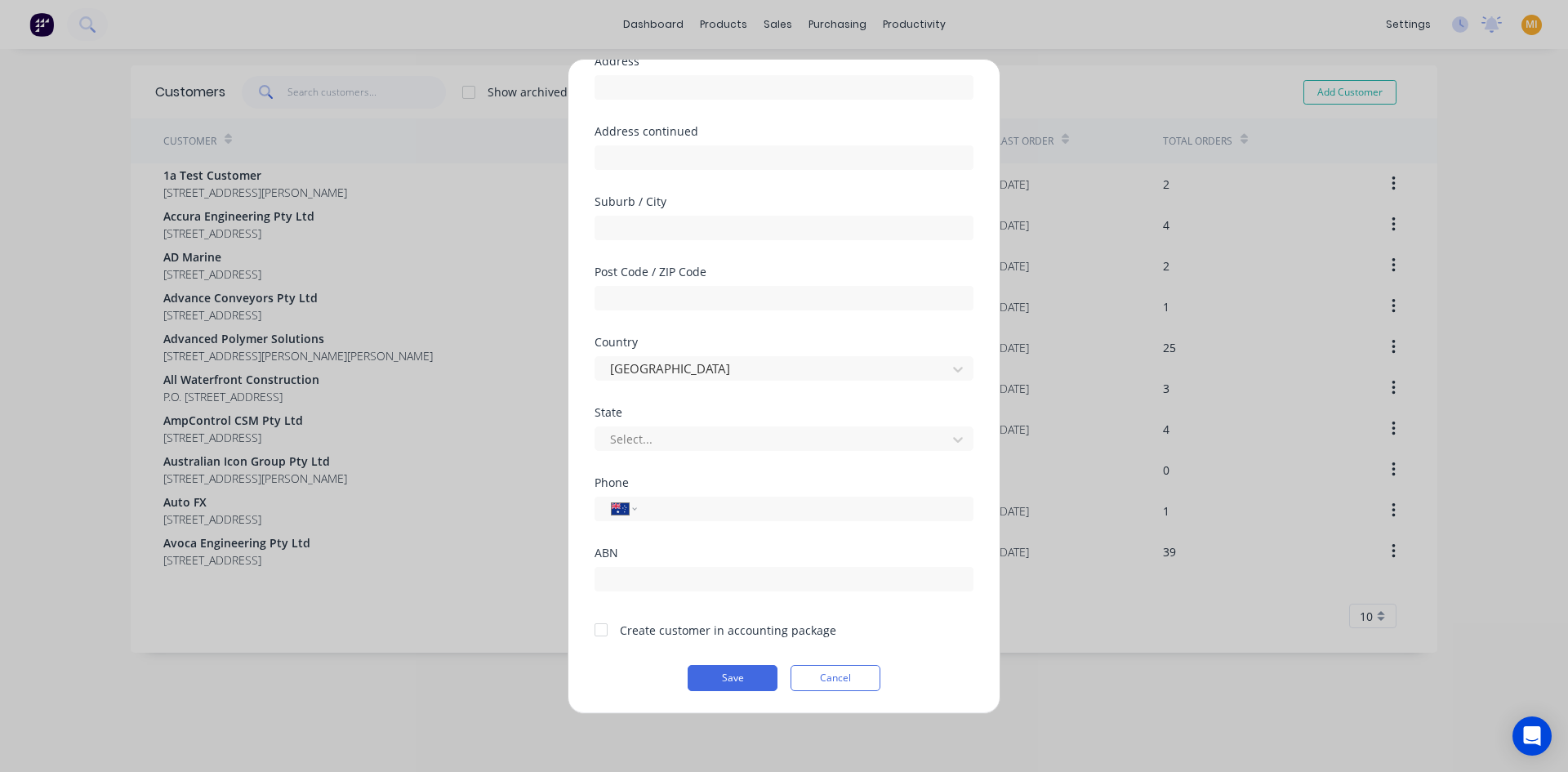
scroll to position [144, 0]
click at [792, 670] on button "Cancel" at bounding box center [835, 677] width 90 height 26
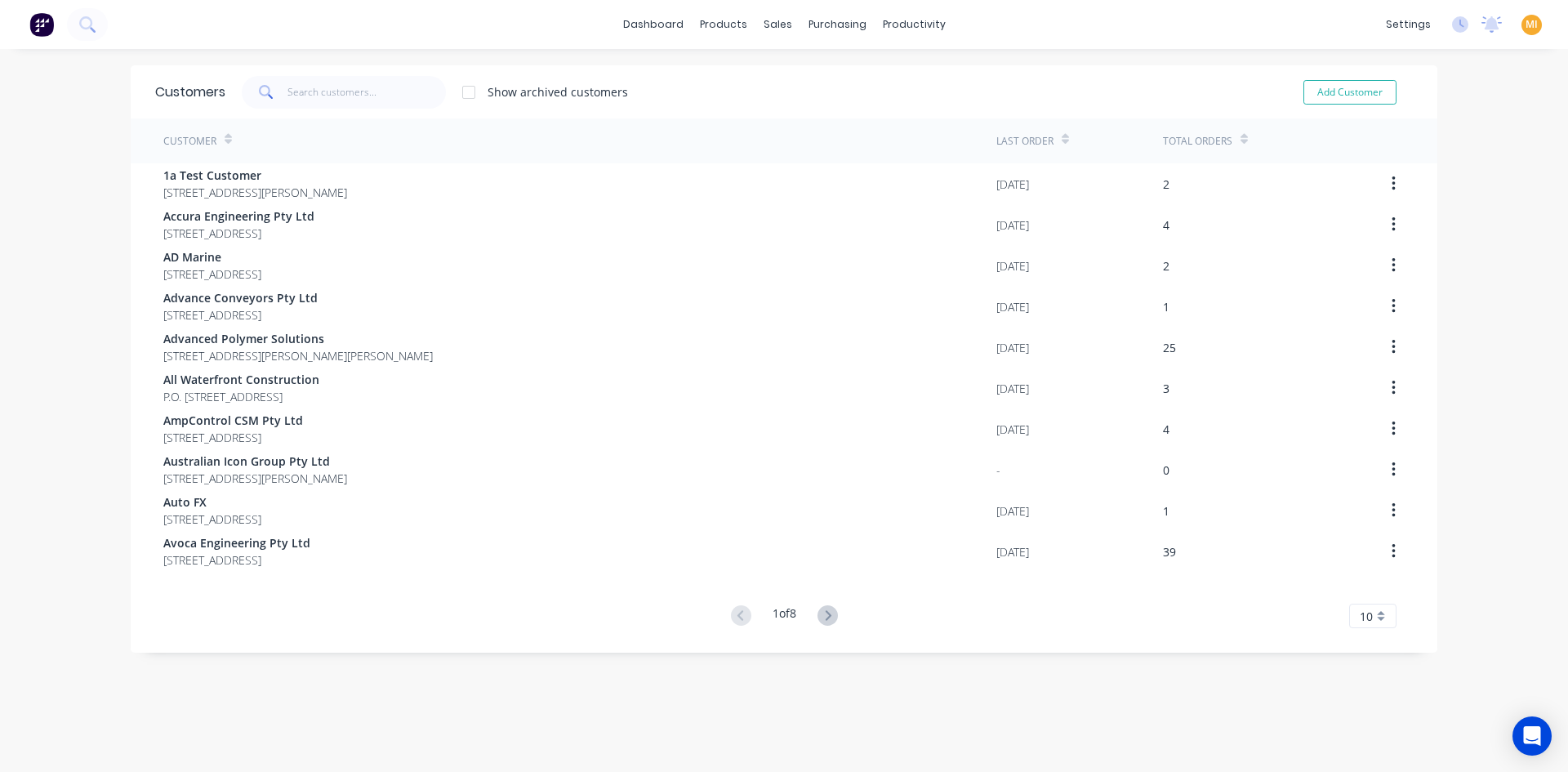
click at [38, 31] on img at bounding box center [41, 24] width 25 height 25
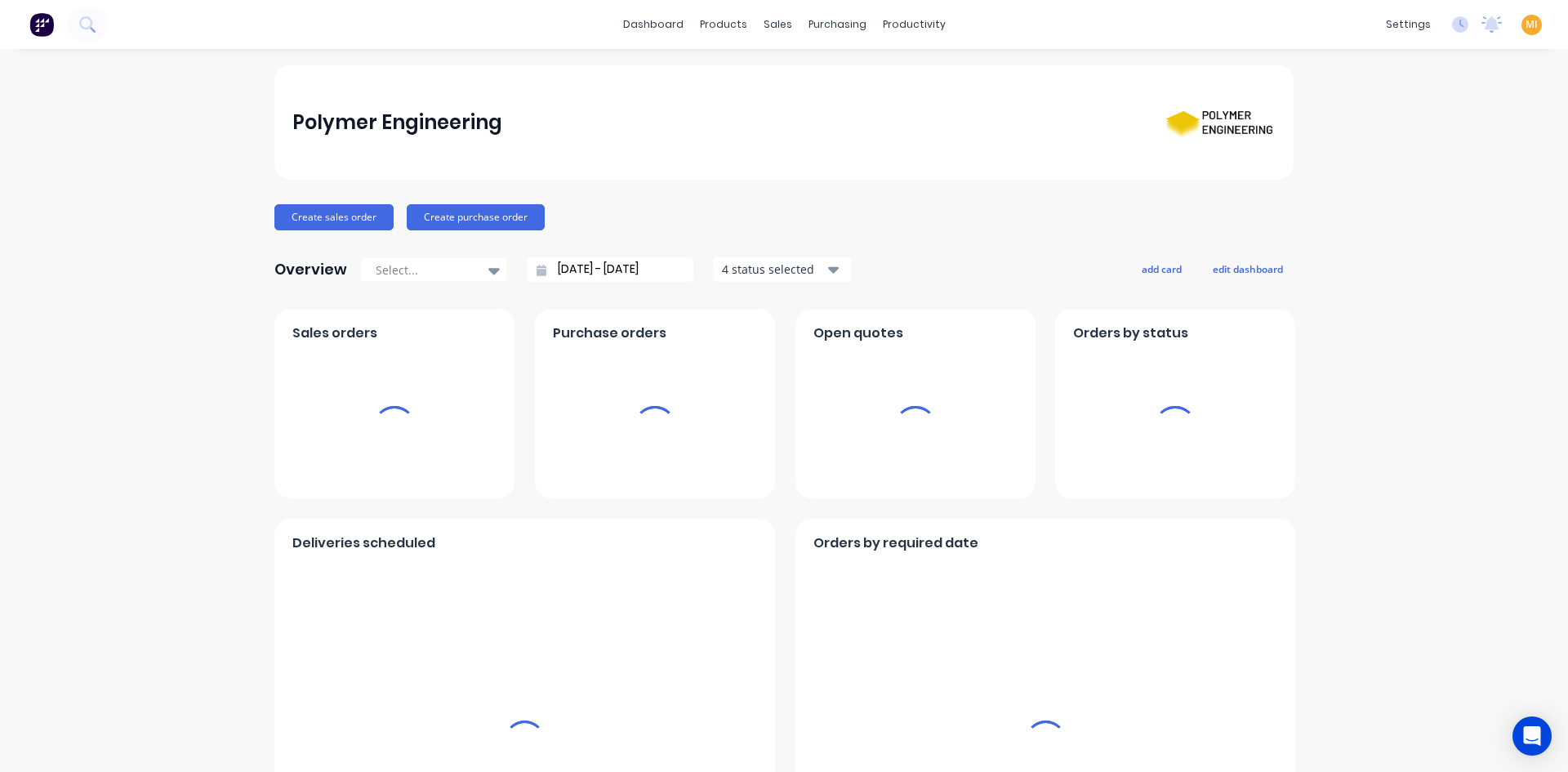
click at [1526, 23] on span "MI" at bounding box center [1531, 25] width 12 height 15
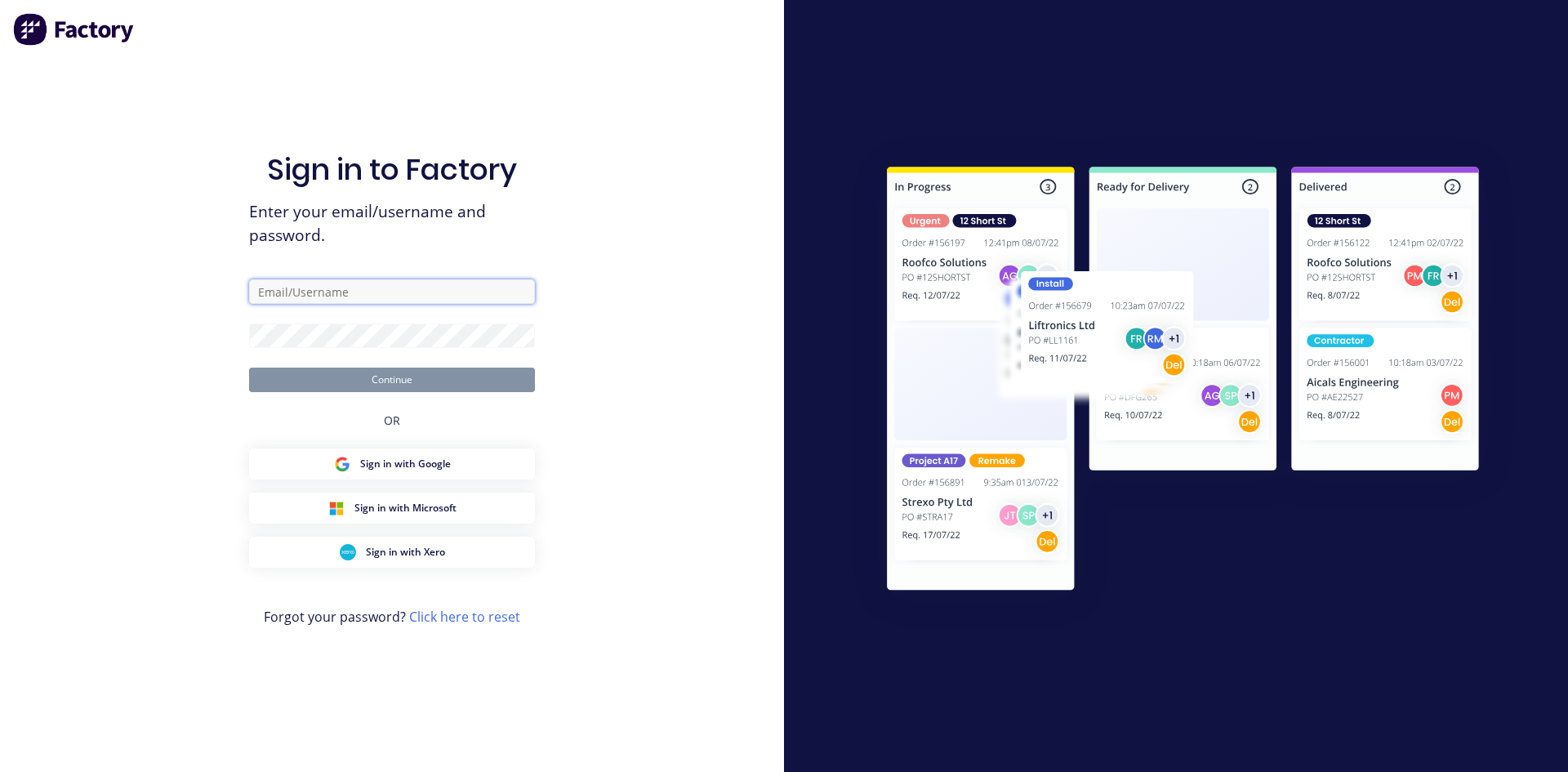
drag, startPoint x: 362, startPoint y: 293, endPoint x: 365, endPoint y: 319, distance: 26.2
click at [362, 292] on input "text" at bounding box center [392, 292] width 286 height 25
type input "[EMAIL_ADDRESS][DOMAIN_NAME]"
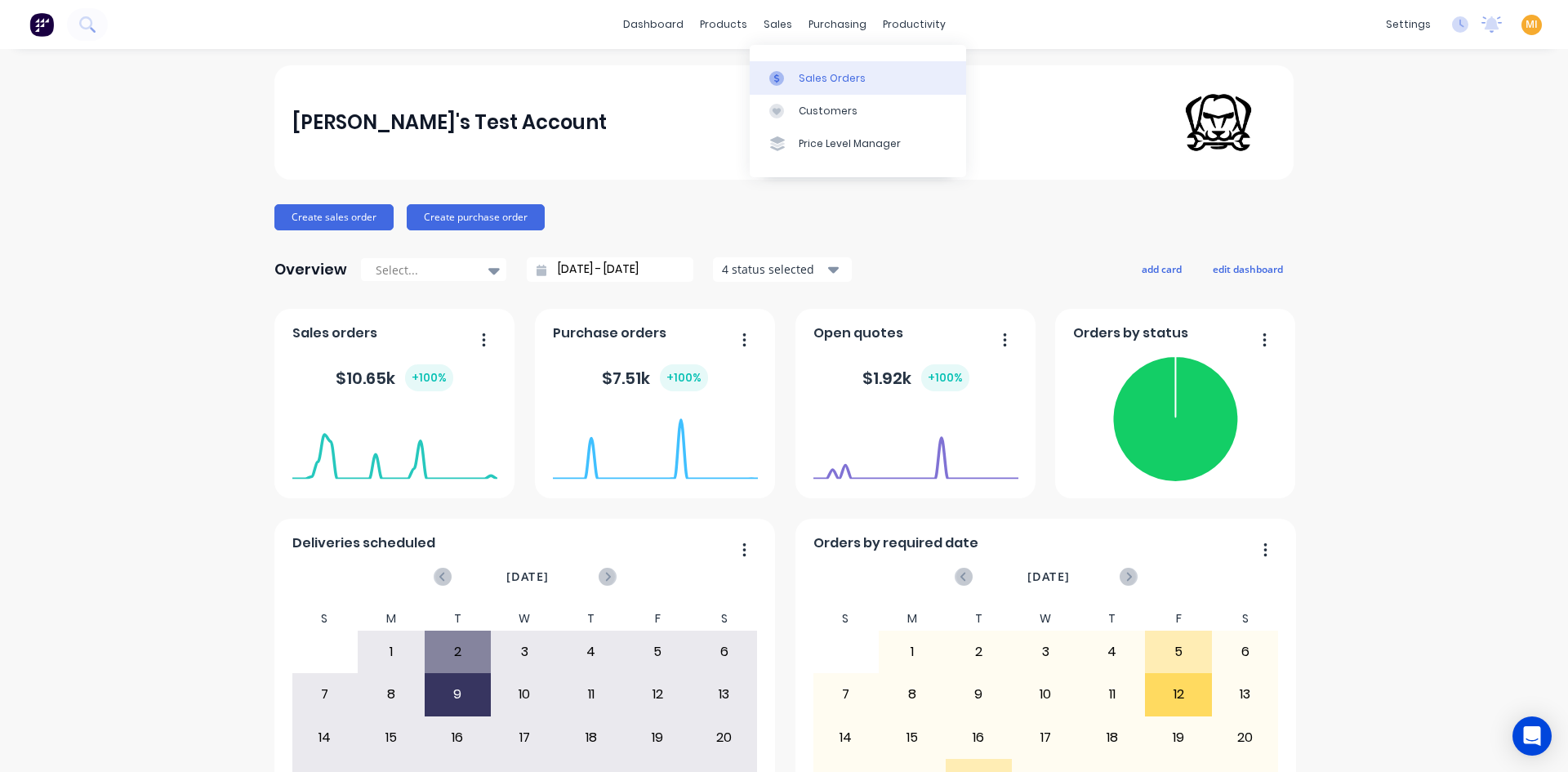
click at [793, 84] on div at bounding box center [781, 78] width 25 height 15
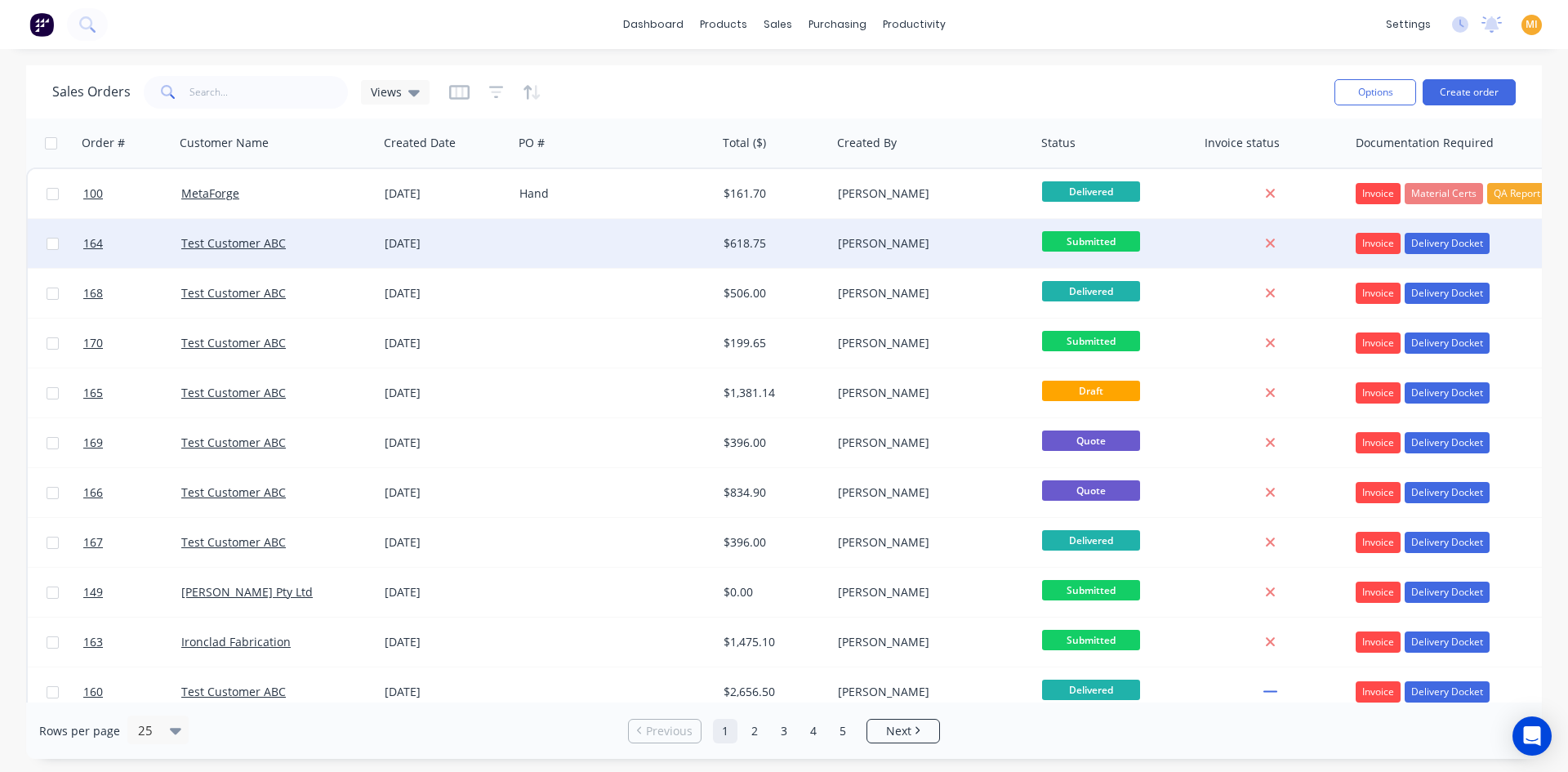
click at [652, 222] on div at bounding box center [615, 243] width 204 height 49
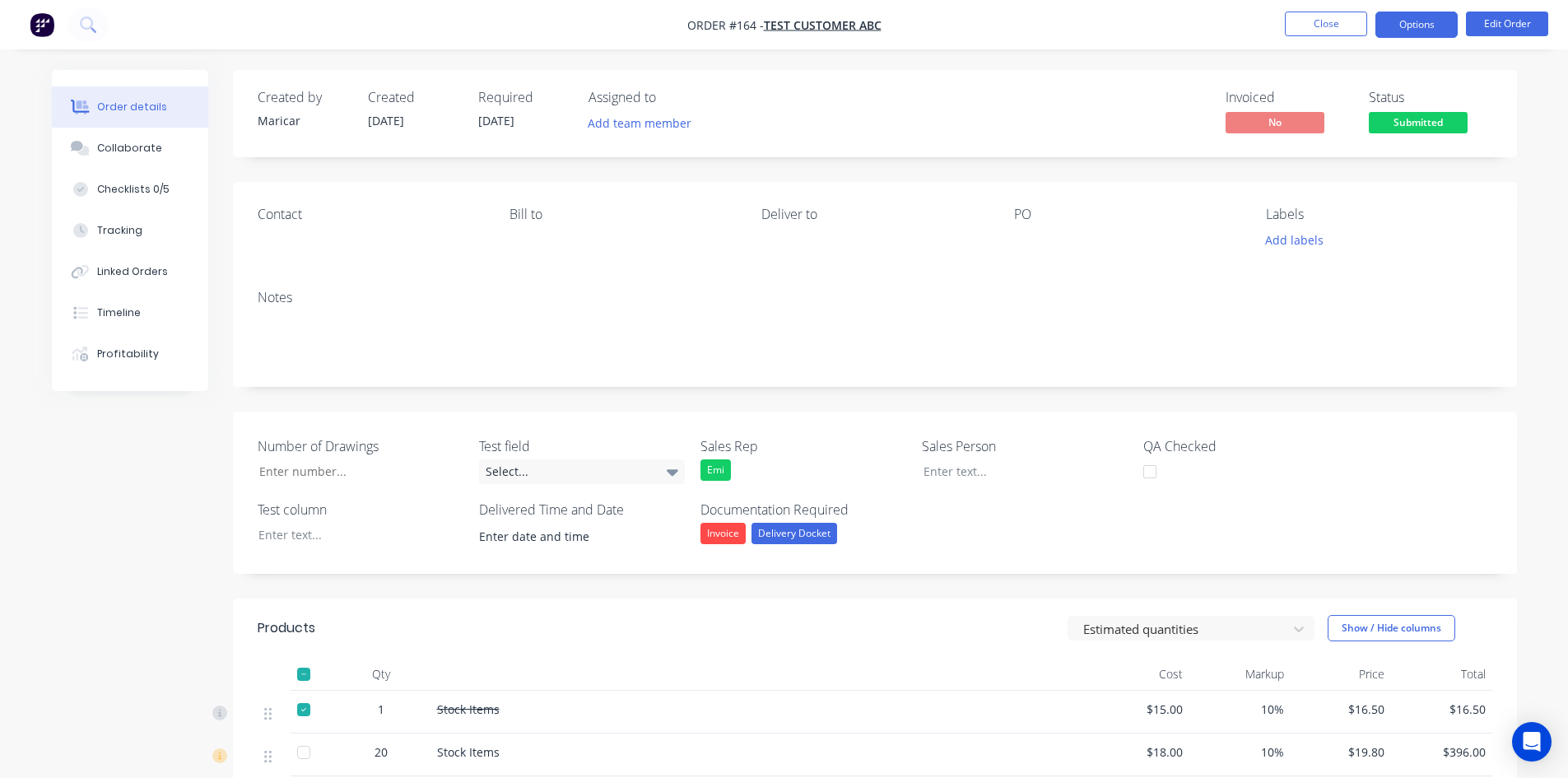
click at [1434, 23] on button "Options" at bounding box center [1417, 24] width 83 height 26
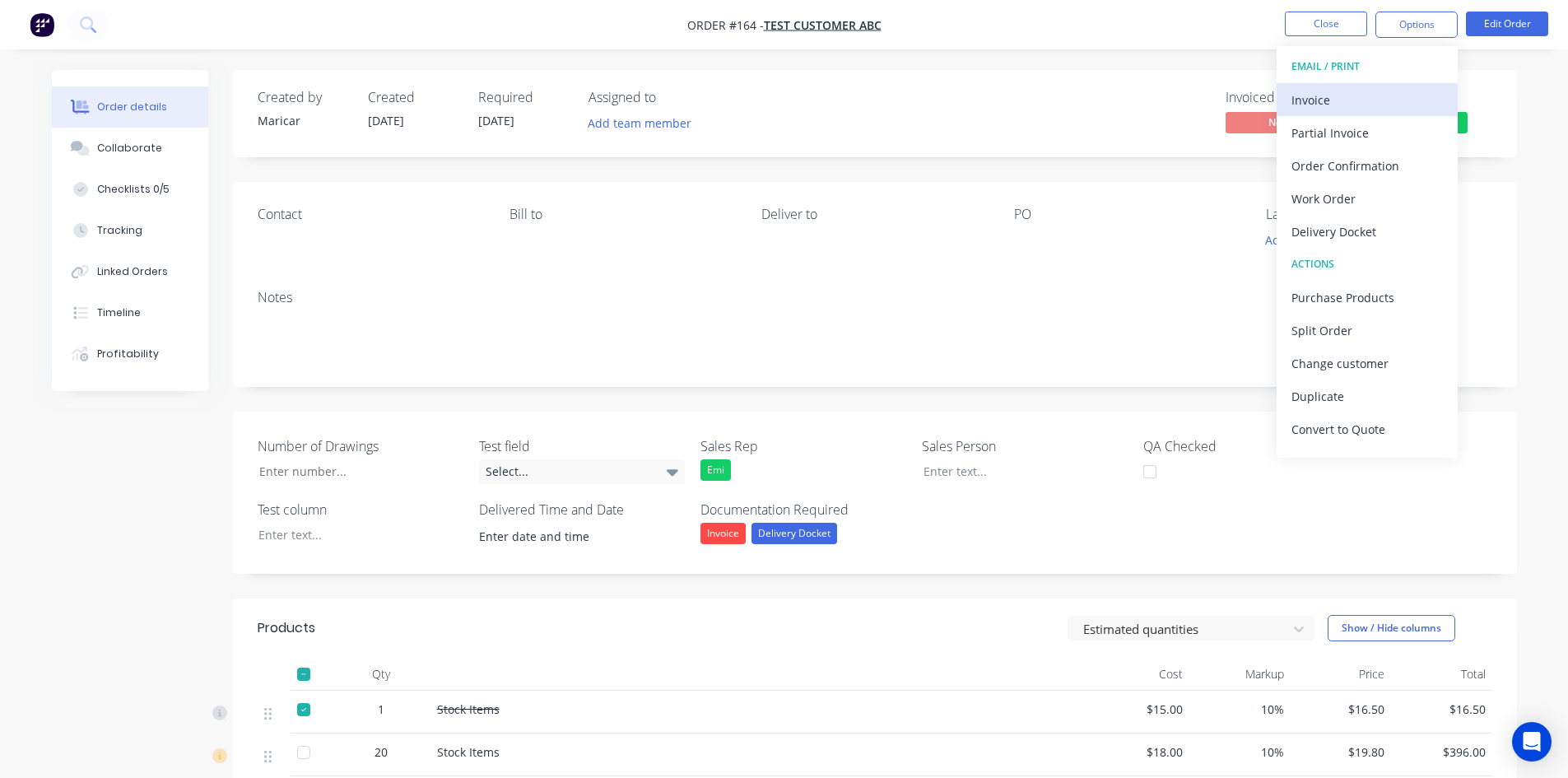
click at [1355, 94] on div "Invoice" at bounding box center [1367, 100] width 151 height 24
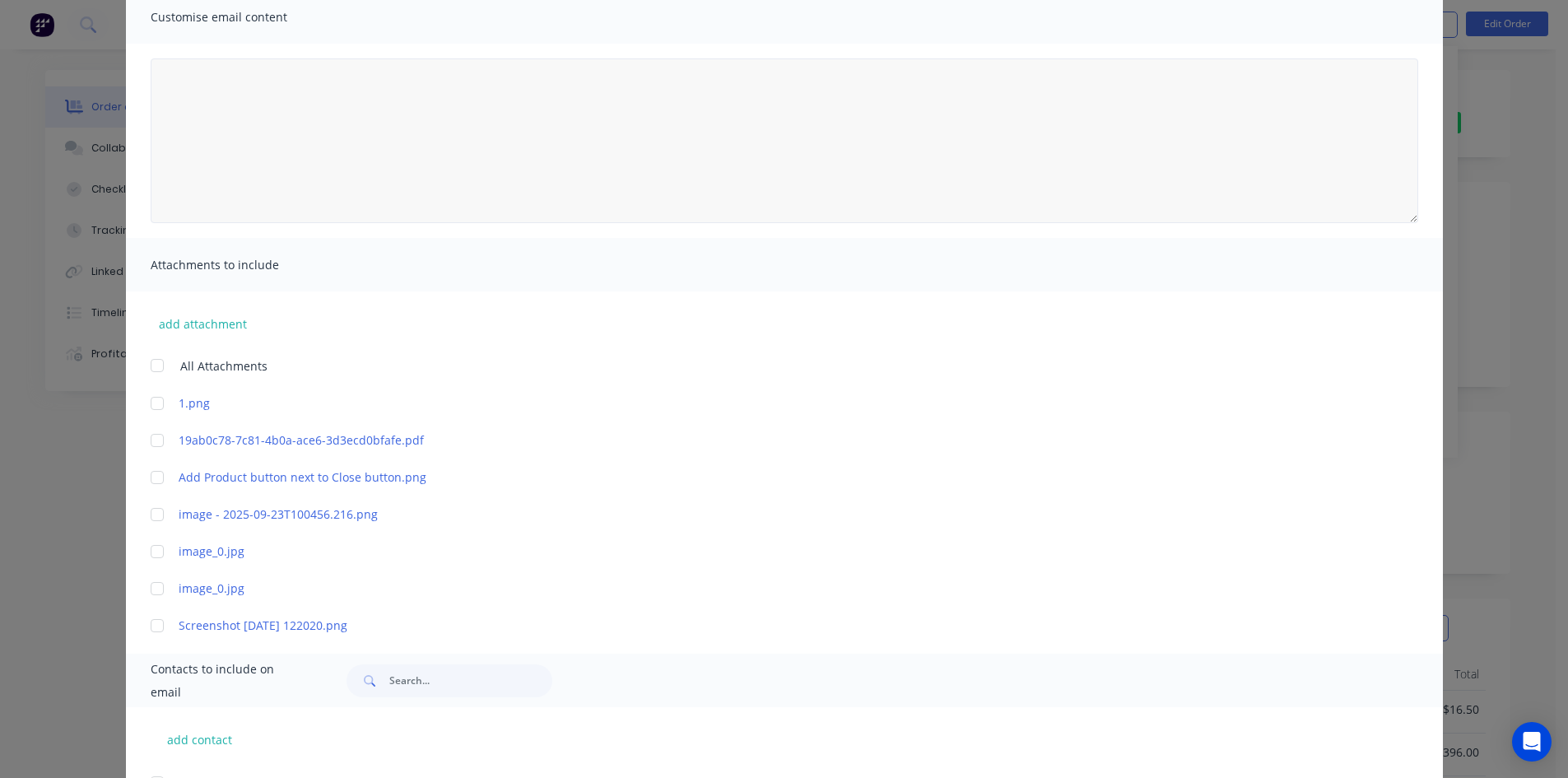
scroll to position [43, 0]
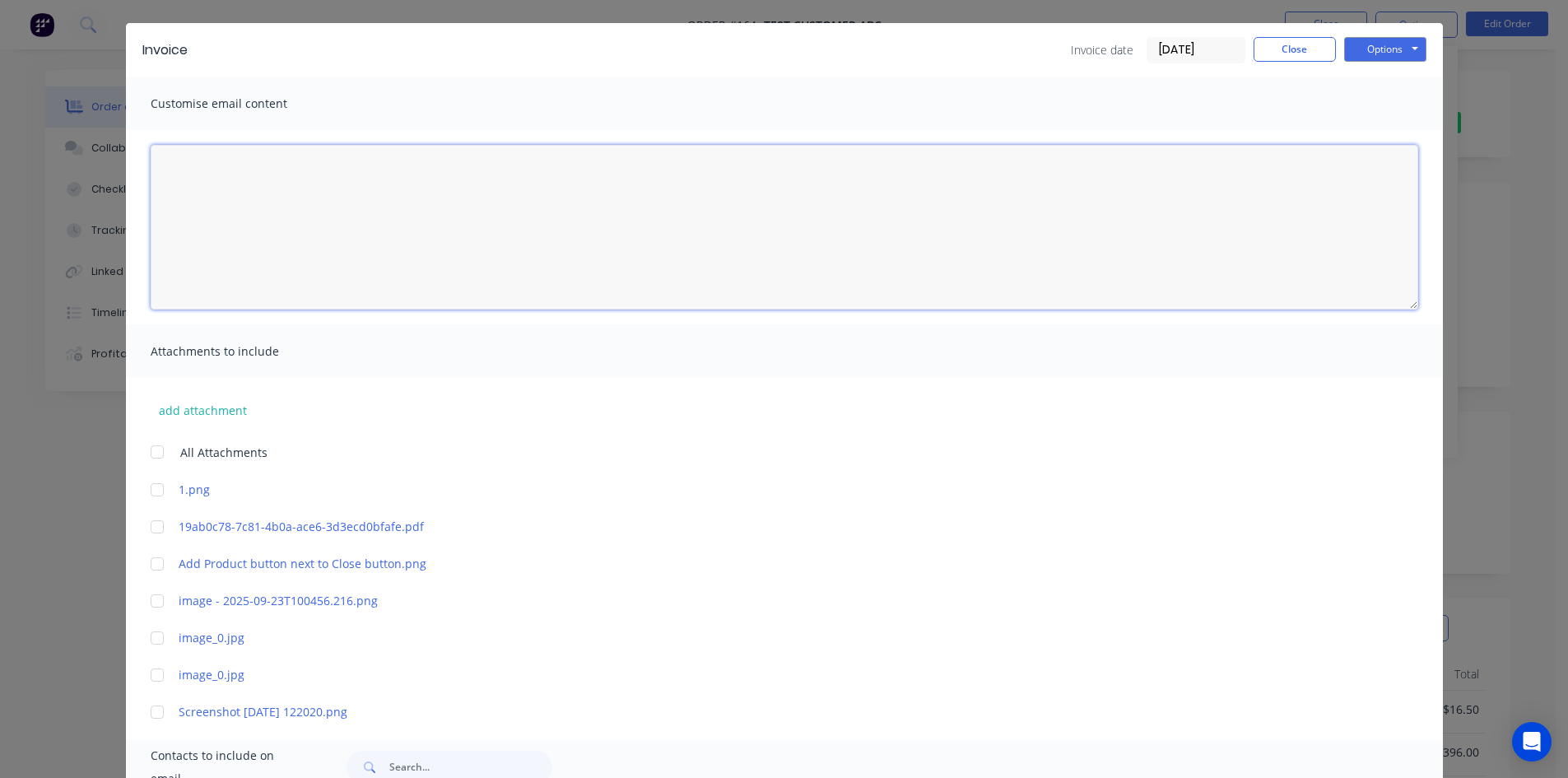
click at [284, 187] on textarea at bounding box center [784, 227] width 1268 height 165
click at [154, 491] on div at bounding box center [158, 491] width 33 height 33
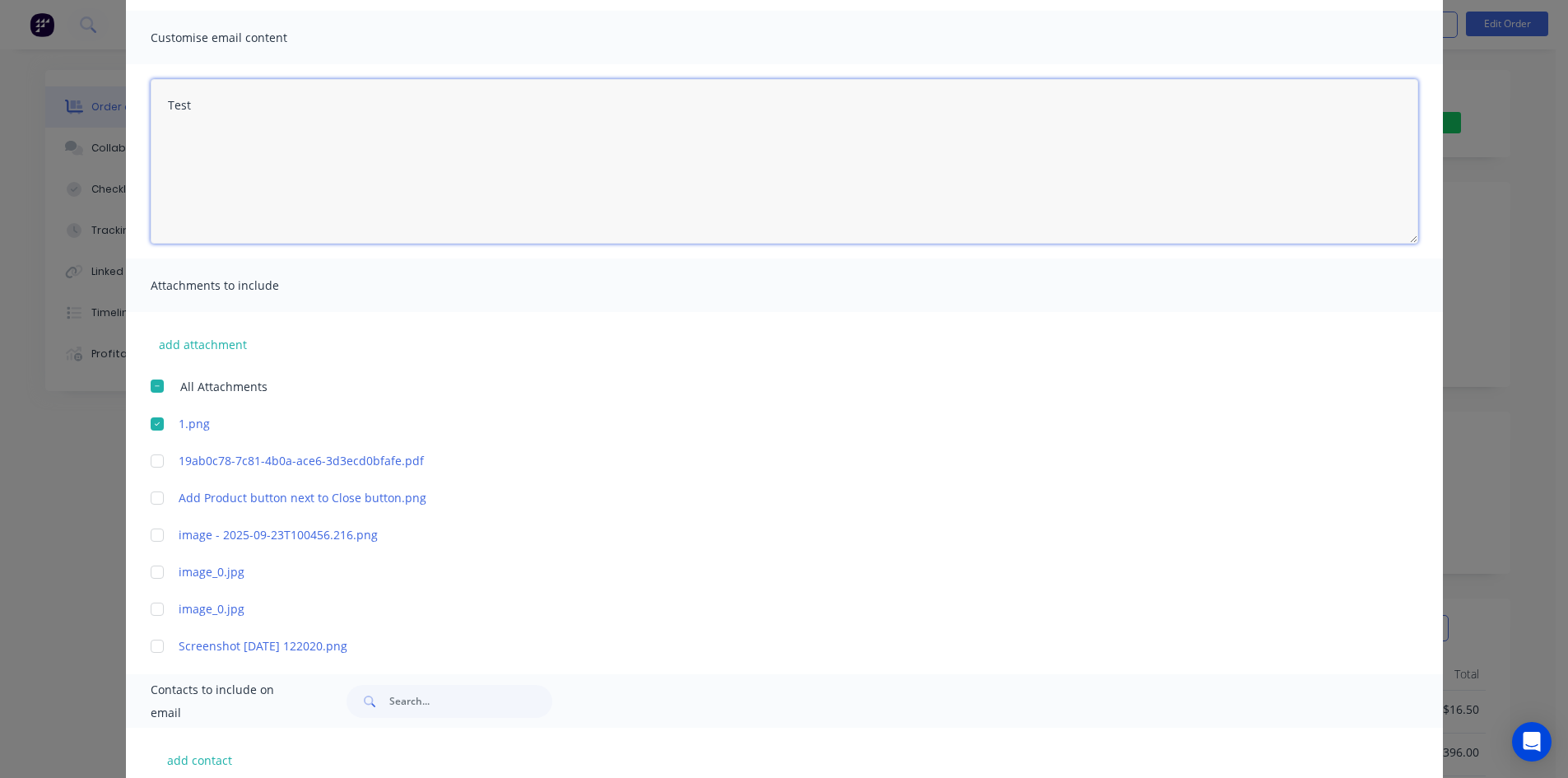
scroll to position [208, 0]
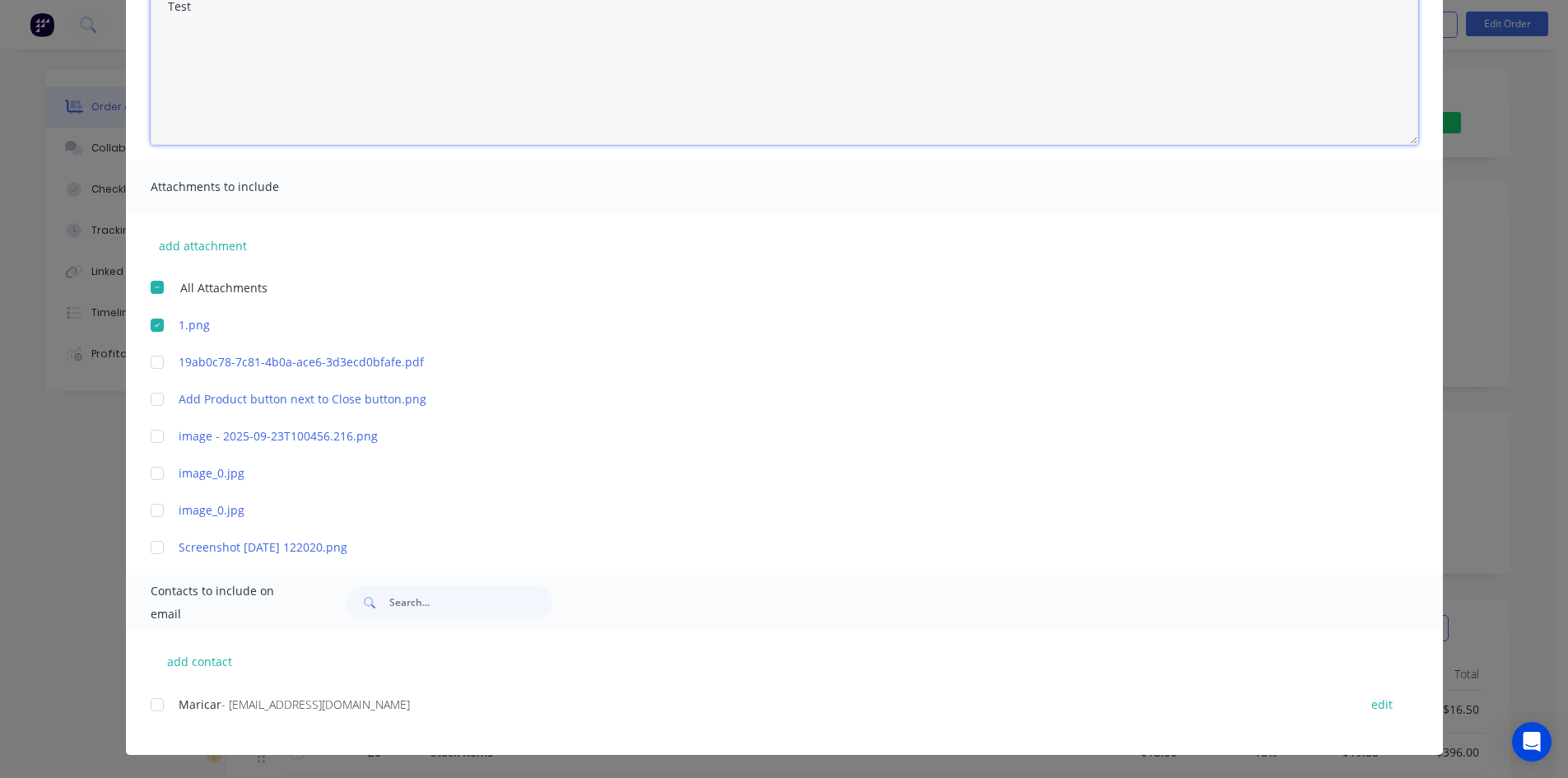
click at [162, 701] on div at bounding box center [158, 705] width 33 height 33
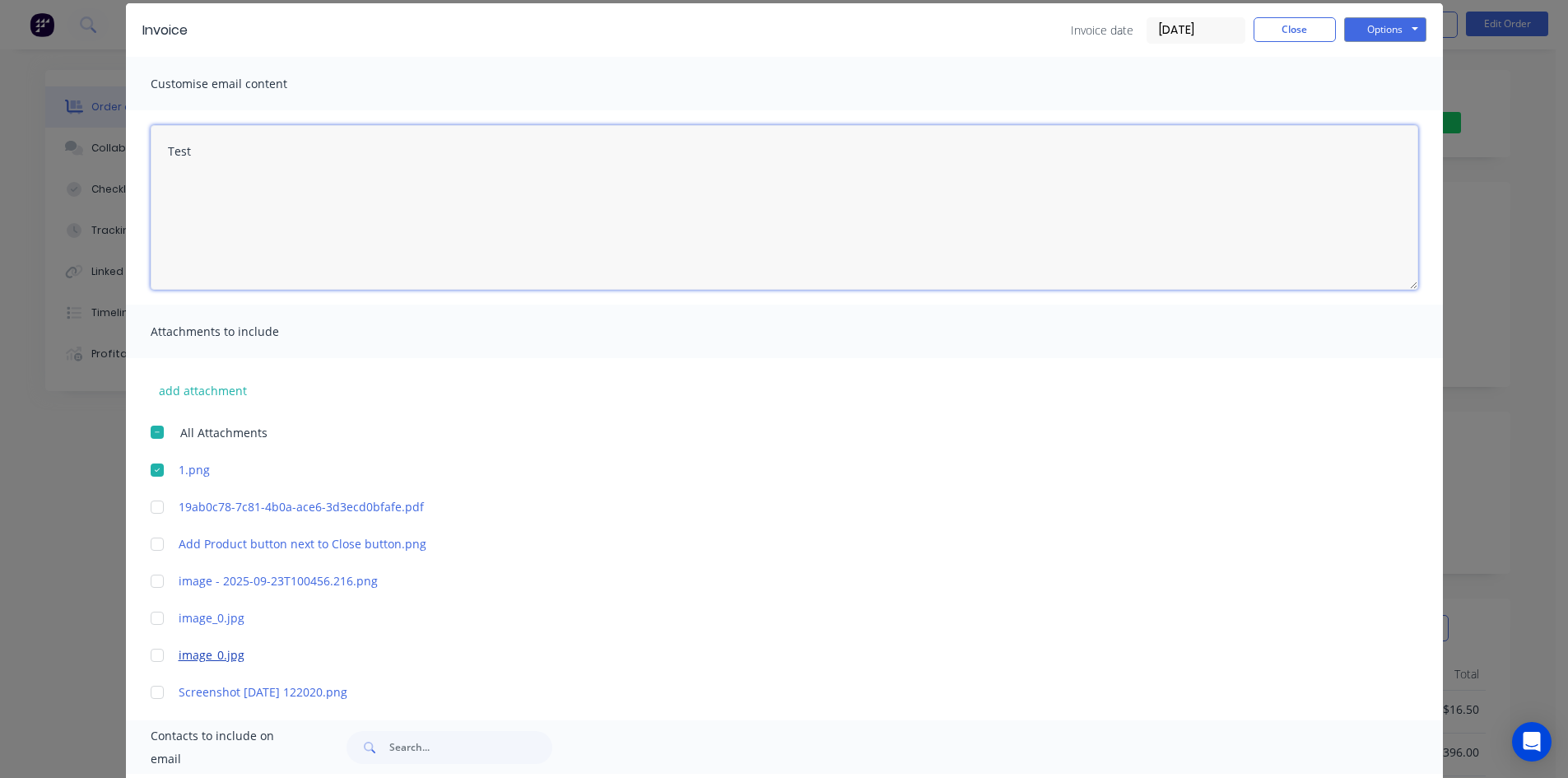
scroll to position [0, 0]
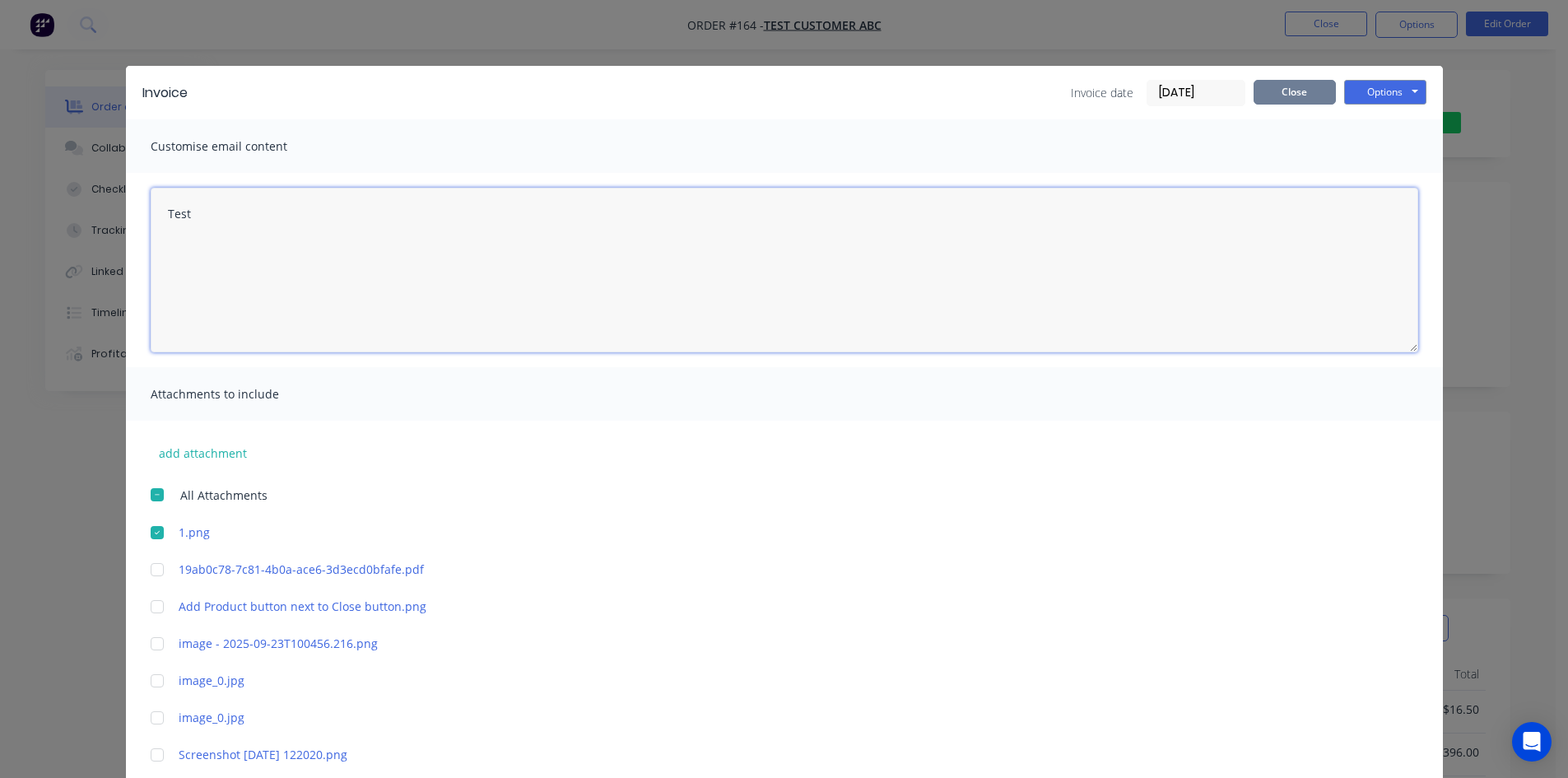
type textarea "Test"
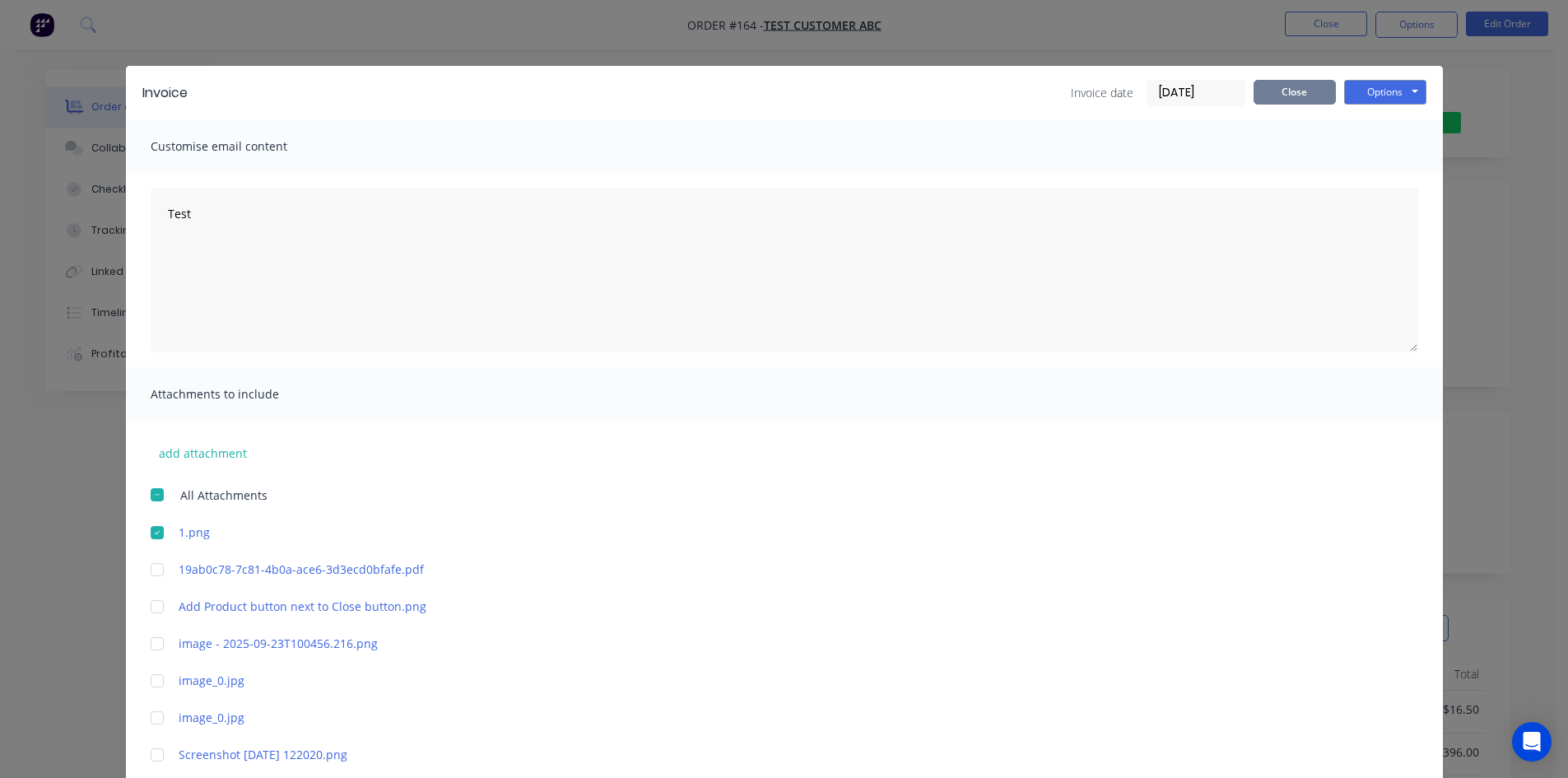
click at [1310, 89] on button "Close" at bounding box center [1294, 92] width 83 height 25
